Goal: Transaction & Acquisition: Book appointment/travel/reservation

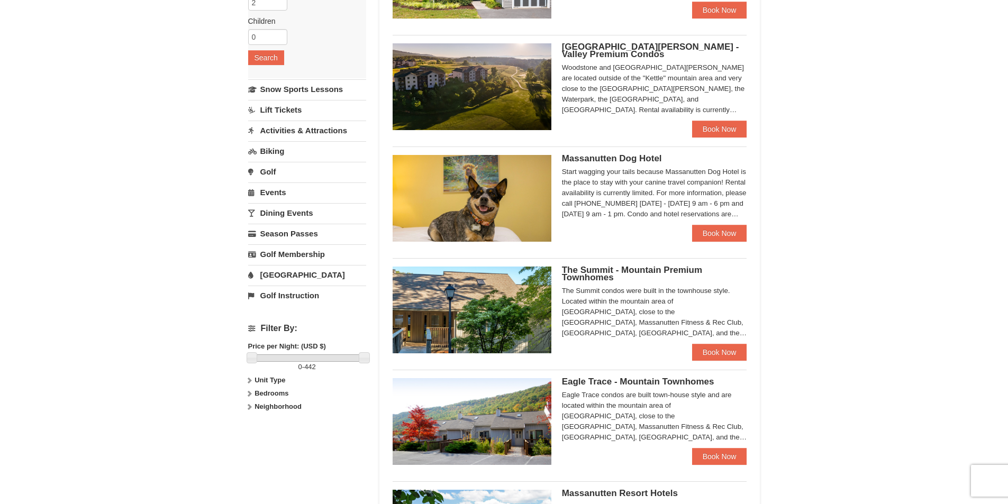
scroll to position [159, 0]
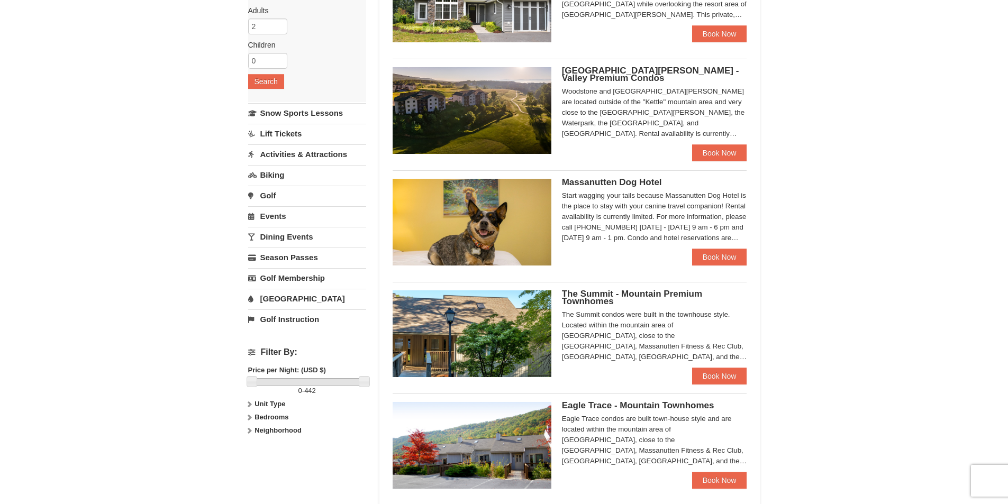
click at [654, 70] on span "Woodstone Meadows - Valley Premium Condos" at bounding box center [650, 74] width 177 height 17
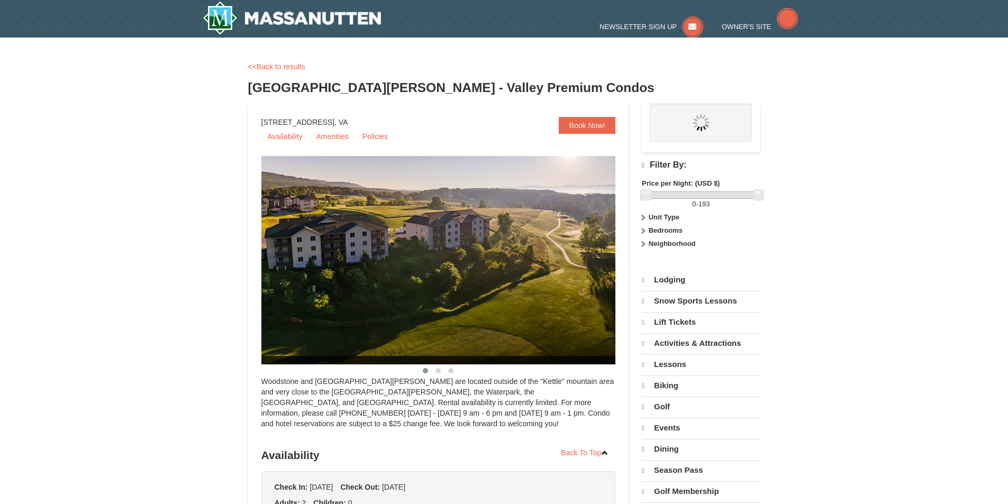
select select "9"
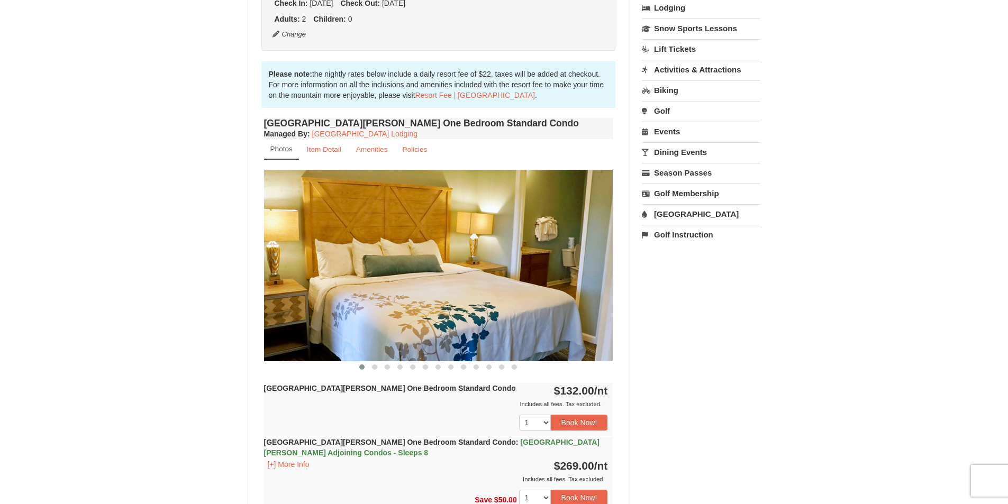
scroll to position [264, 0]
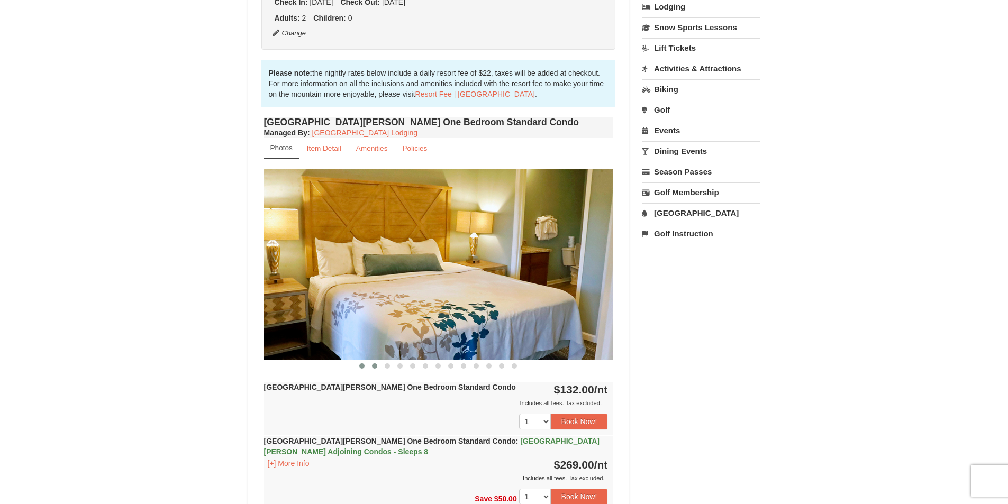
click at [374, 364] on span at bounding box center [374, 365] width 5 height 5
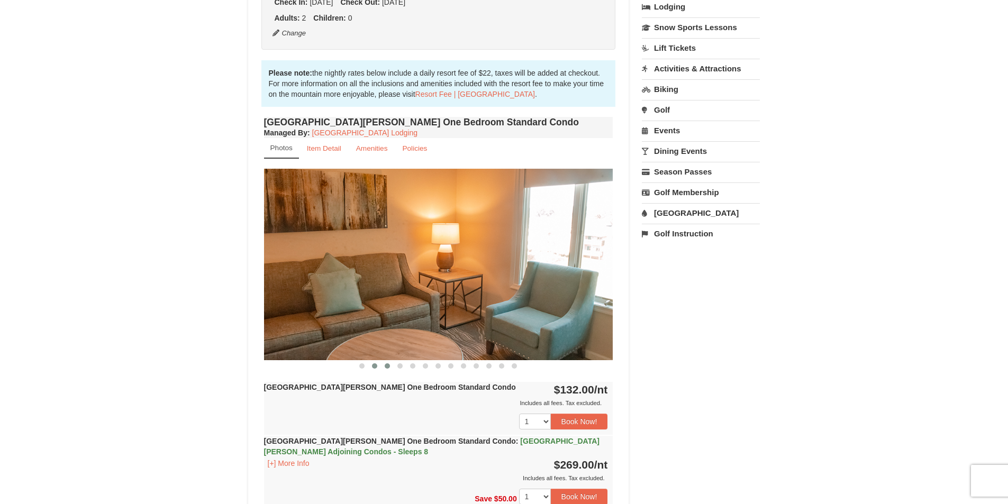
click at [387, 365] on span at bounding box center [387, 365] width 5 height 5
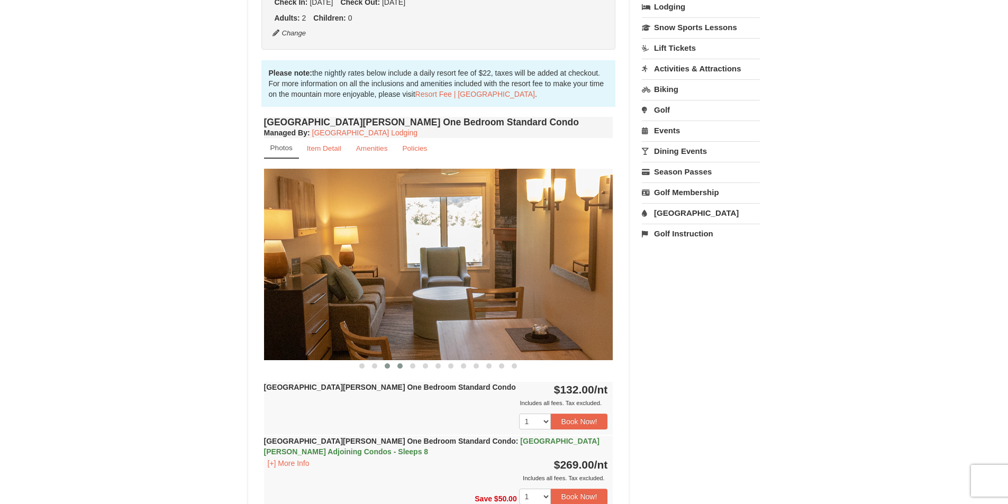
click at [398, 368] on span at bounding box center [399, 365] width 5 height 5
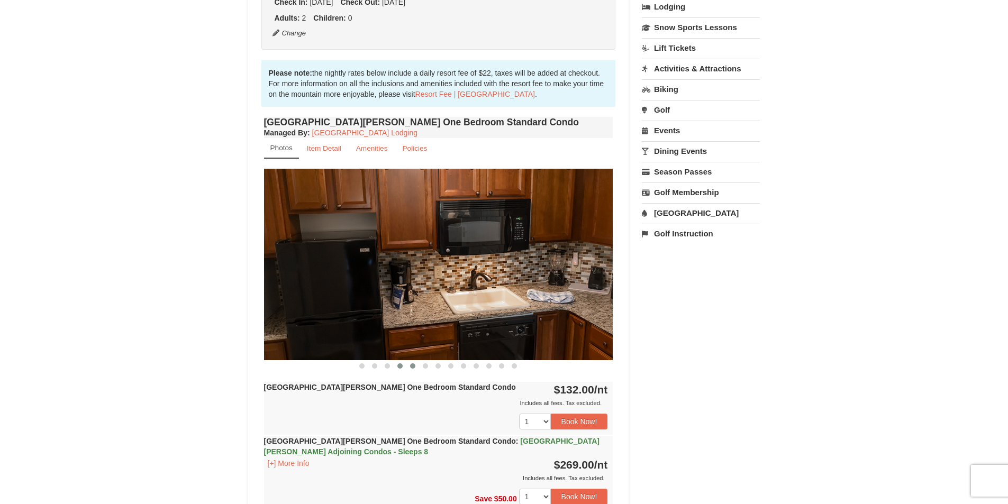
click at [414, 365] on span at bounding box center [412, 365] width 5 height 5
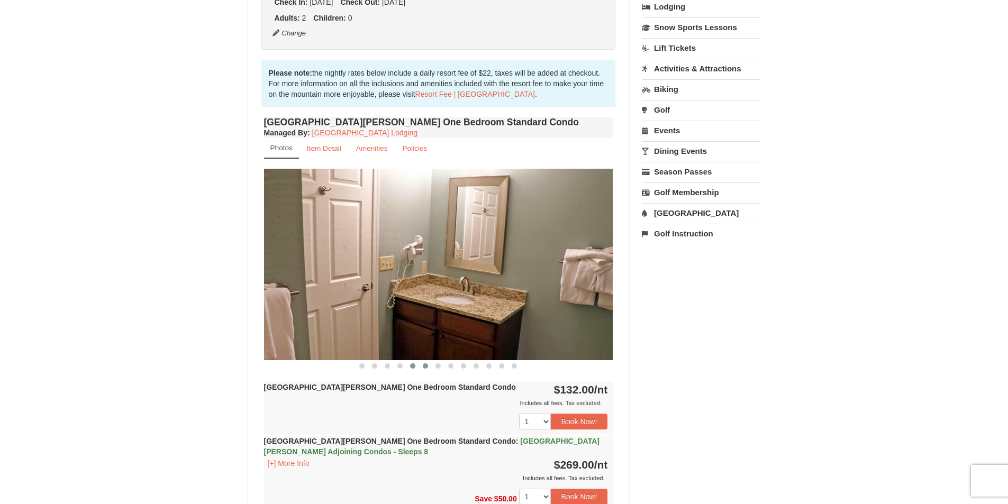
click at [425, 365] on span at bounding box center [425, 365] width 5 height 5
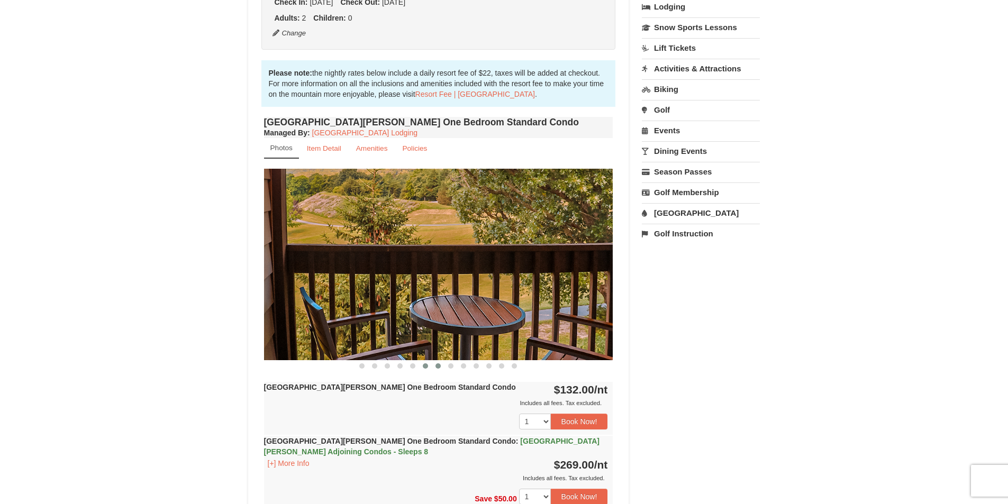
click at [437, 367] on span at bounding box center [437, 365] width 5 height 5
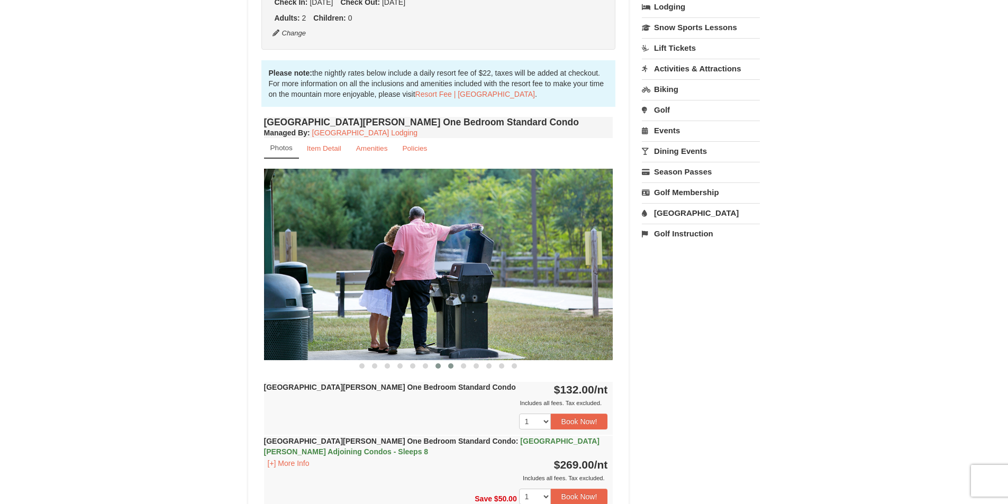
click at [451, 364] on span at bounding box center [450, 365] width 5 height 5
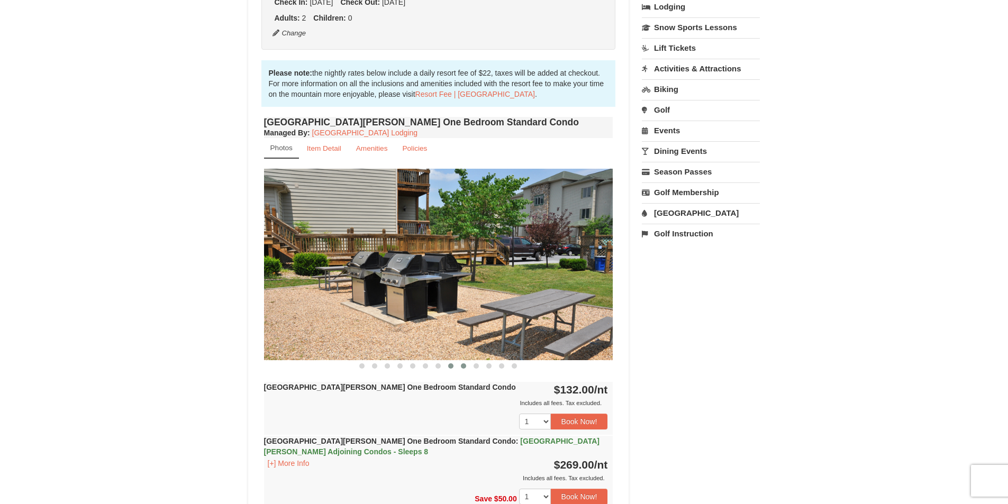
click at [464, 364] on span at bounding box center [463, 365] width 5 height 5
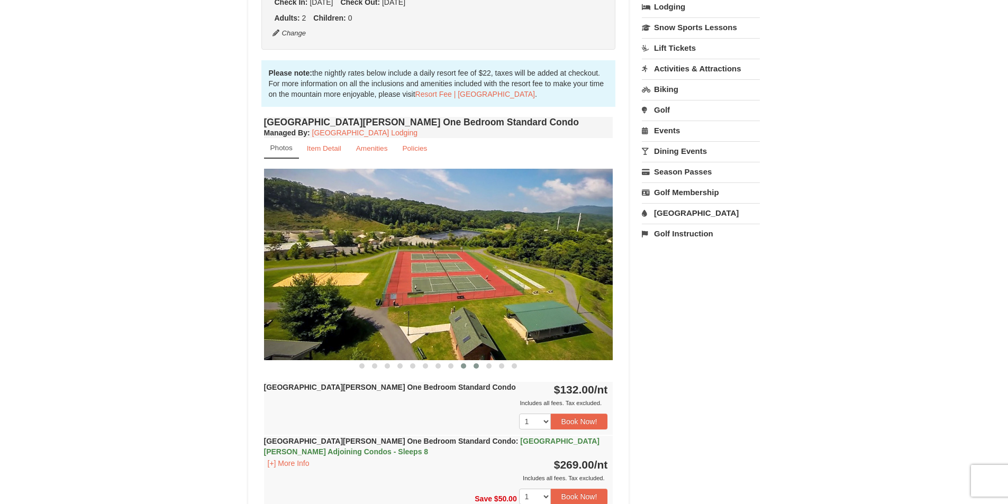
click at [473, 364] on span at bounding box center [475, 365] width 5 height 5
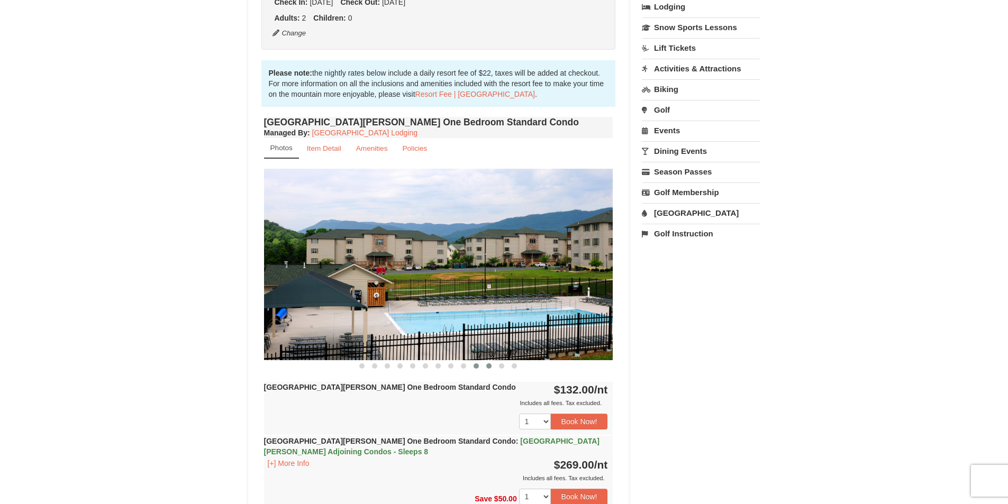
click at [489, 368] on span at bounding box center [488, 365] width 5 height 5
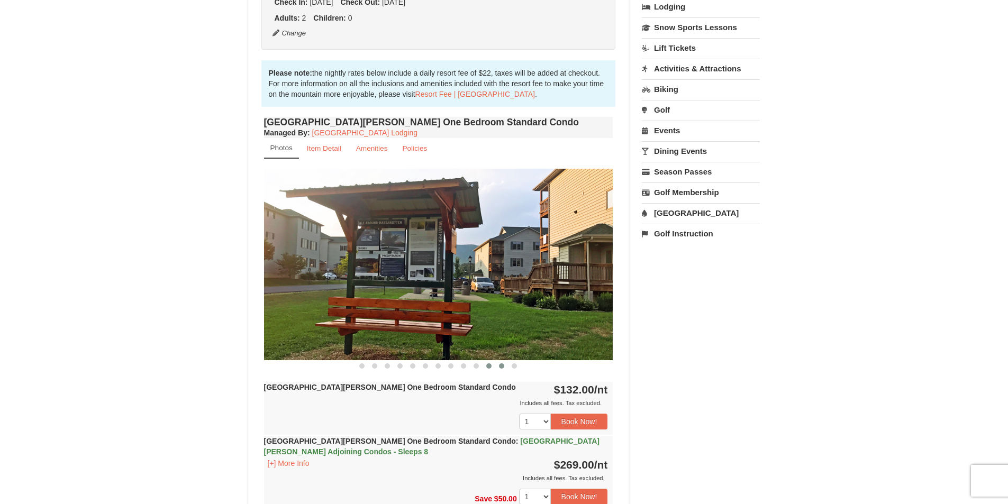
click at [502, 367] on span at bounding box center [501, 365] width 5 height 5
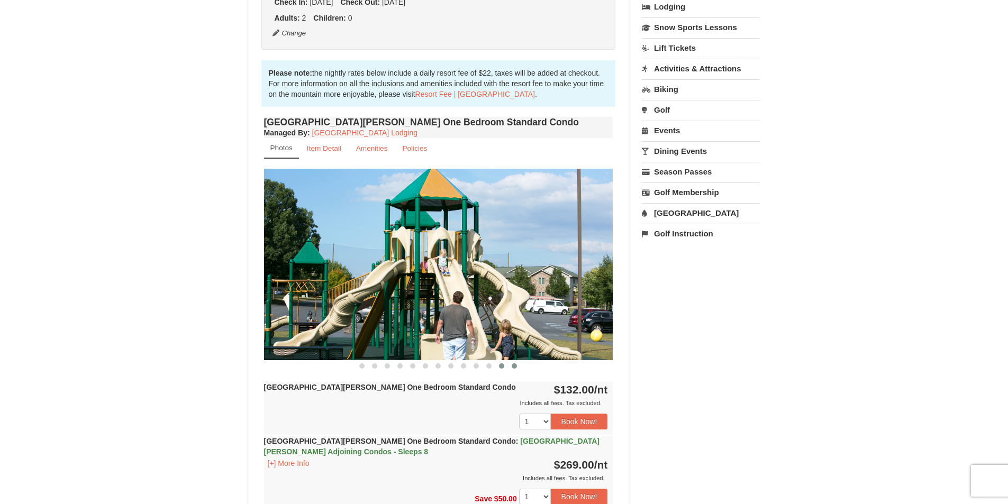
click at [518, 367] on button at bounding box center [514, 366] width 13 height 11
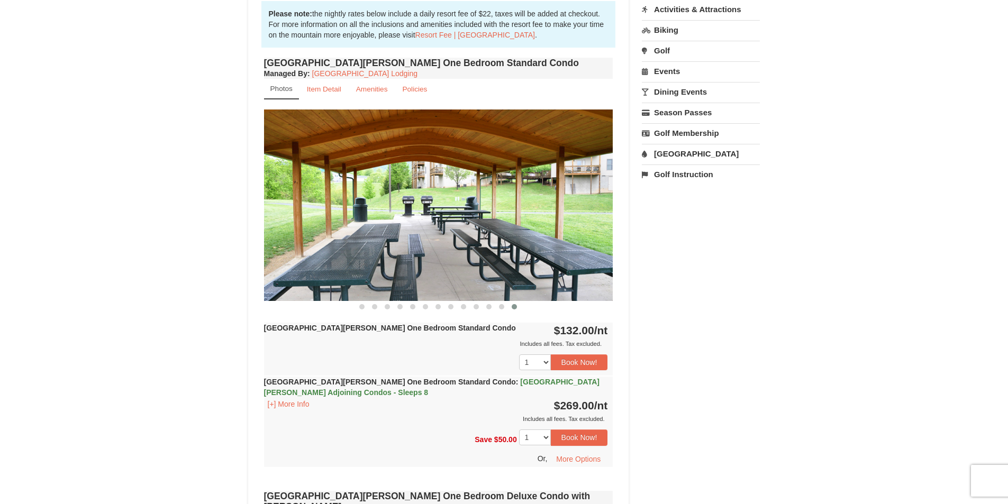
scroll to position [317, 0]
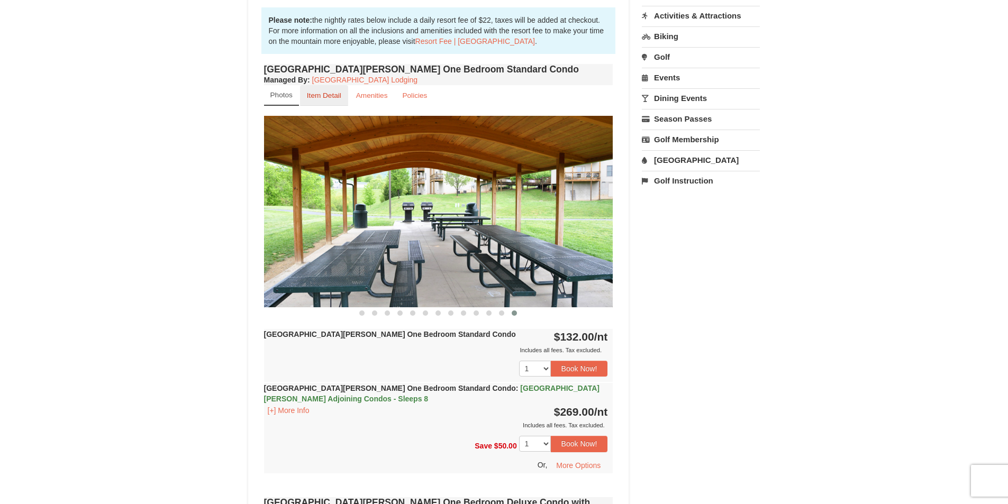
click at [316, 94] on small "Item Detail" at bounding box center [324, 95] width 34 height 8
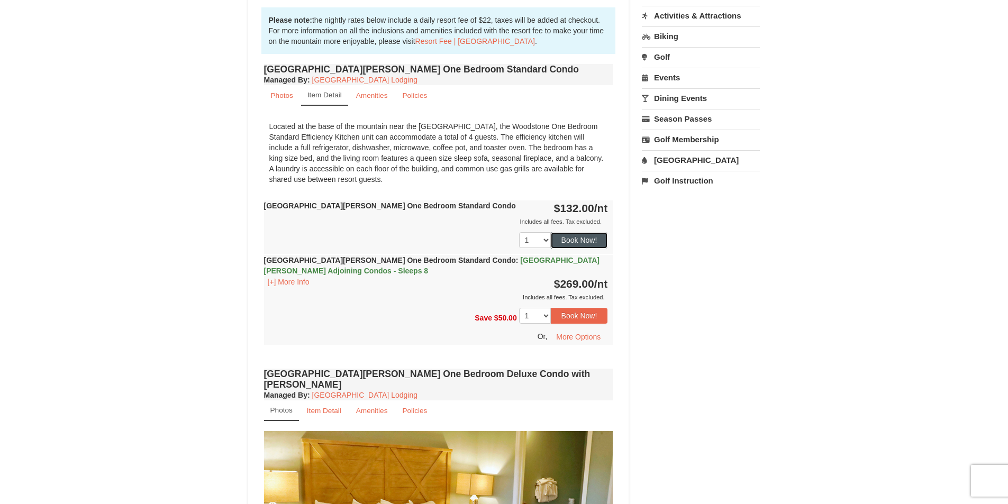
click at [579, 239] on button "Book Now!" at bounding box center [579, 240] width 57 height 16
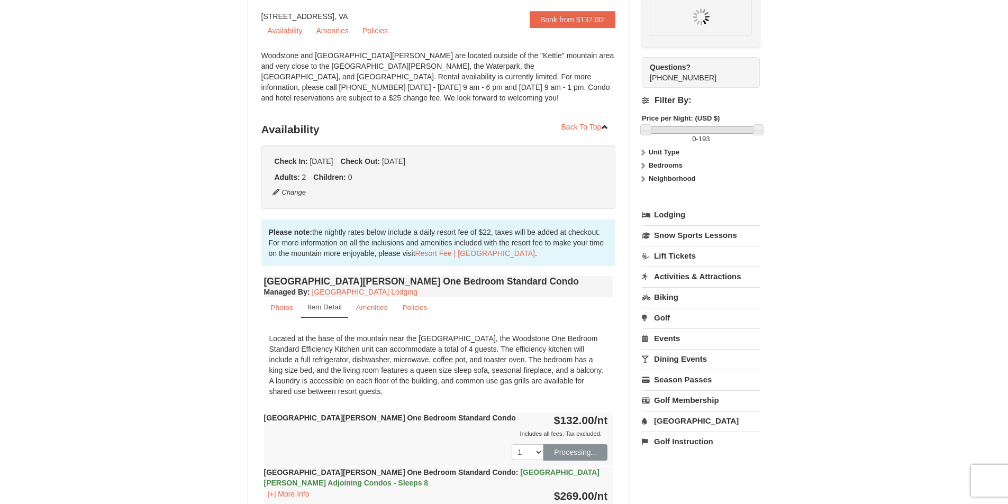
scroll to position [103, 0]
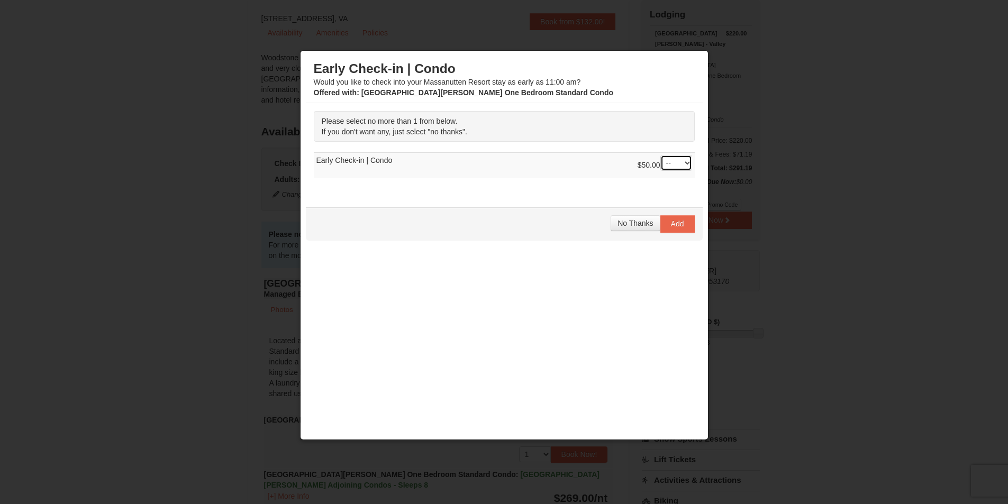
click at [680, 163] on select "-- 01" at bounding box center [676, 163] width 32 height 16
click at [660, 155] on select "-- 01" at bounding box center [676, 163] width 32 height 16
click at [629, 223] on span "No Thanks" at bounding box center [634, 223] width 35 height 8
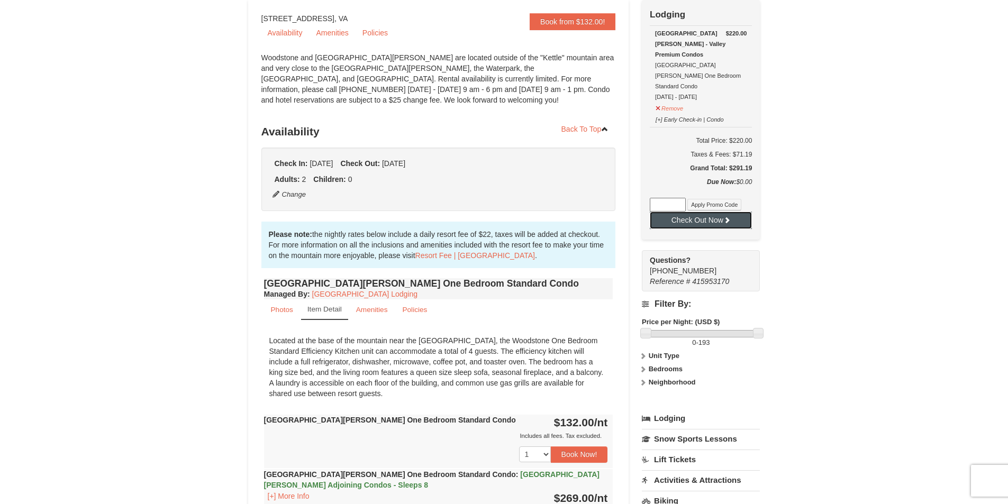
click at [688, 212] on button "Check Out Now" at bounding box center [700, 220] width 102 height 17
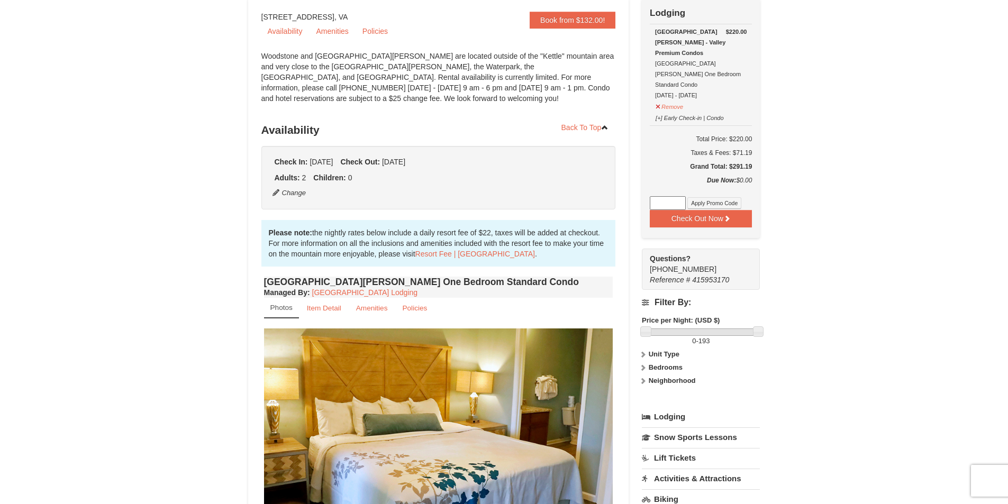
scroll to position [103, 0]
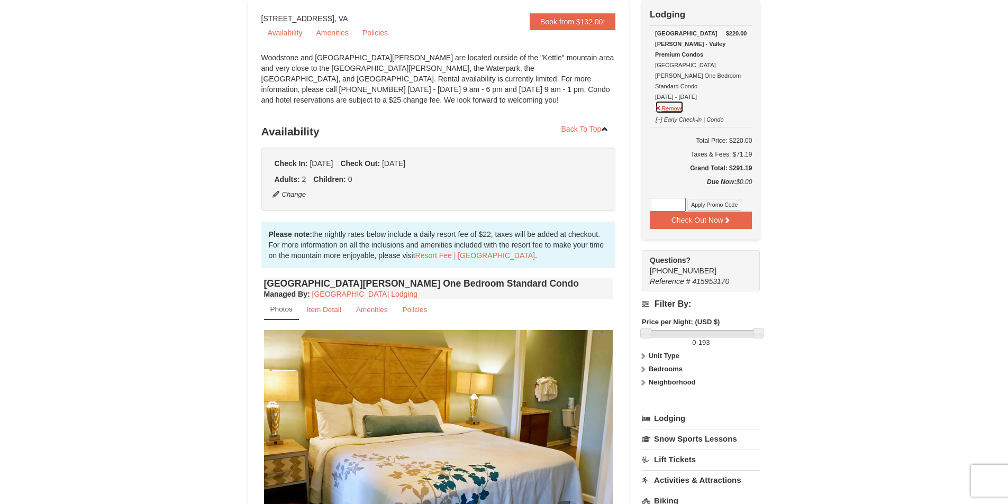
click at [662, 100] on button "Remove" at bounding box center [669, 106] width 29 height 13
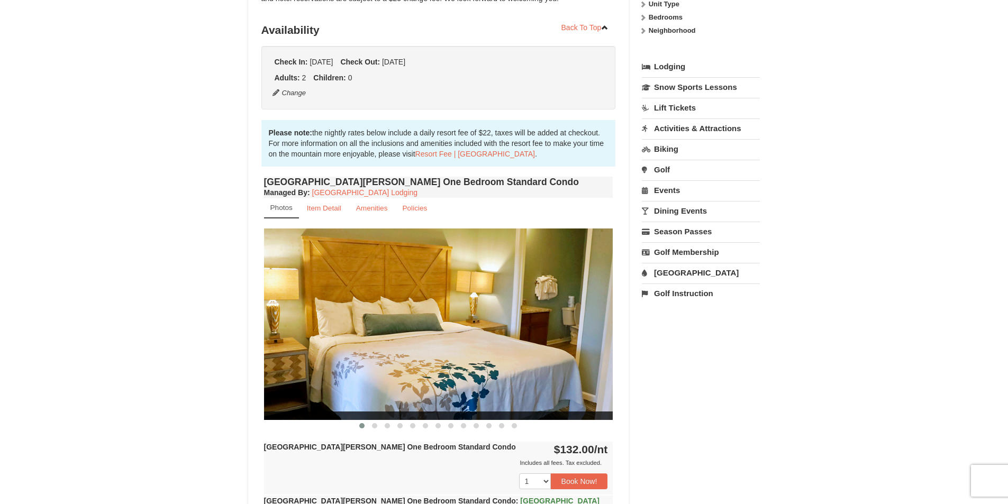
scroll to position [209, 0]
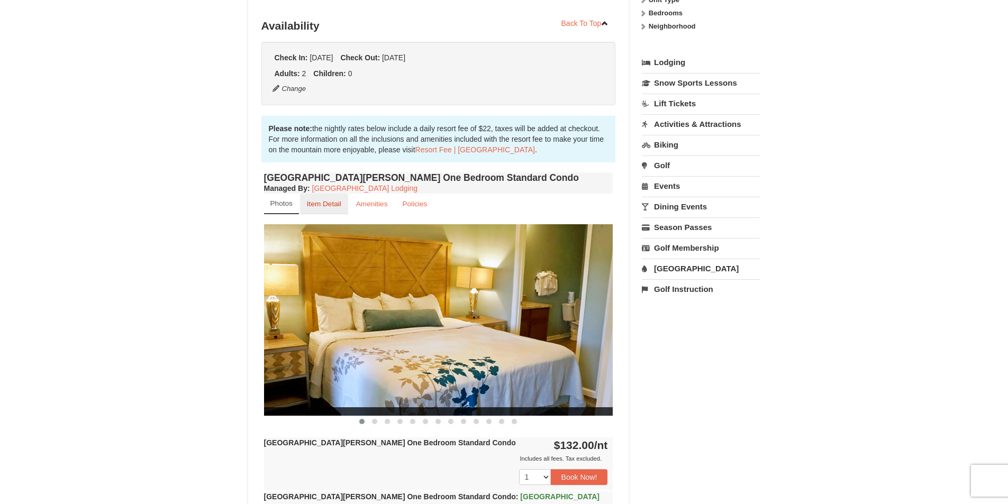
click at [332, 204] on small "Item Detail" at bounding box center [324, 204] width 34 height 8
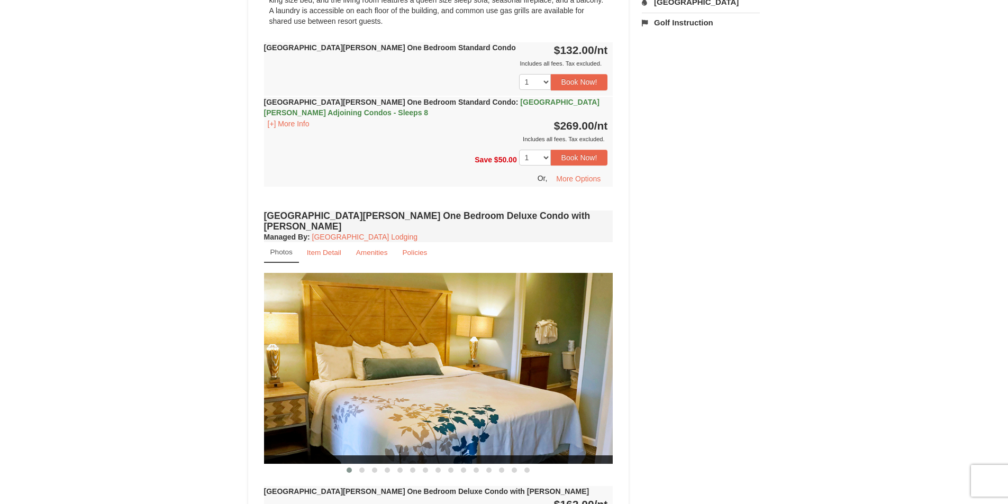
scroll to position [579, 0]
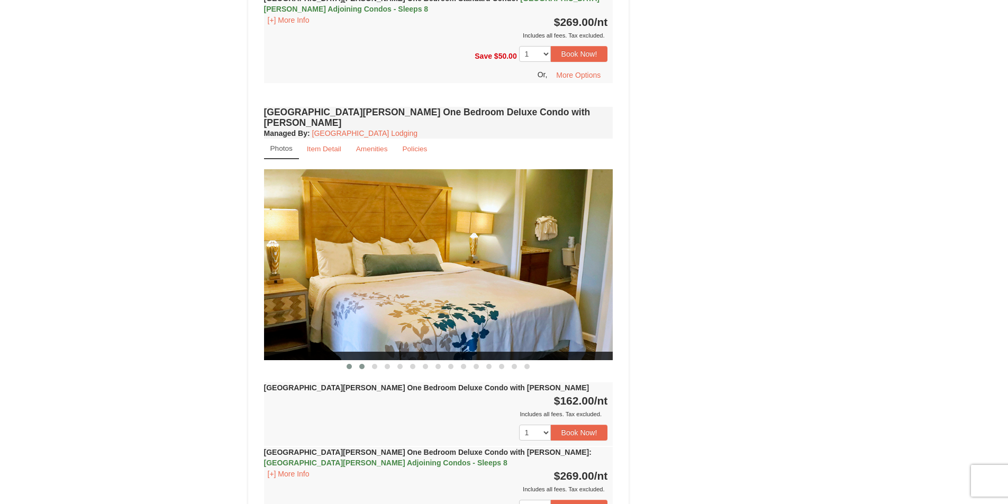
click at [363, 364] on span at bounding box center [361, 366] width 5 height 5
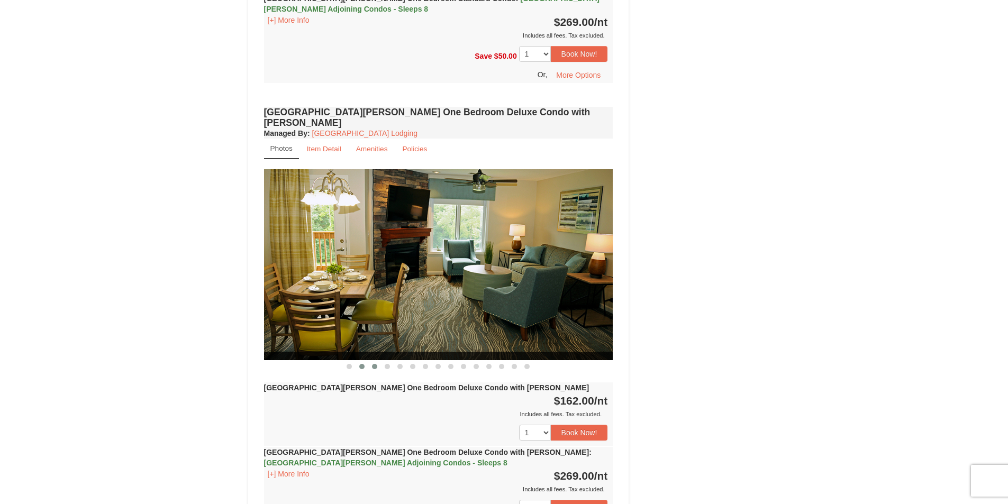
click at [374, 364] on span at bounding box center [374, 366] width 5 height 5
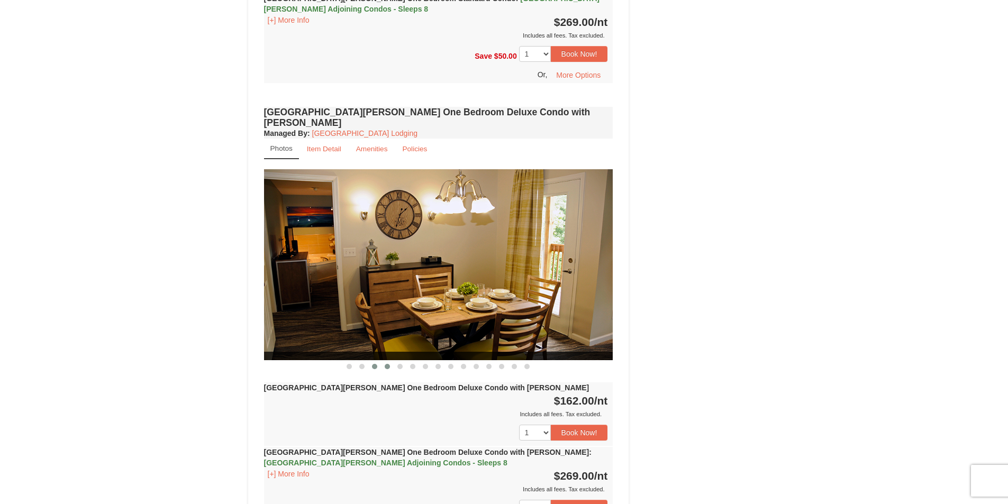
click at [387, 364] on span at bounding box center [387, 366] width 5 height 5
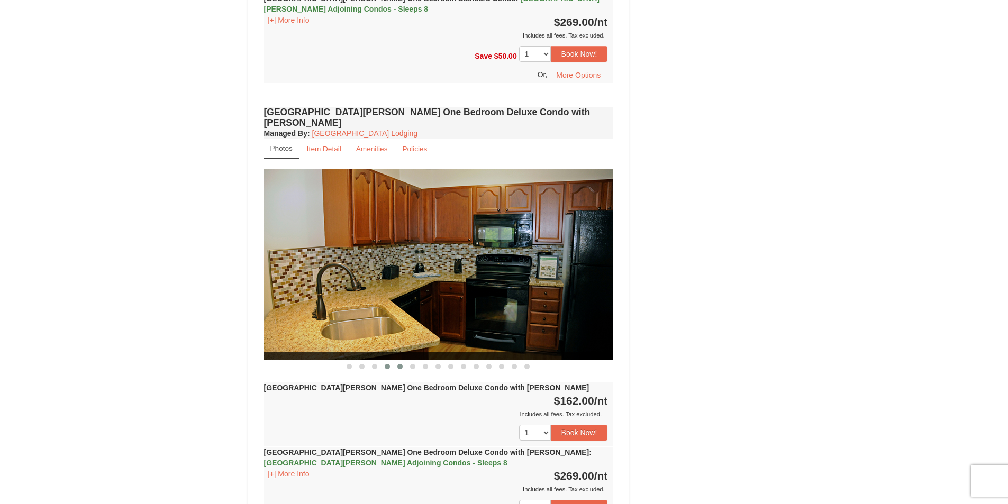
click at [398, 364] on span at bounding box center [399, 366] width 5 height 5
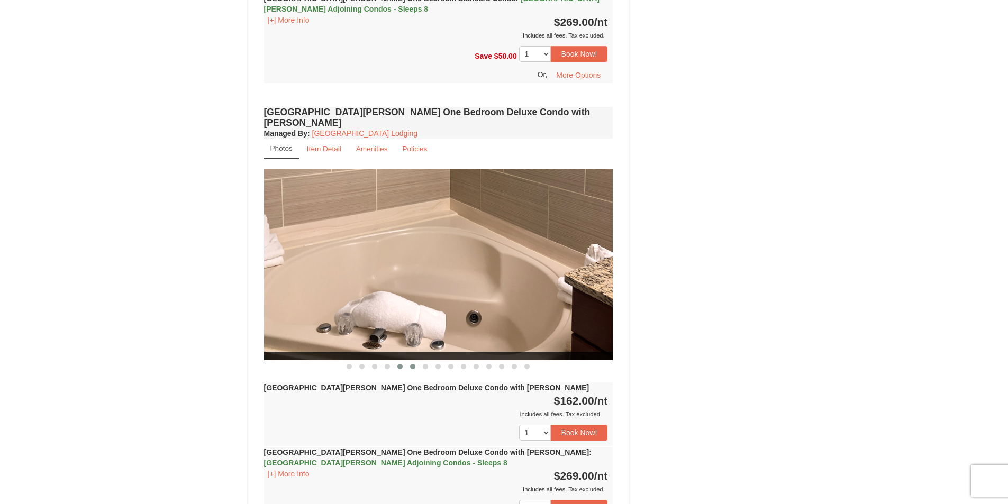
click at [412, 364] on span at bounding box center [412, 366] width 5 height 5
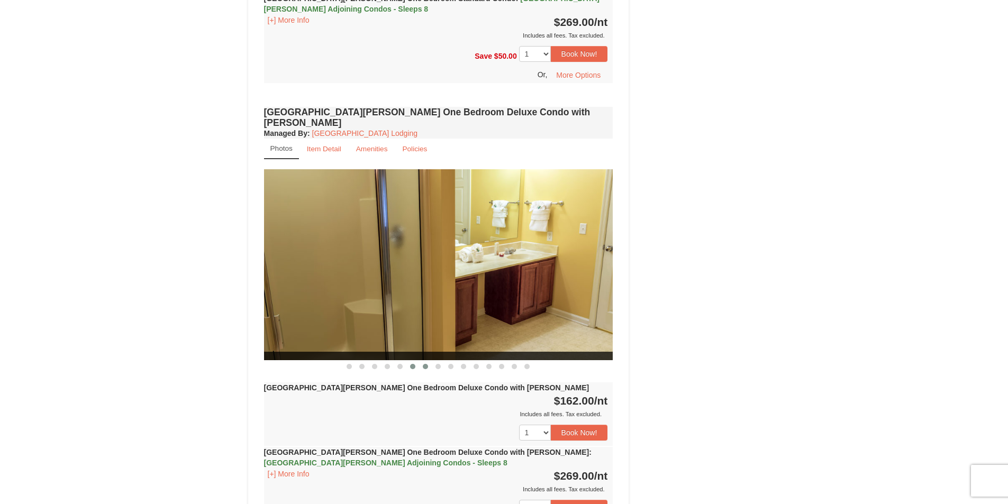
click at [424, 364] on span at bounding box center [425, 366] width 5 height 5
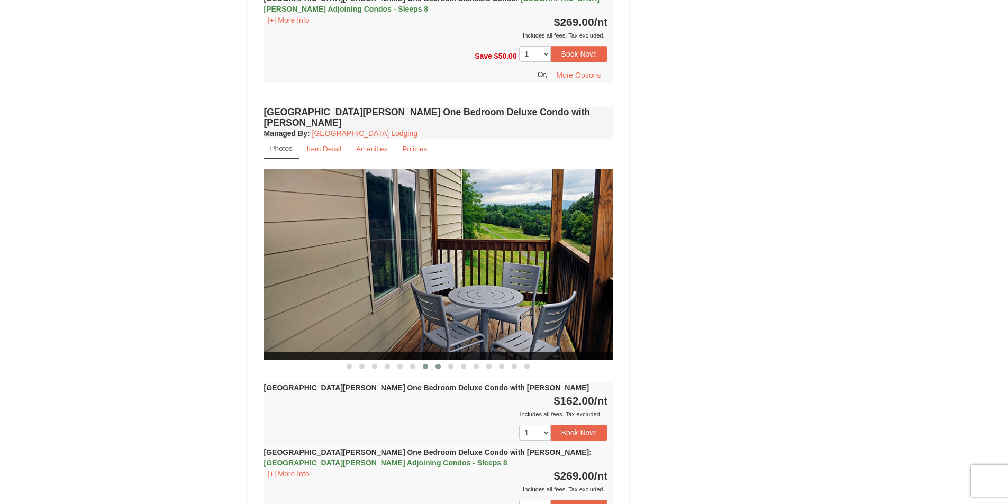
click at [438, 364] on span at bounding box center [437, 366] width 5 height 5
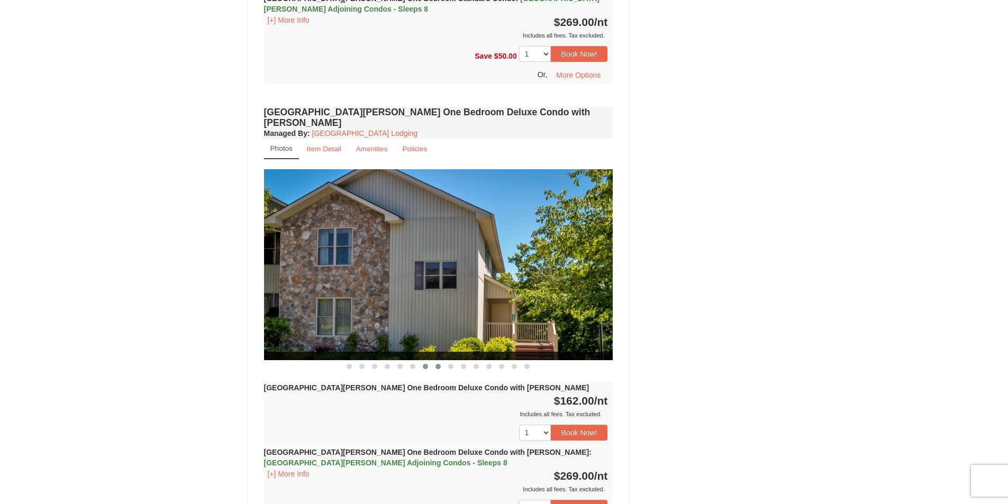
click at [423, 364] on span at bounding box center [425, 366] width 5 height 5
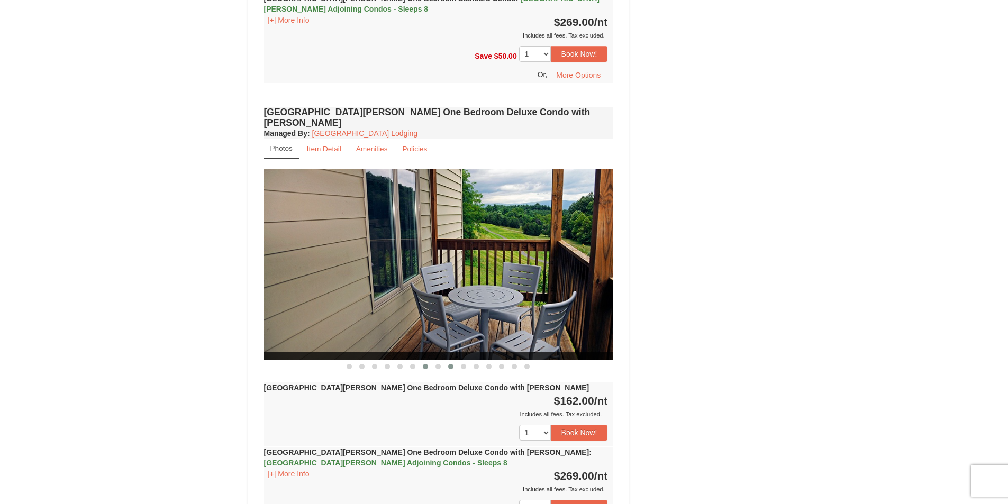
click at [453, 361] on button at bounding box center [450, 366] width 13 height 11
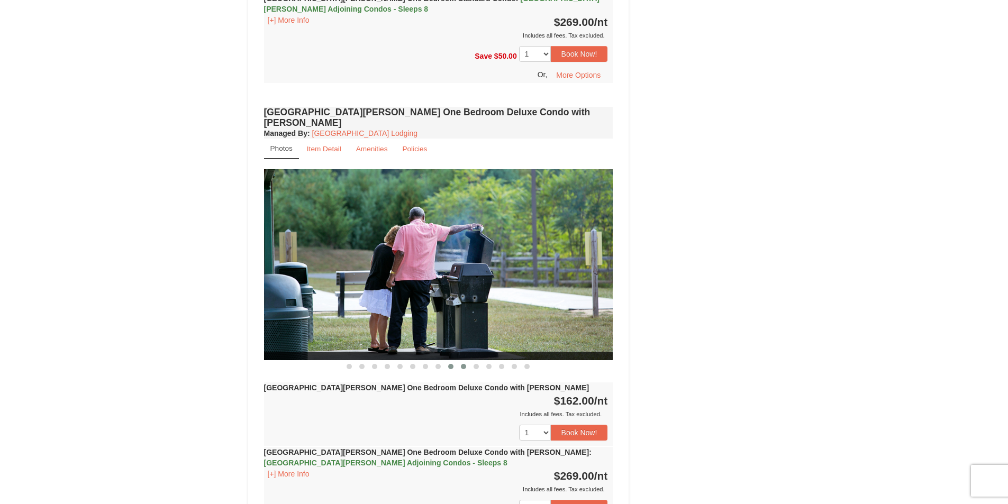
click at [459, 361] on button at bounding box center [463, 366] width 13 height 11
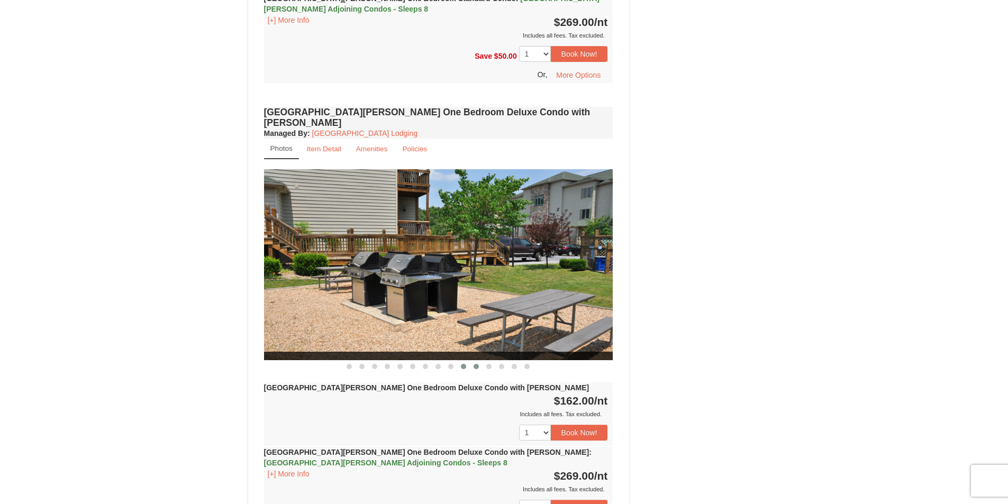
click at [474, 364] on span at bounding box center [475, 366] width 5 height 5
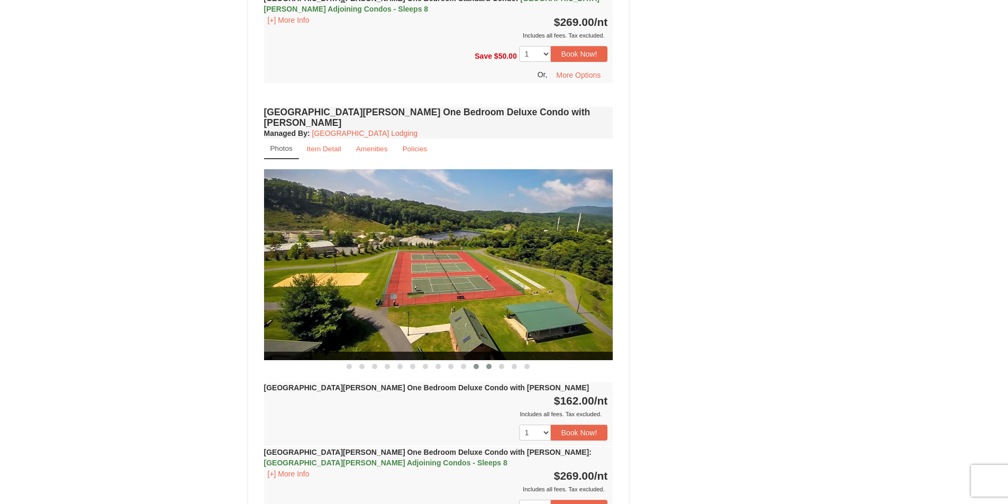
click at [486, 361] on button at bounding box center [488, 366] width 13 height 11
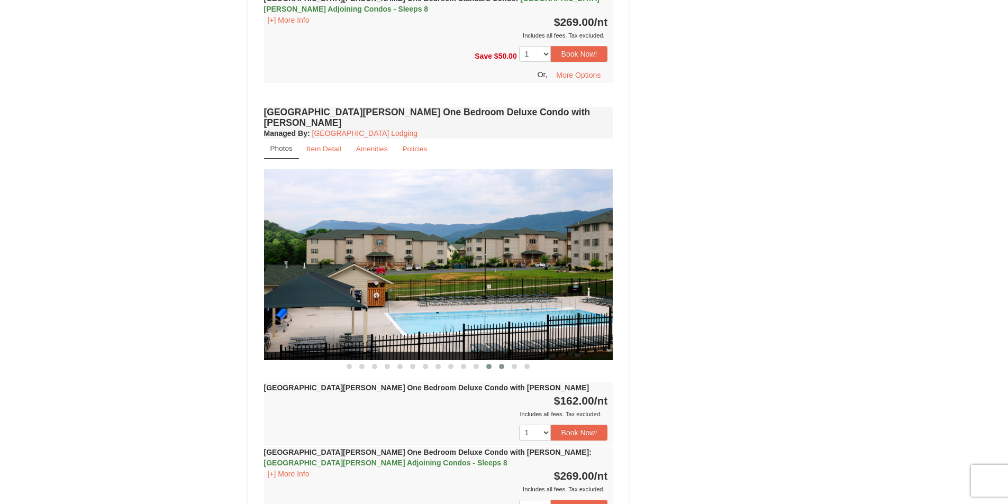
click at [502, 364] on span at bounding box center [501, 366] width 5 height 5
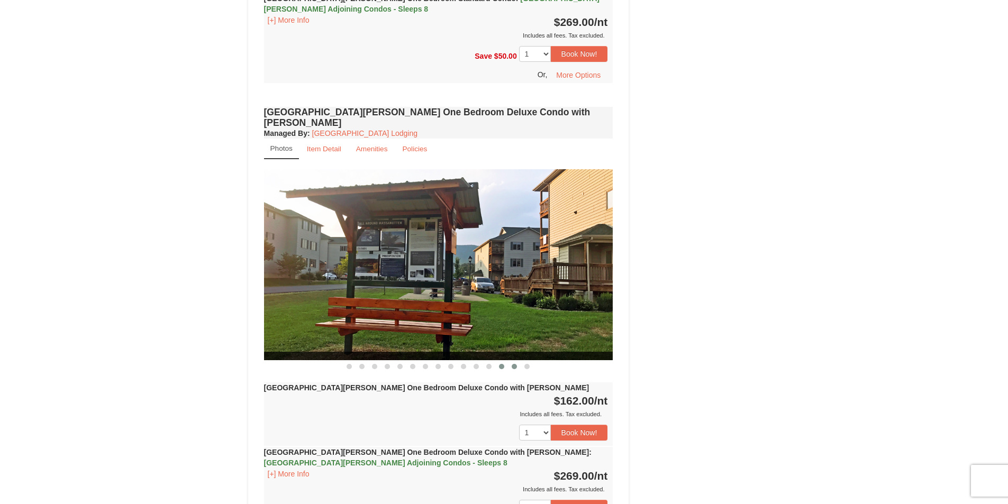
click at [515, 364] on span at bounding box center [513, 366] width 5 height 5
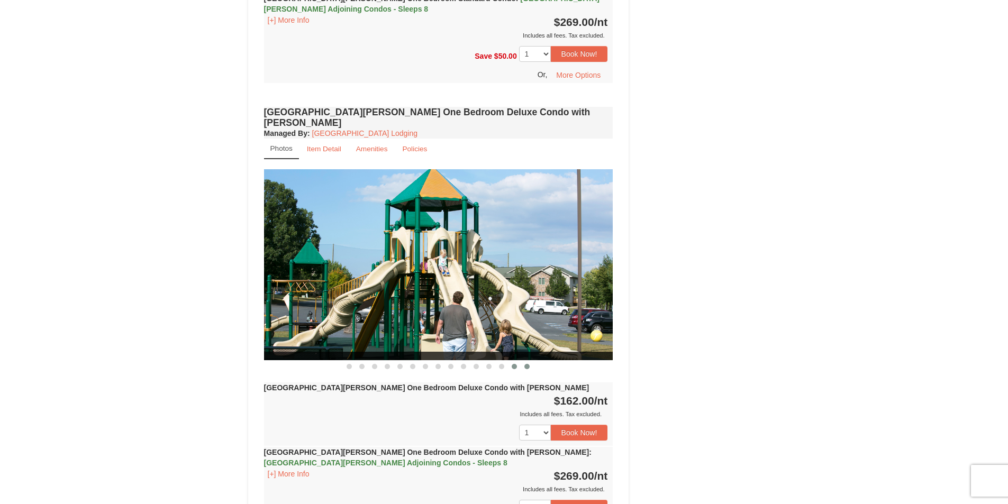
click at [523, 361] on button at bounding box center [526, 366] width 13 height 11
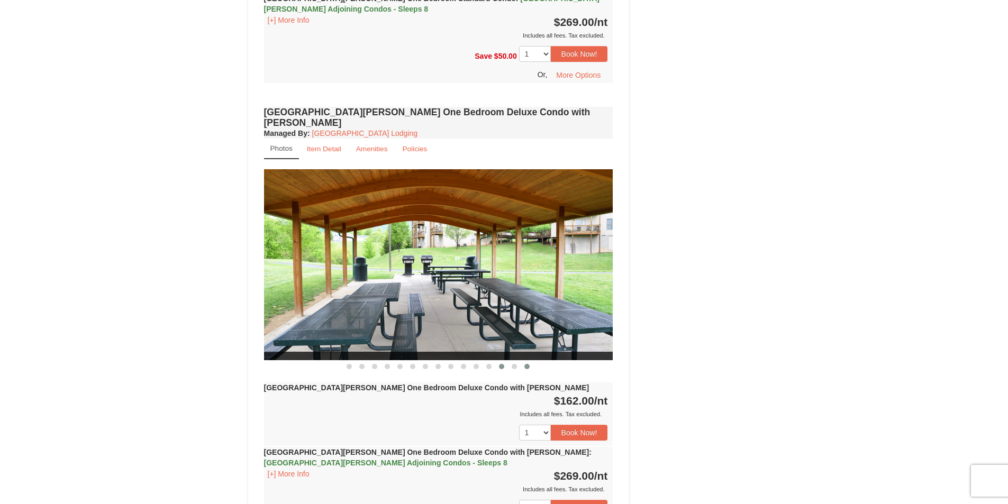
click at [500, 364] on span at bounding box center [501, 366] width 5 height 5
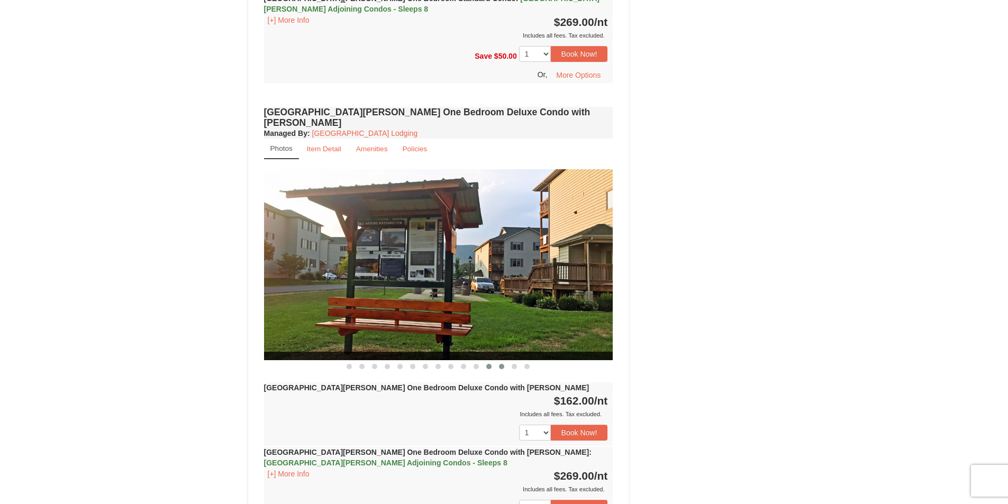
click at [486, 361] on button at bounding box center [488, 366] width 13 height 11
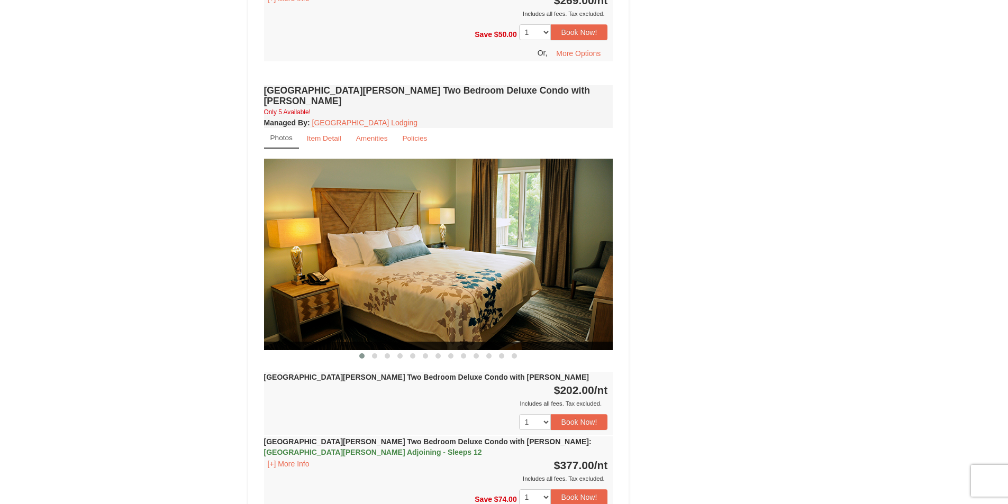
scroll to position [1055, 0]
click at [376, 353] on span at bounding box center [374, 355] width 5 height 5
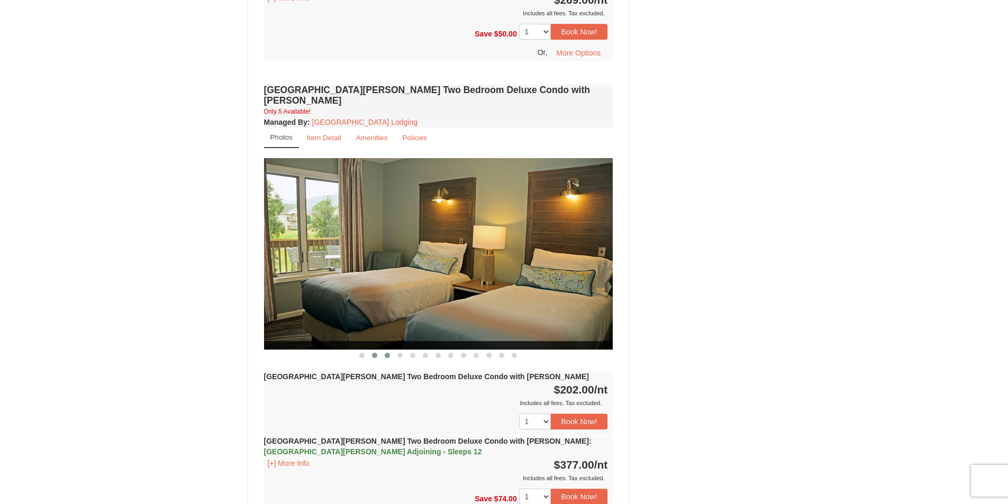
click at [390, 350] on button at bounding box center [387, 355] width 13 height 11
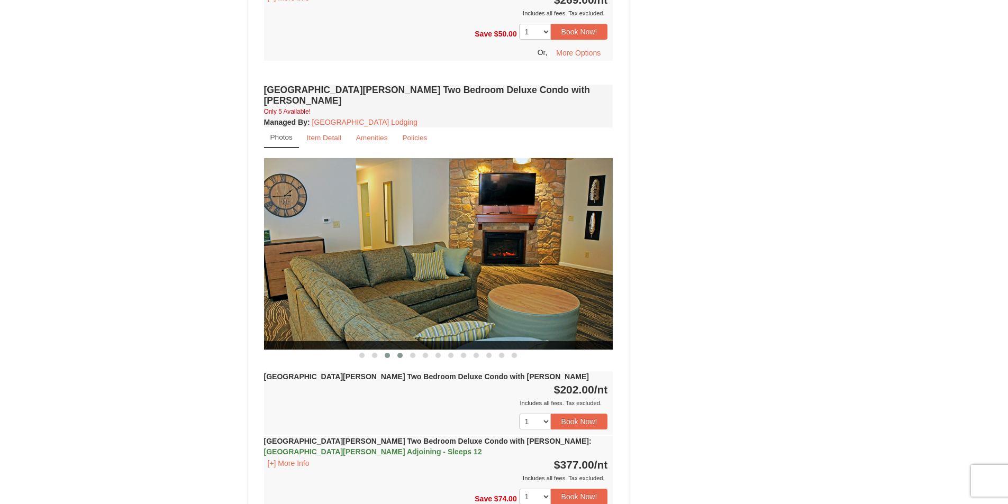
click at [403, 350] on button at bounding box center [400, 355] width 13 height 11
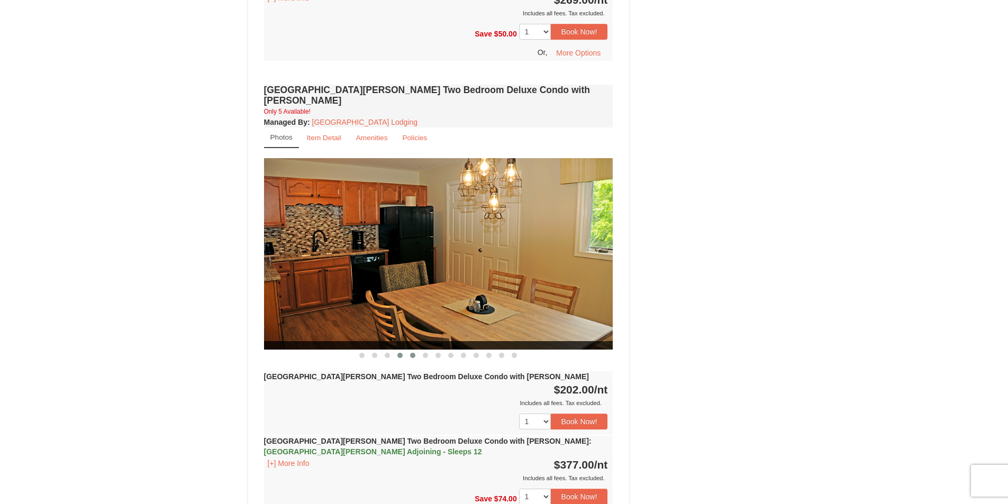
click at [416, 350] on button at bounding box center [412, 355] width 13 height 11
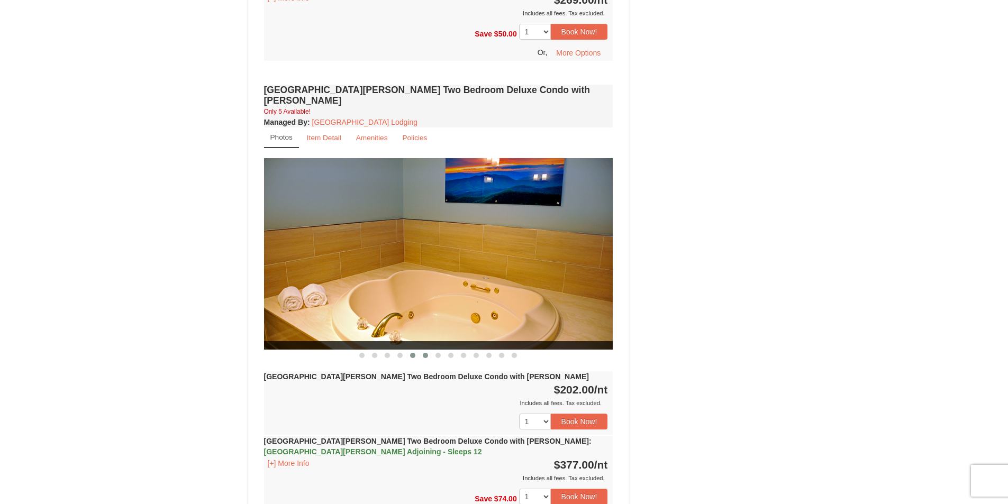
click at [423, 353] on span at bounding box center [425, 355] width 5 height 5
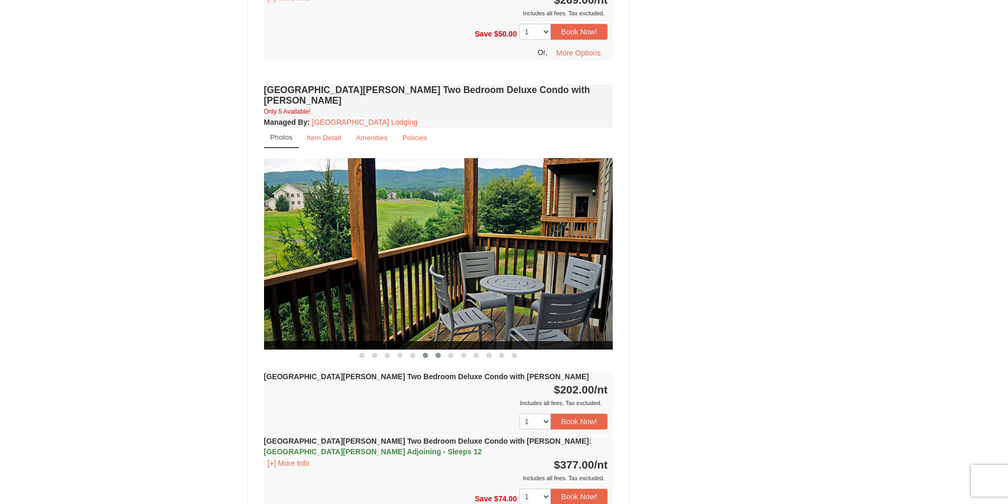
click at [432, 350] on button at bounding box center [438, 355] width 13 height 11
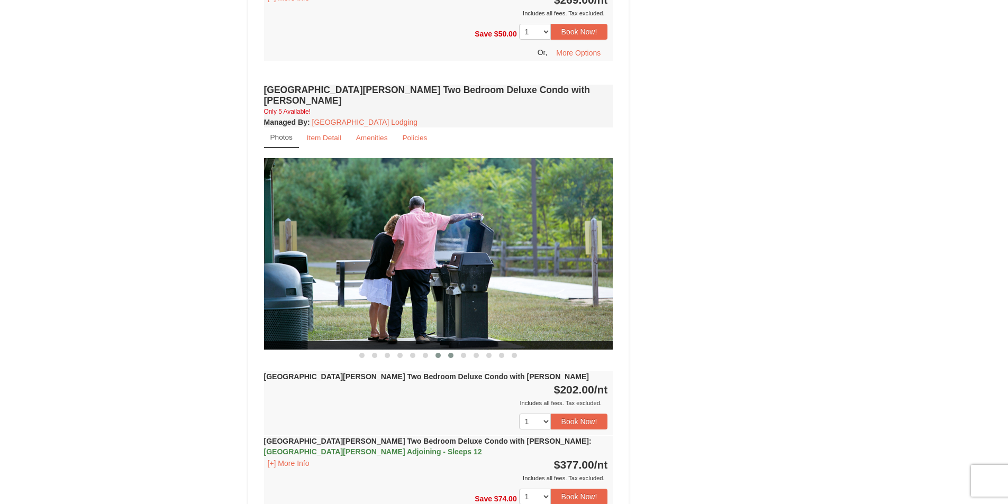
drag, startPoint x: 449, startPoint y: 323, endPoint x: 457, endPoint y: 323, distance: 8.5
click at [449, 353] on span at bounding box center [450, 355] width 5 height 5
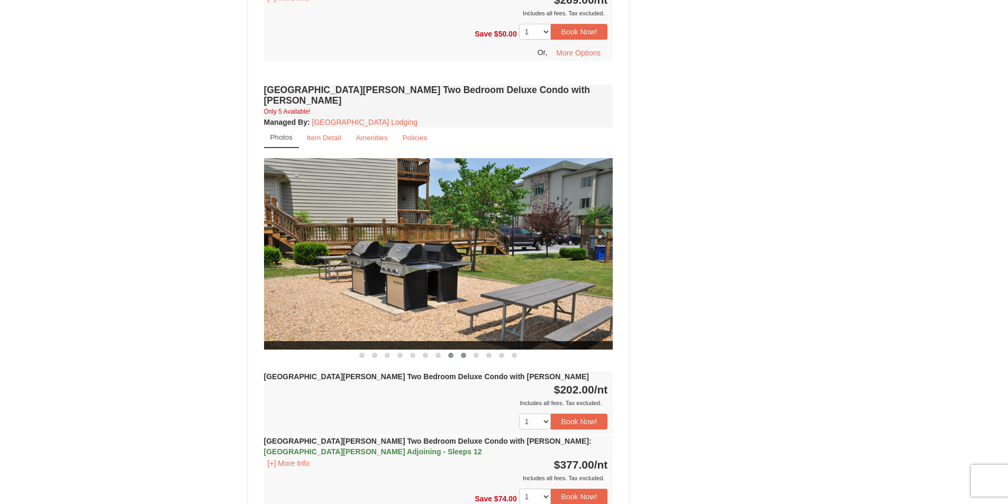
click at [464, 353] on span at bounding box center [463, 355] width 5 height 5
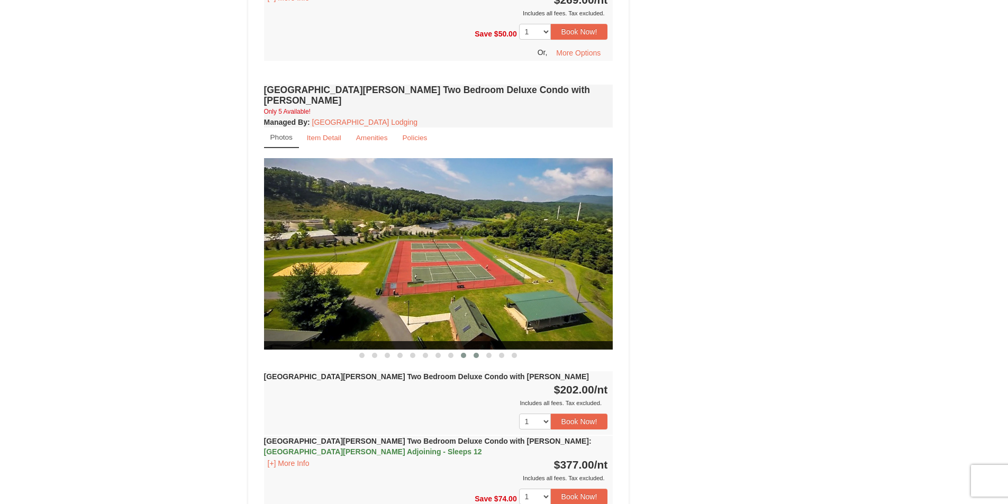
click at [476, 353] on span at bounding box center [475, 355] width 5 height 5
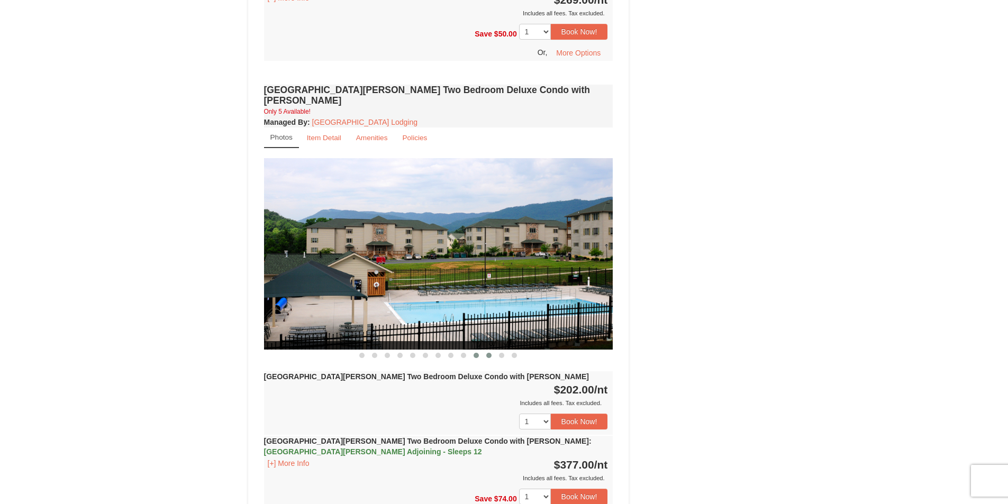
click at [489, 353] on span at bounding box center [488, 355] width 5 height 5
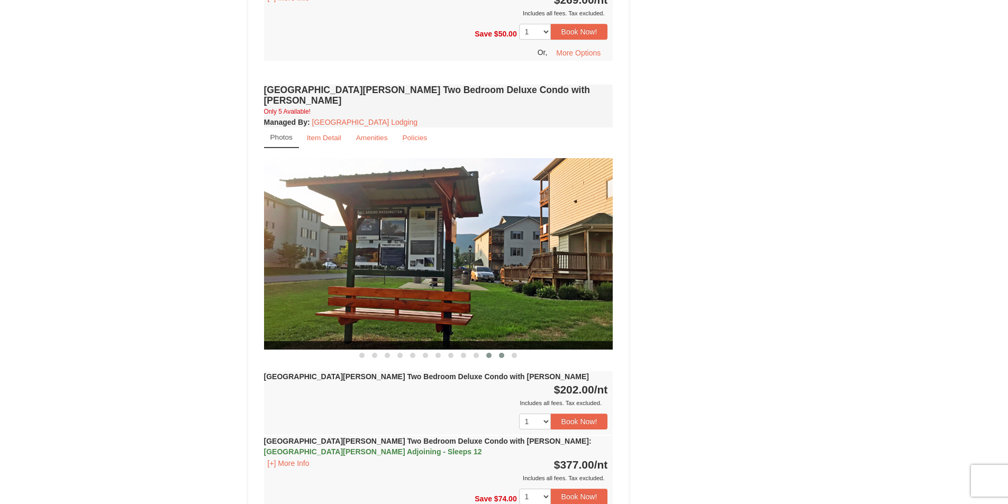
click at [500, 353] on span at bounding box center [501, 355] width 5 height 5
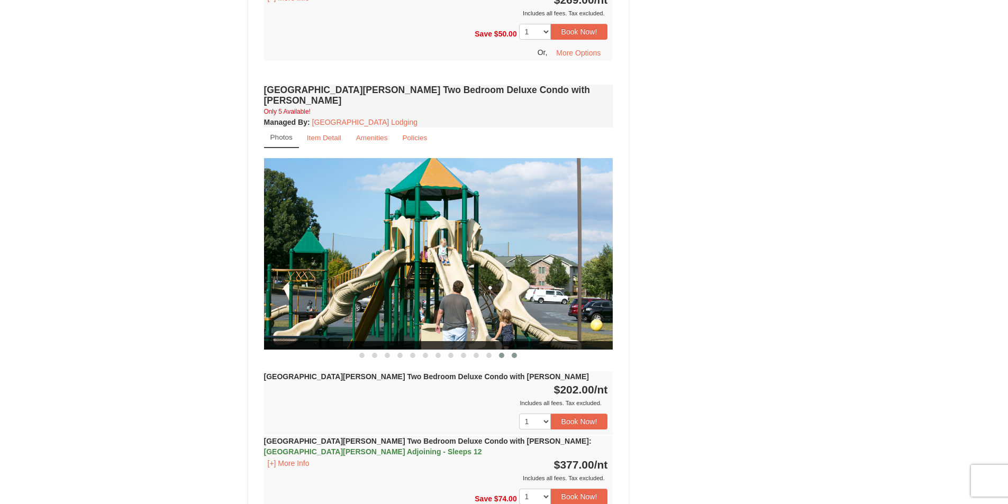
click at [514, 353] on span at bounding box center [513, 355] width 5 height 5
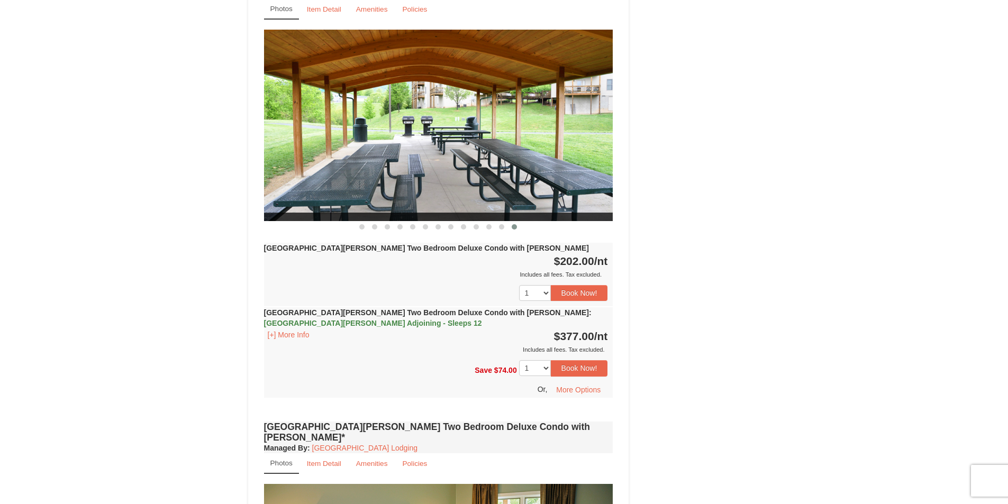
scroll to position [1161, 0]
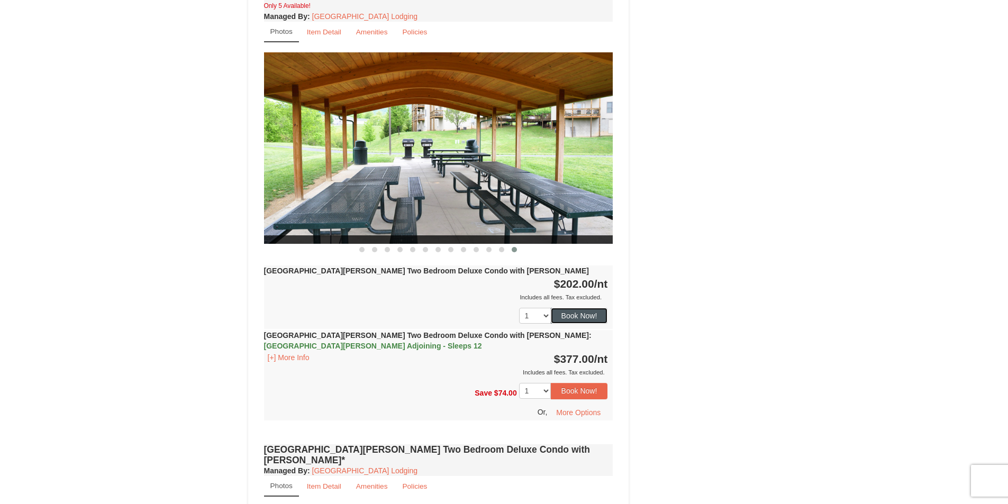
click at [581, 308] on button "Book Now!" at bounding box center [579, 316] width 57 height 16
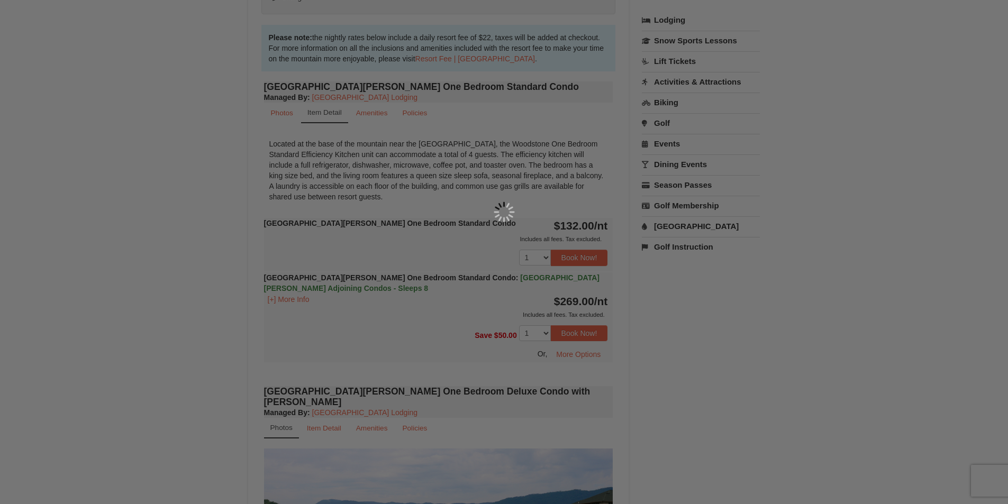
scroll to position [103, 0]
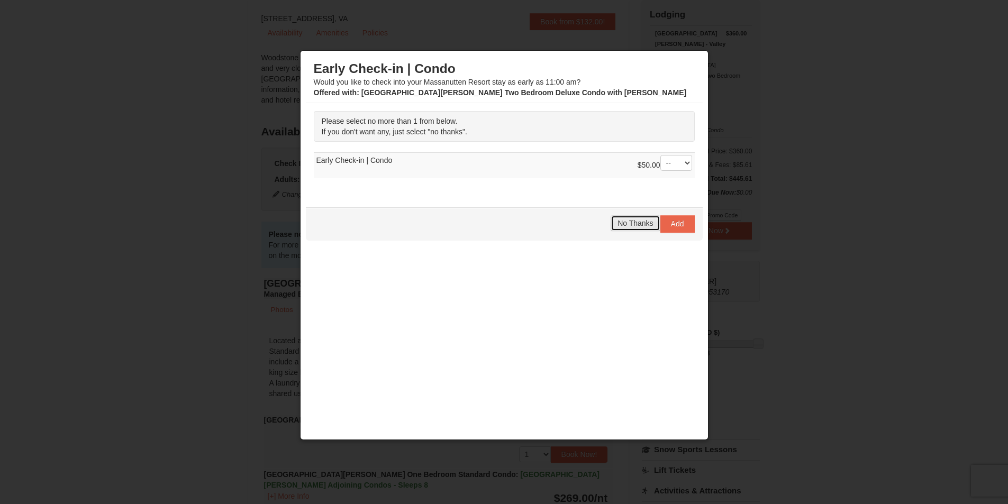
click at [644, 223] on span "No Thanks" at bounding box center [634, 223] width 35 height 8
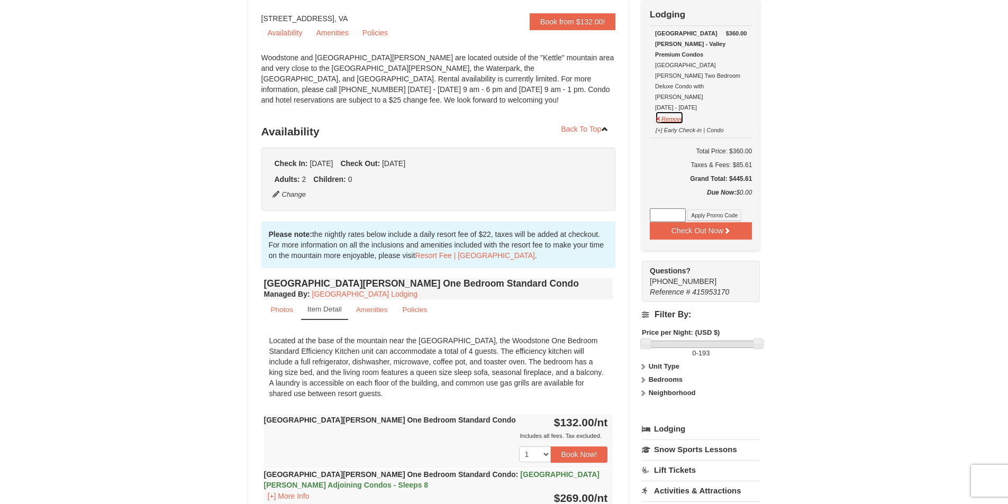
click at [671, 111] on button "Remove" at bounding box center [669, 117] width 29 height 13
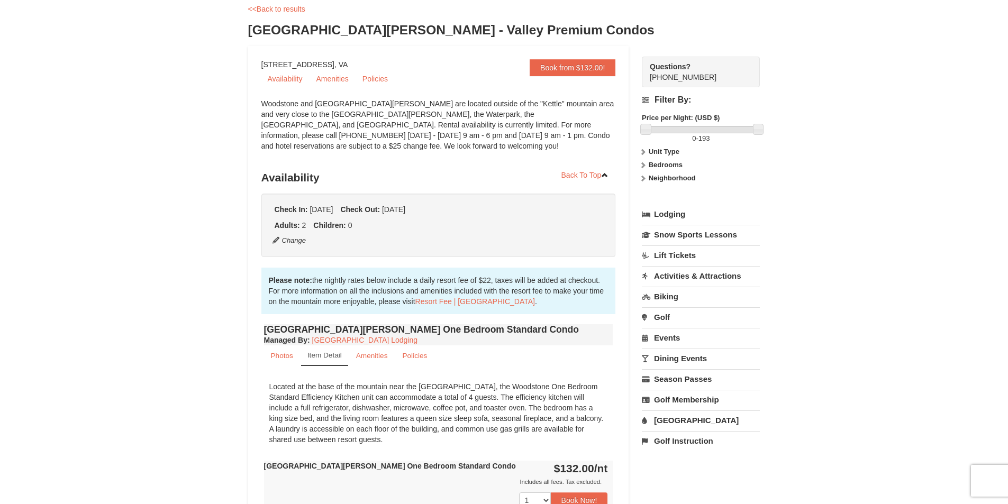
scroll to position [0, 0]
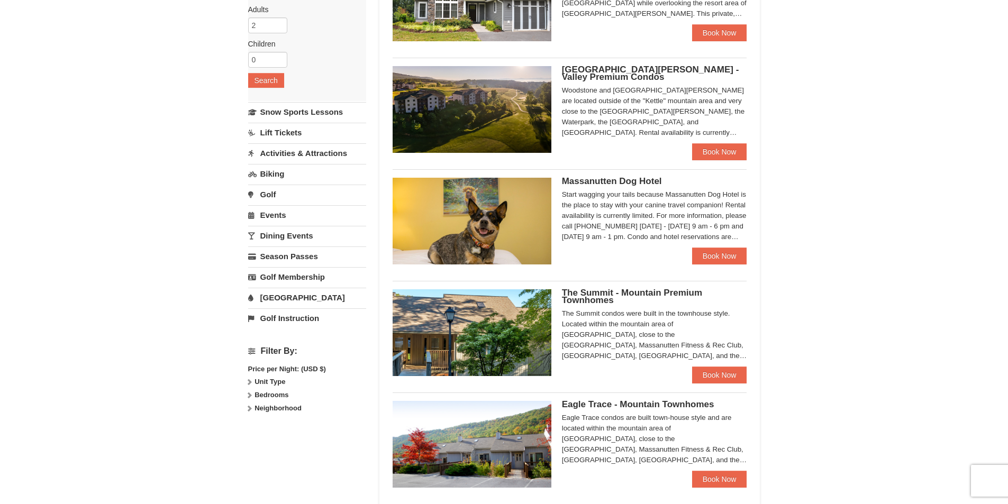
scroll to position [159, 0]
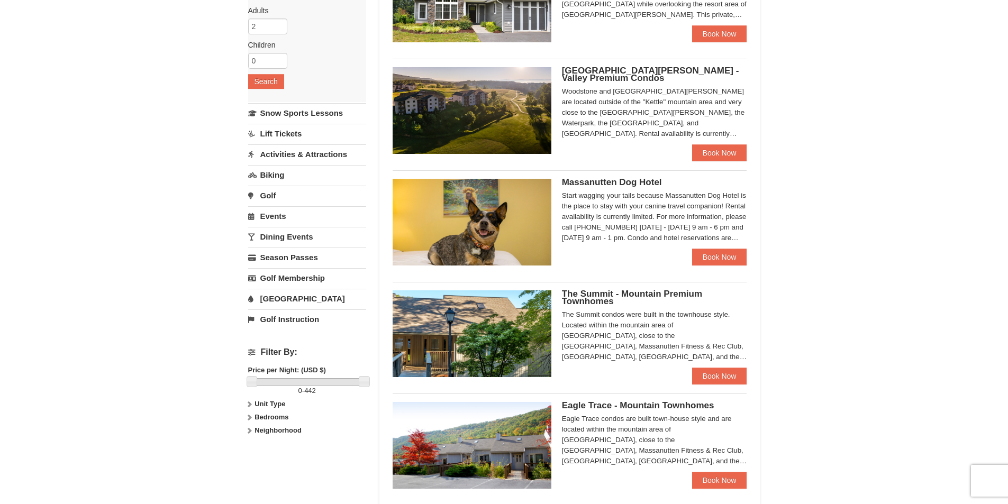
click at [623, 297] on span "The Summit - Mountain Premium Townhomes" at bounding box center [632, 297] width 140 height 17
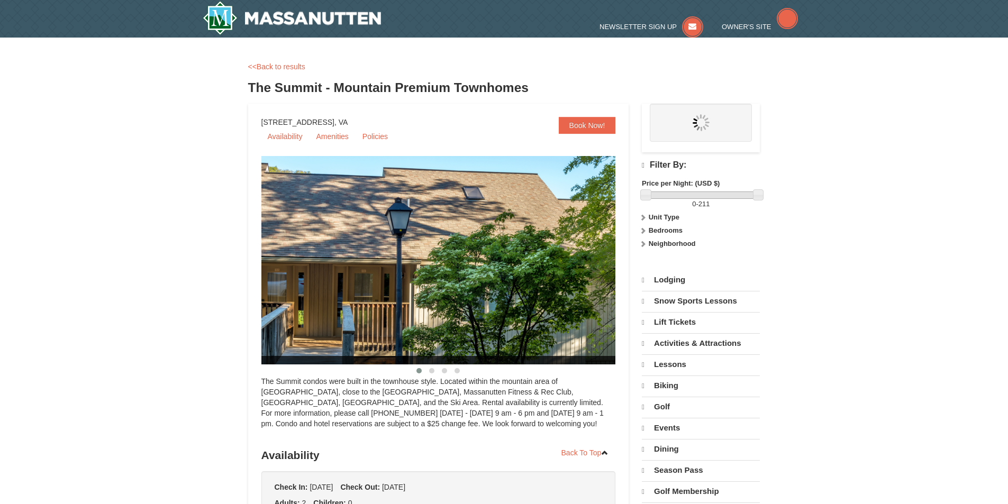
select select "9"
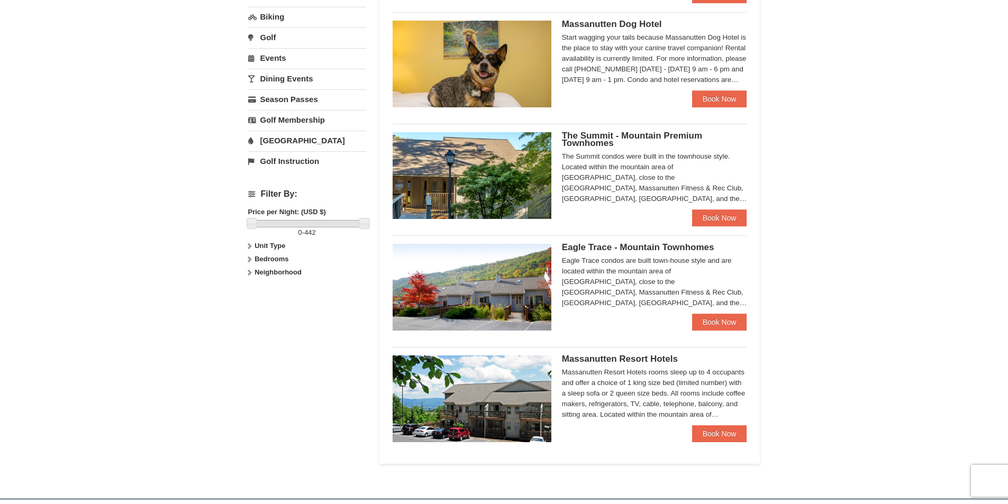
scroll to position [317, 0]
click at [708, 322] on link "Book Now" at bounding box center [719, 321] width 55 height 17
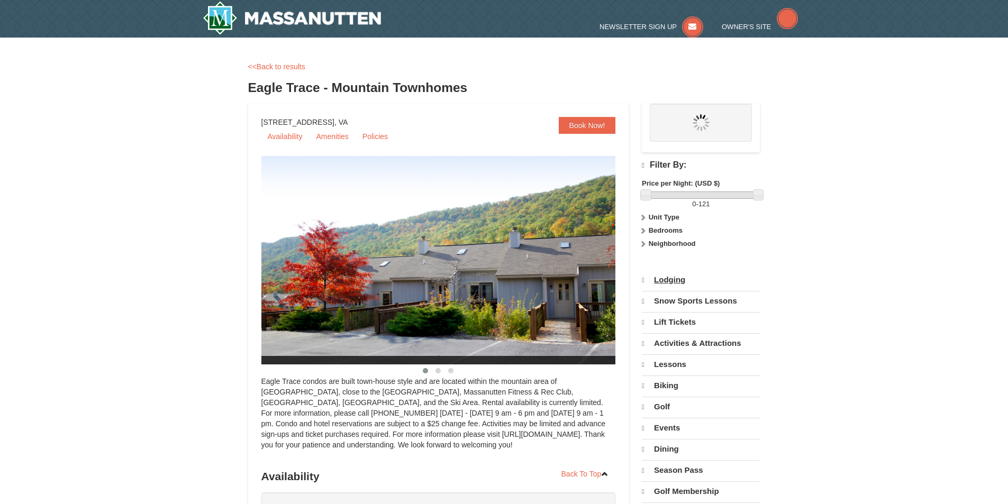
select select "9"
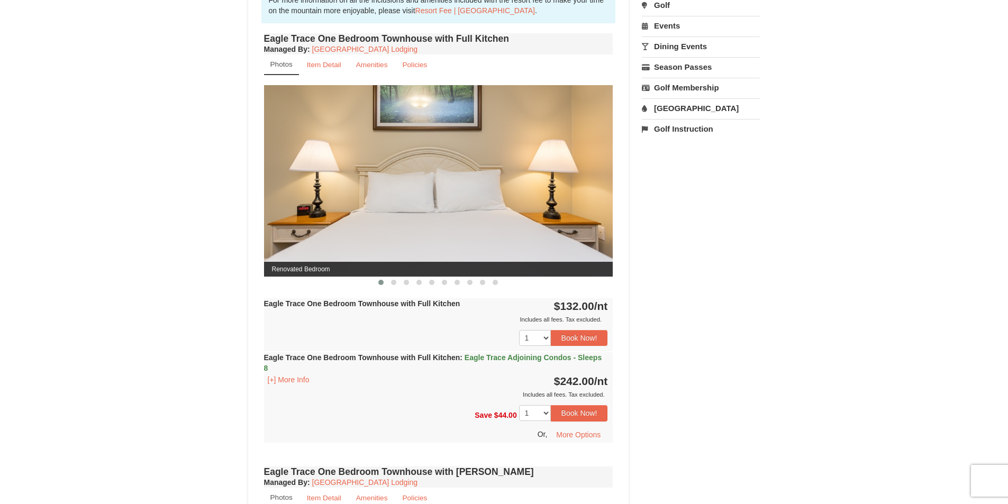
scroll to position [370, 0]
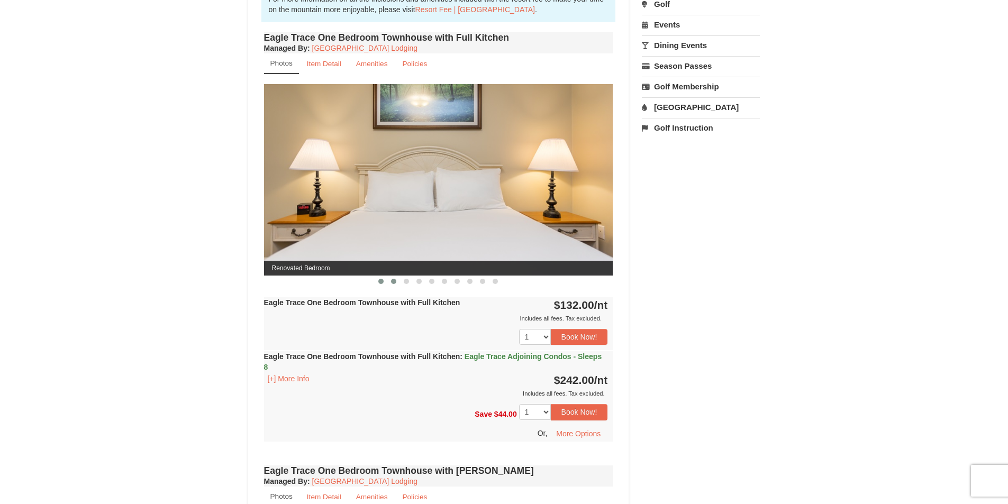
click at [393, 281] on span at bounding box center [393, 281] width 5 height 5
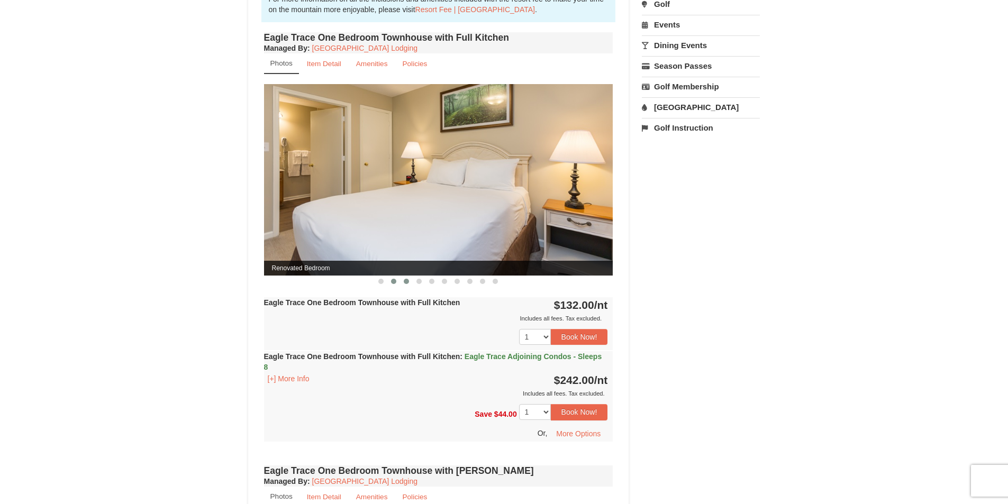
click at [406, 282] on span at bounding box center [406, 281] width 5 height 5
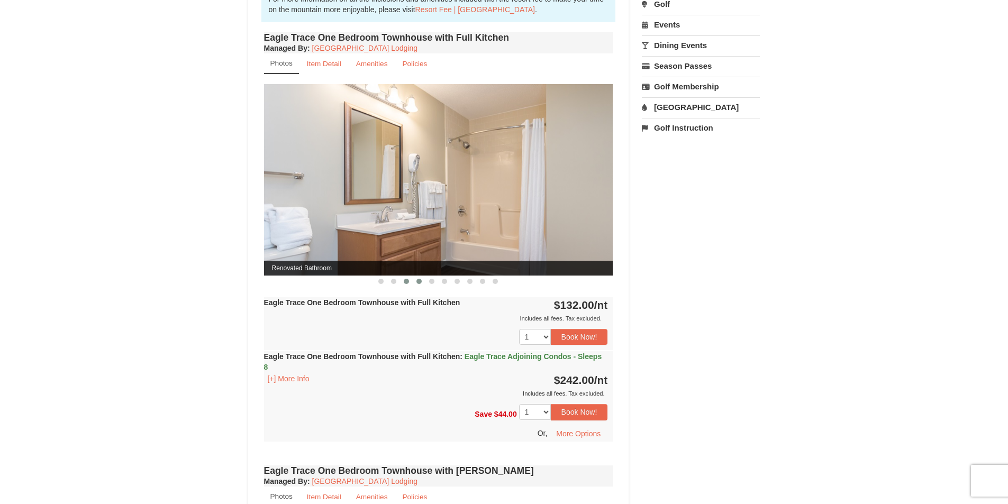
click at [418, 282] on span at bounding box center [418, 281] width 5 height 5
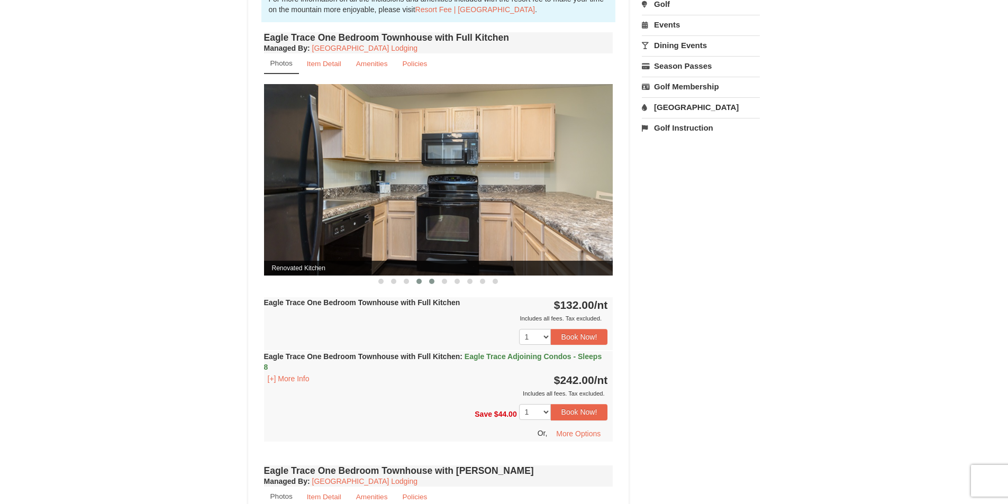
click at [431, 282] on span at bounding box center [431, 281] width 5 height 5
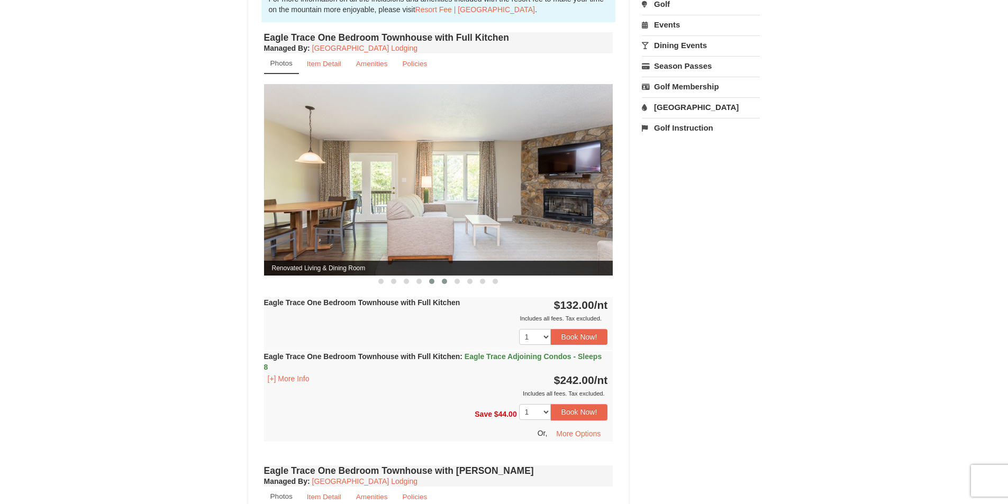
click at [445, 281] on span at bounding box center [444, 281] width 5 height 5
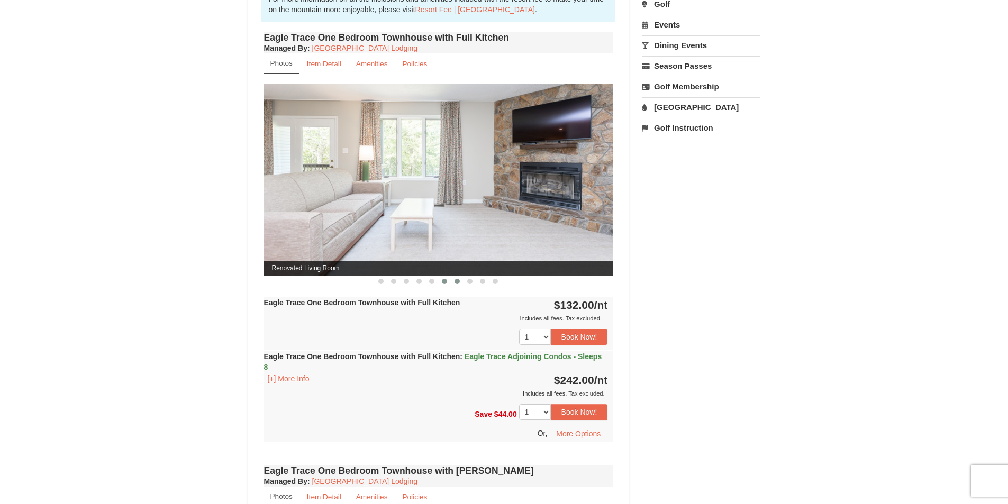
click at [460, 282] on button at bounding box center [457, 281] width 13 height 11
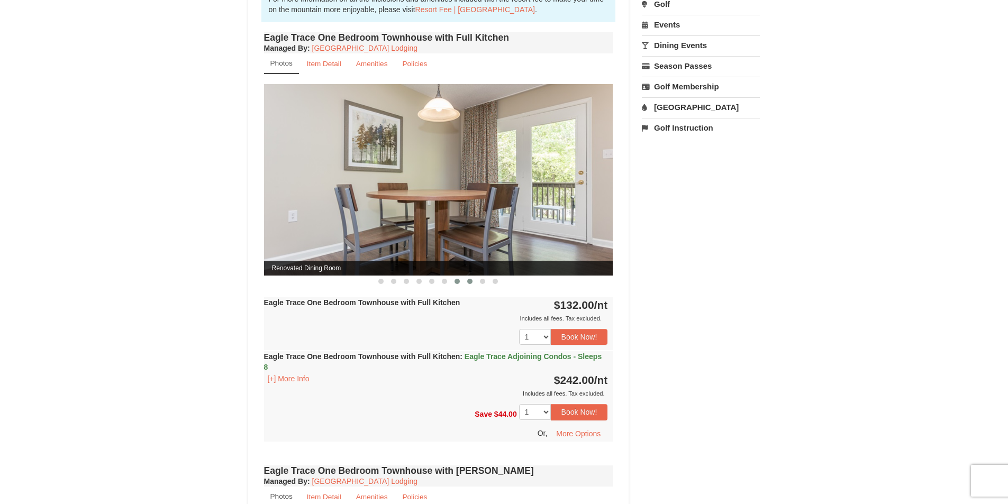
click at [469, 283] on span at bounding box center [469, 281] width 5 height 5
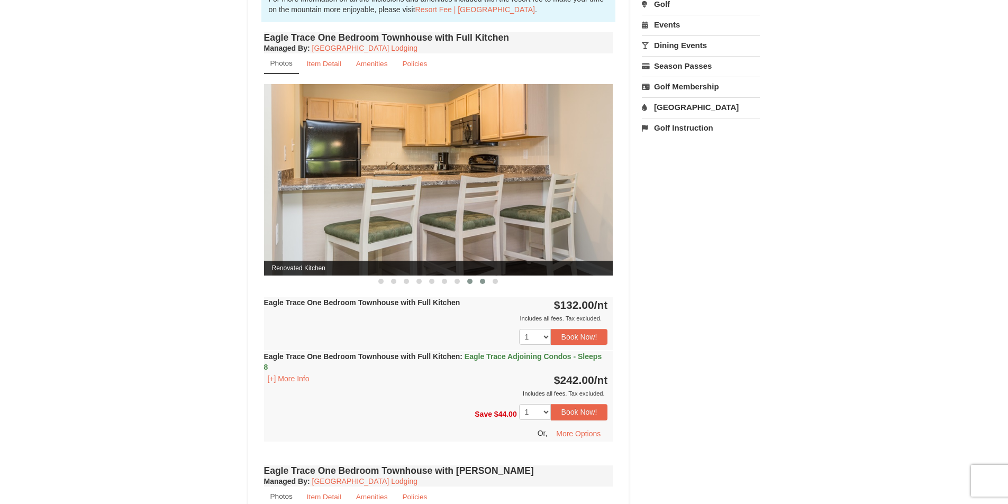
click at [482, 282] on span at bounding box center [482, 281] width 5 height 5
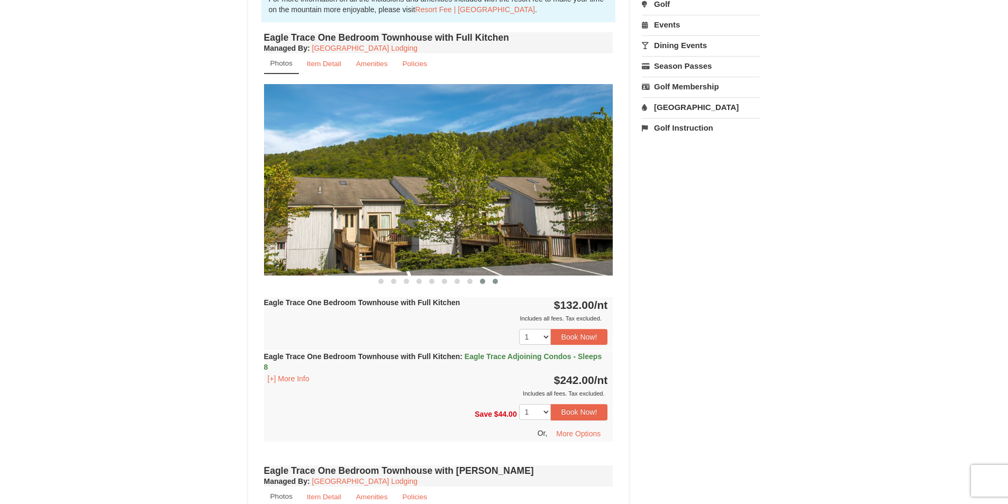
click at [500, 280] on button at bounding box center [495, 281] width 13 height 11
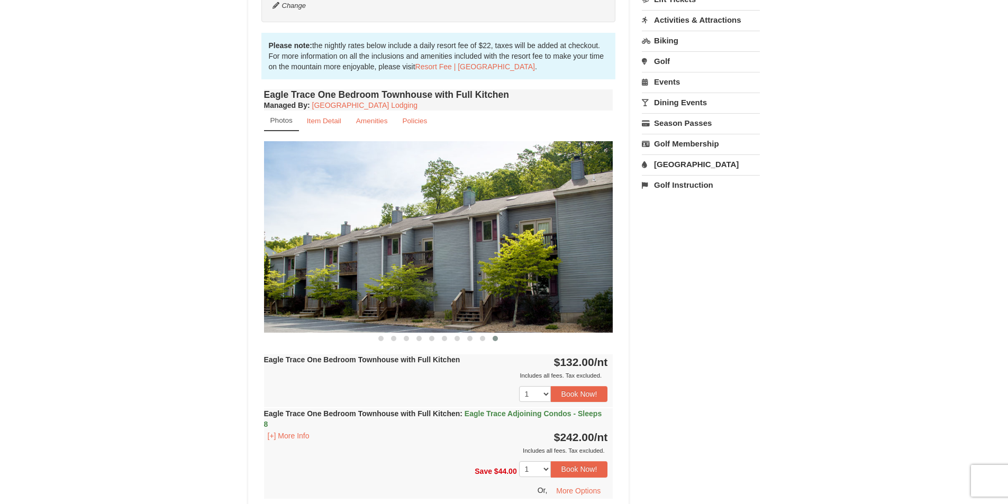
scroll to position [98, 0]
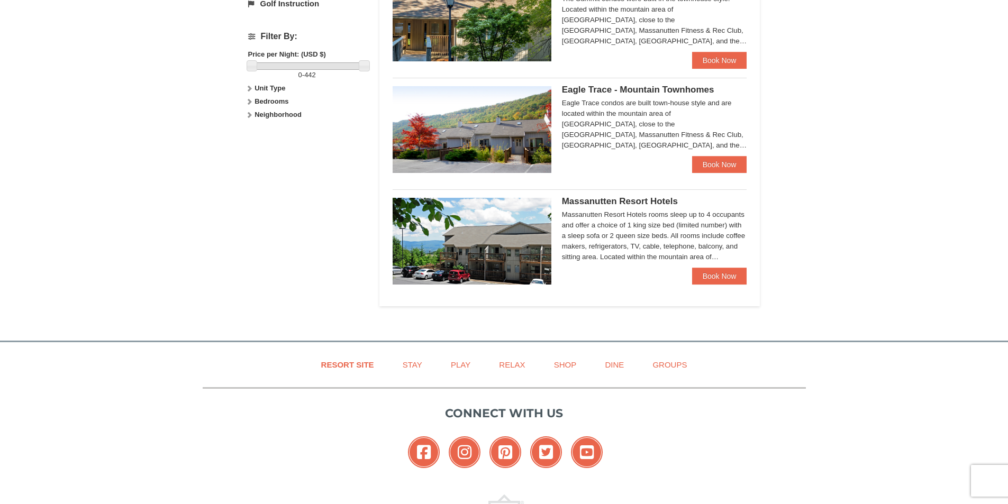
scroll to position [478, 0]
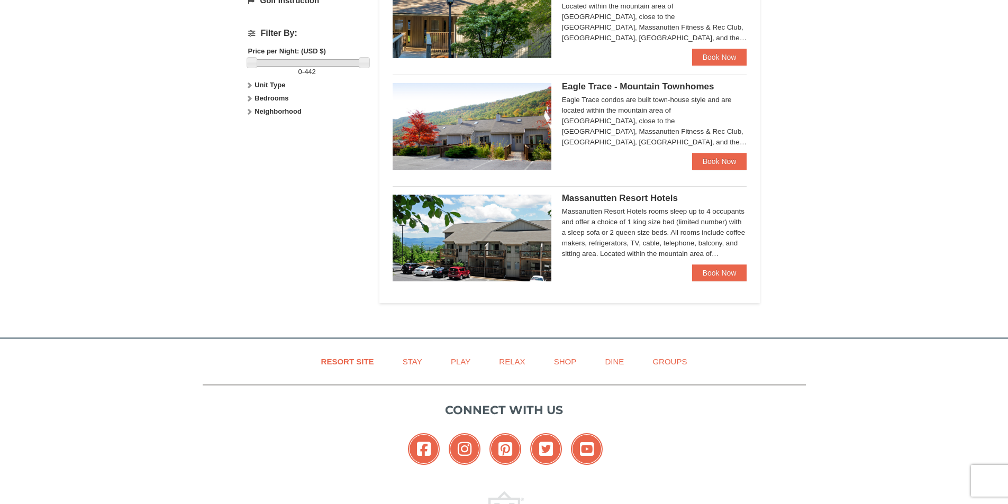
click at [612, 198] on span "Massanutten Resort Hotels" at bounding box center [620, 198] width 116 height 10
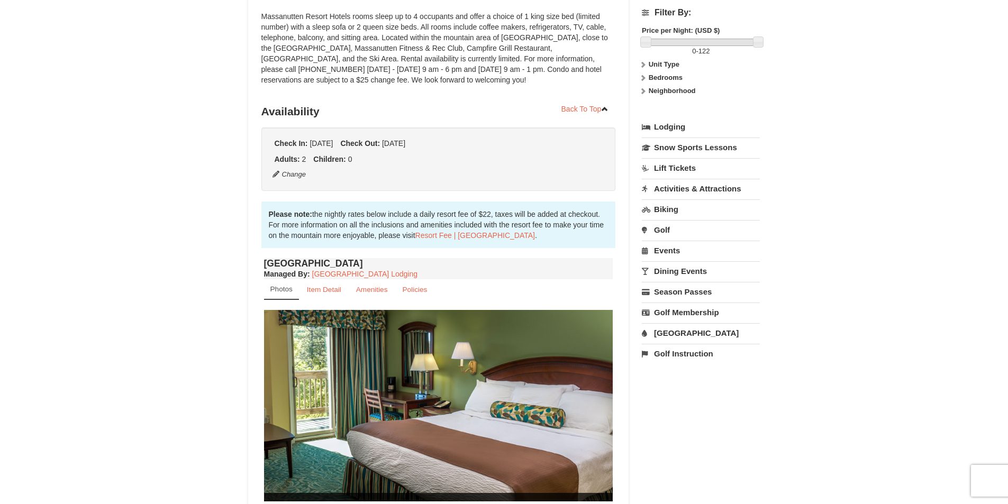
scroll to position [212, 0]
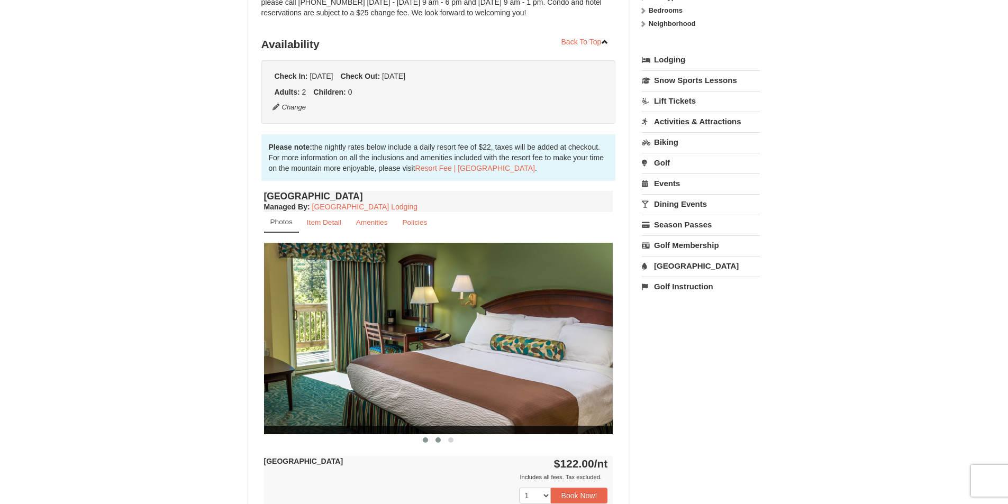
click at [437, 438] on span at bounding box center [437, 439] width 5 height 5
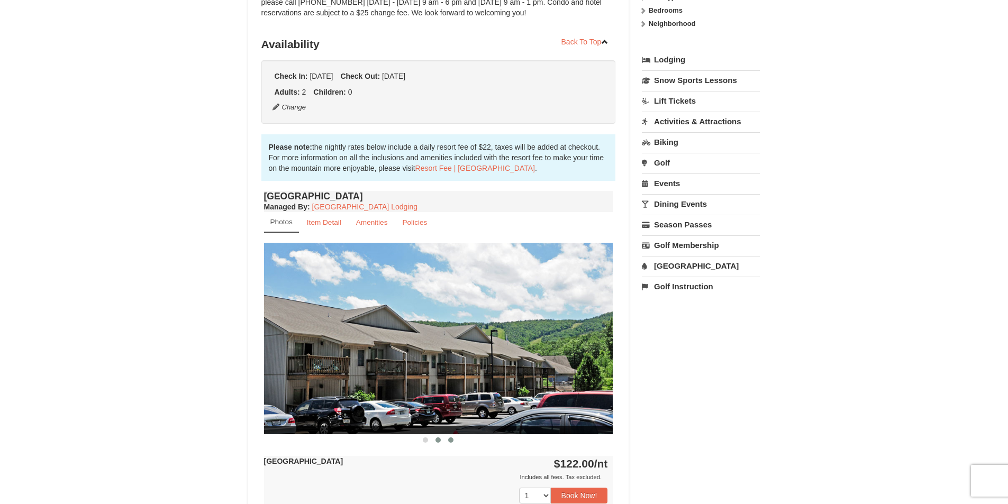
click at [452, 439] on span at bounding box center [450, 439] width 5 height 5
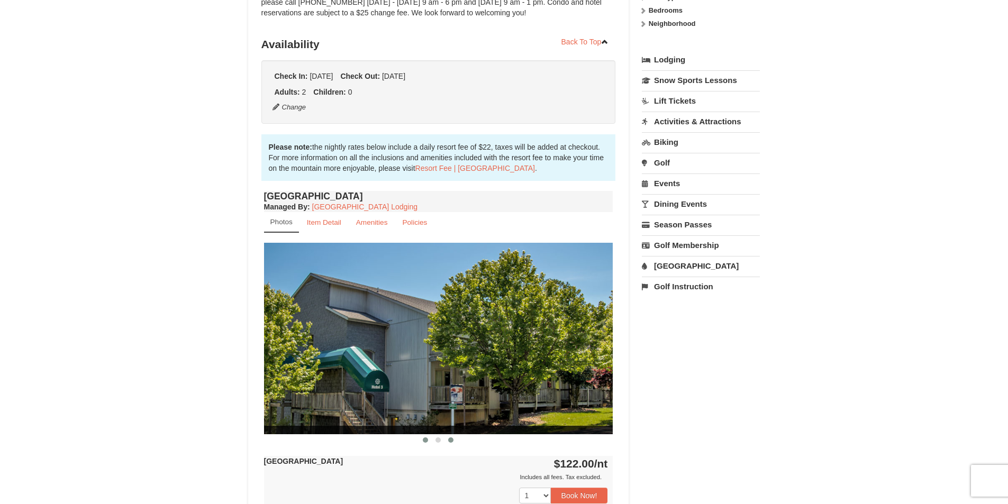
click at [426, 439] on span at bounding box center [425, 439] width 5 height 5
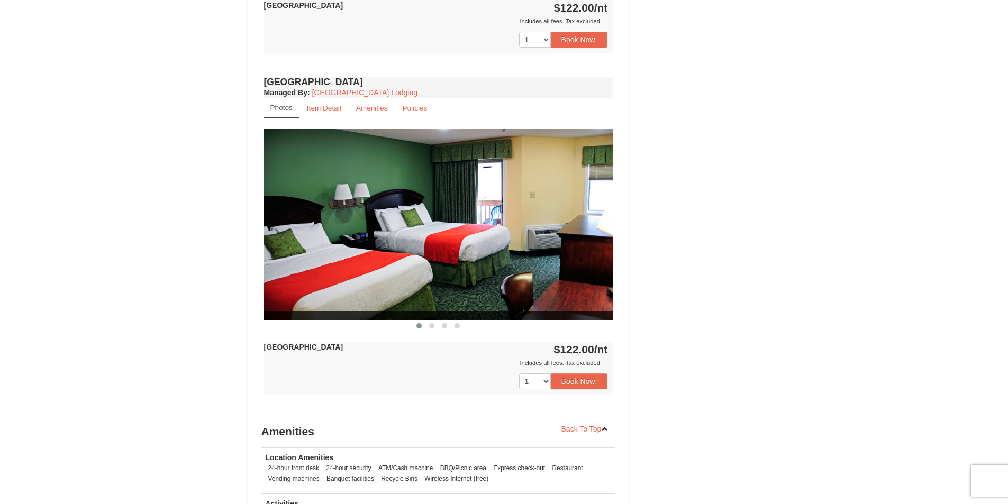
scroll to position [688, 0]
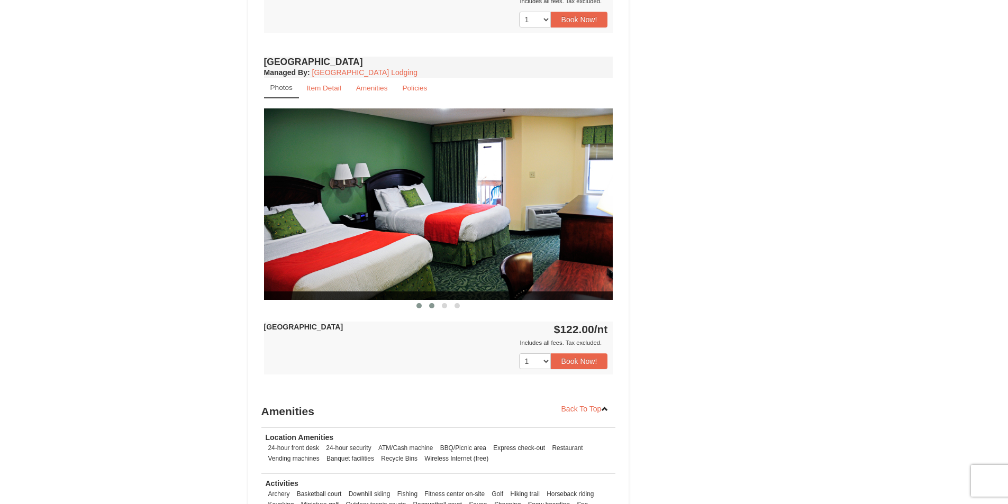
click at [429, 304] on span at bounding box center [431, 305] width 5 height 5
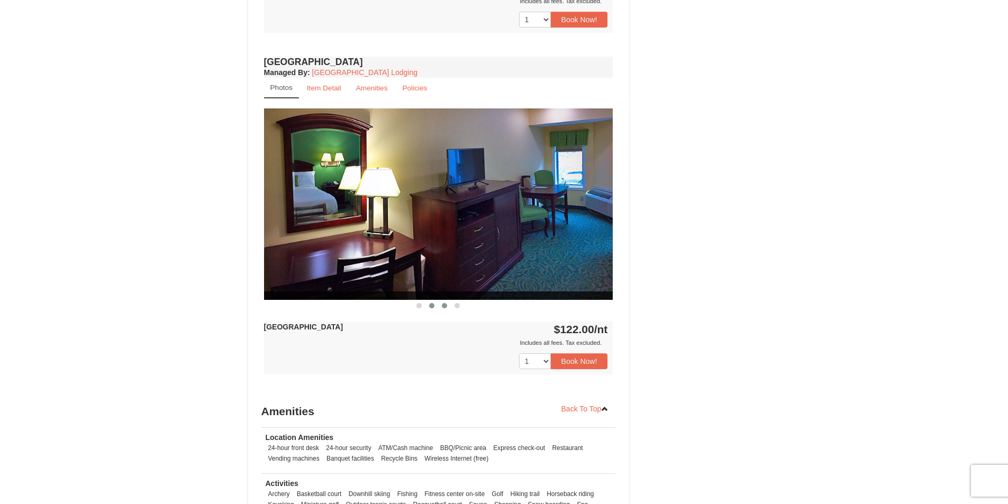
click at [447, 303] on button at bounding box center [444, 305] width 13 height 11
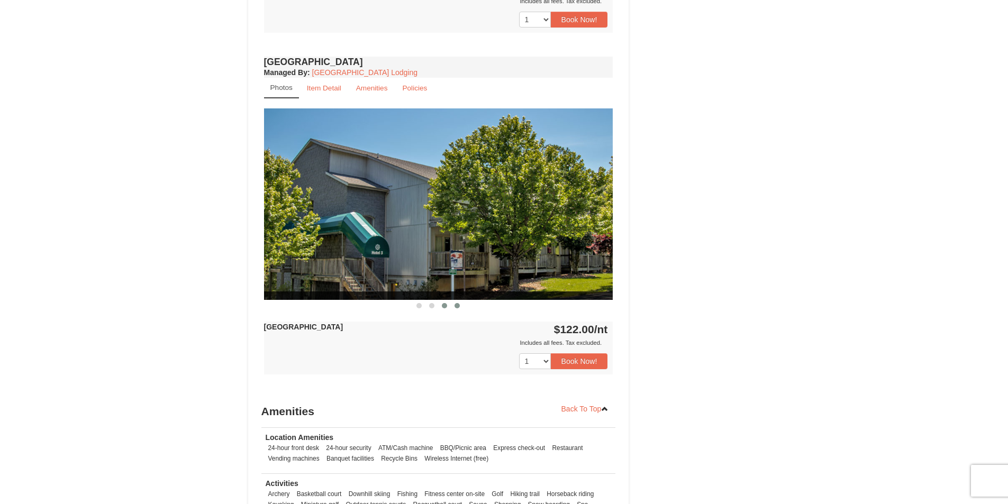
click at [462, 305] on button at bounding box center [457, 305] width 13 height 11
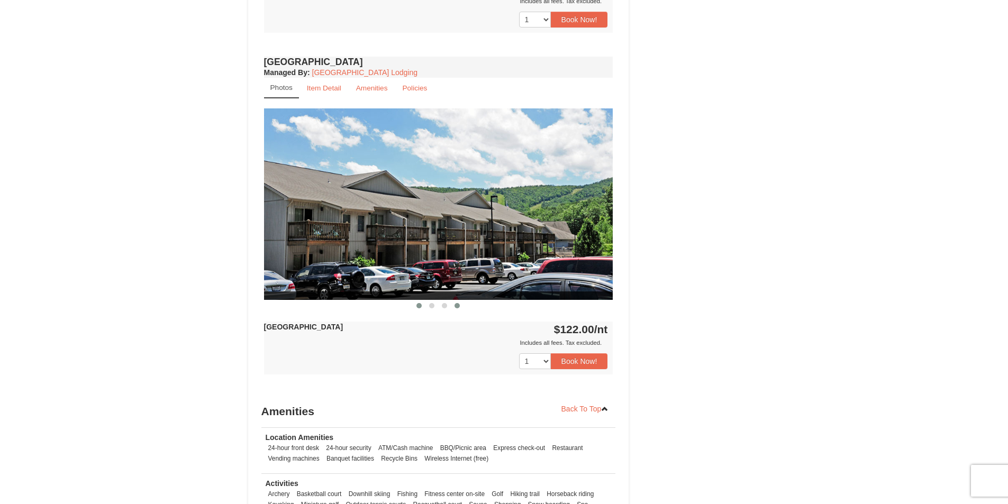
click at [419, 309] on button at bounding box center [419, 305] width 13 height 11
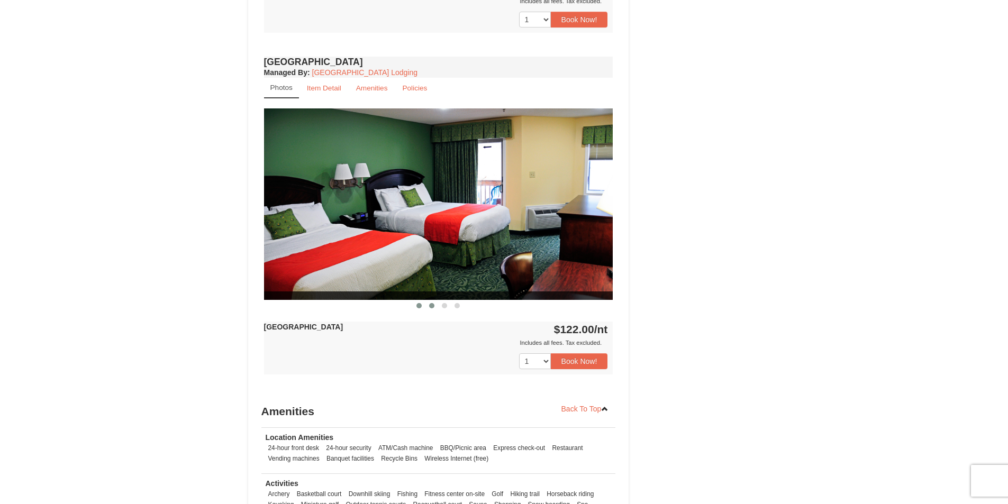
click at [433, 306] on span at bounding box center [431, 305] width 5 height 5
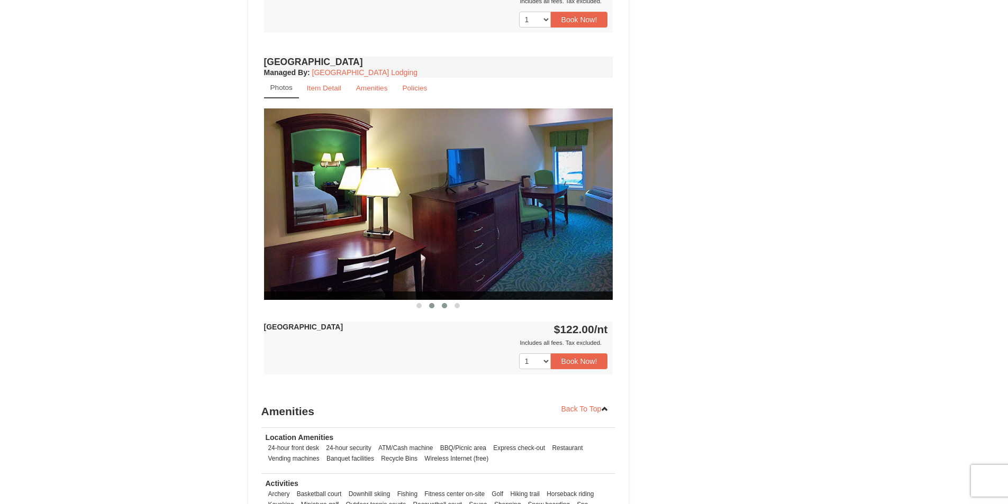
click at [444, 306] on span at bounding box center [444, 305] width 5 height 5
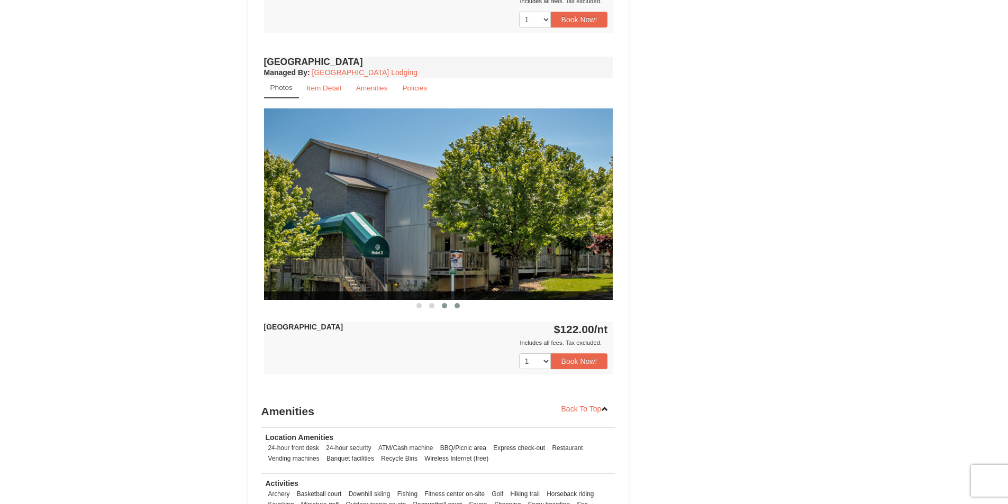
click at [456, 305] on span at bounding box center [456, 305] width 5 height 5
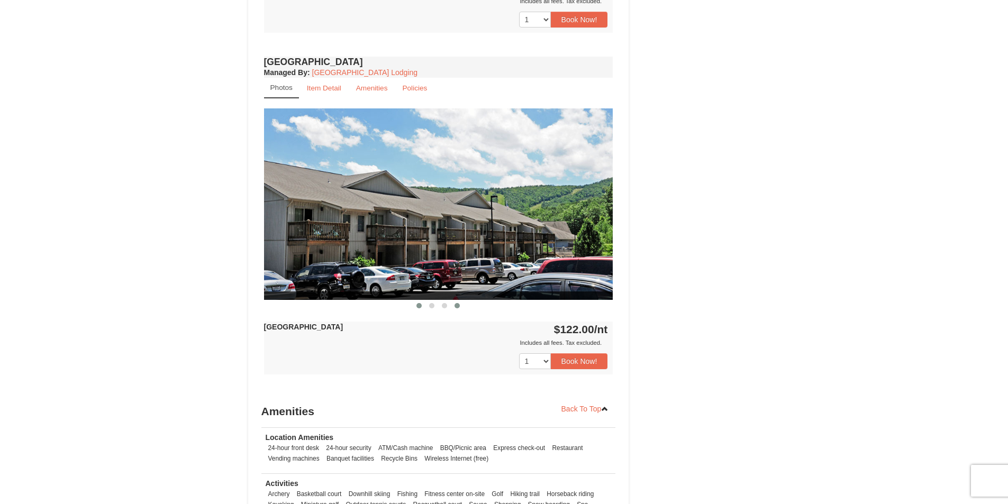
click at [418, 305] on span at bounding box center [418, 305] width 5 height 5
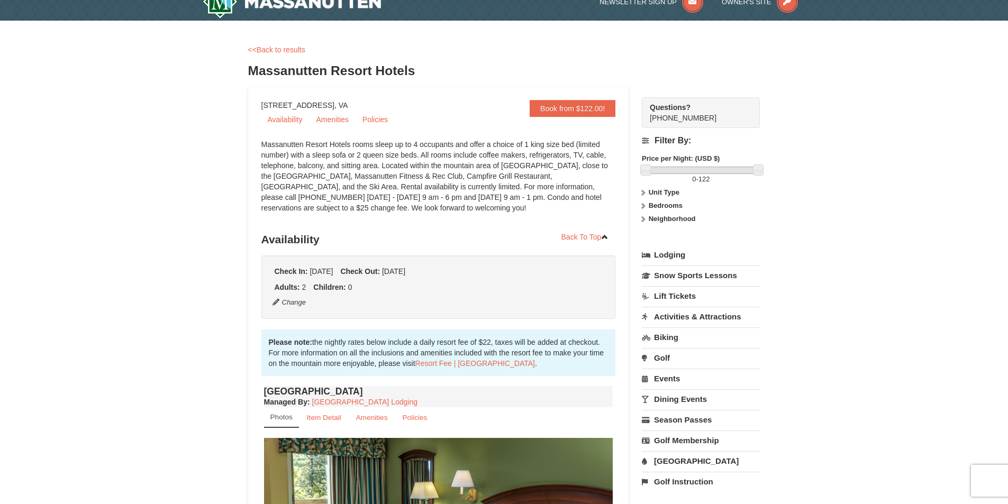
scroll to position [0, 0]
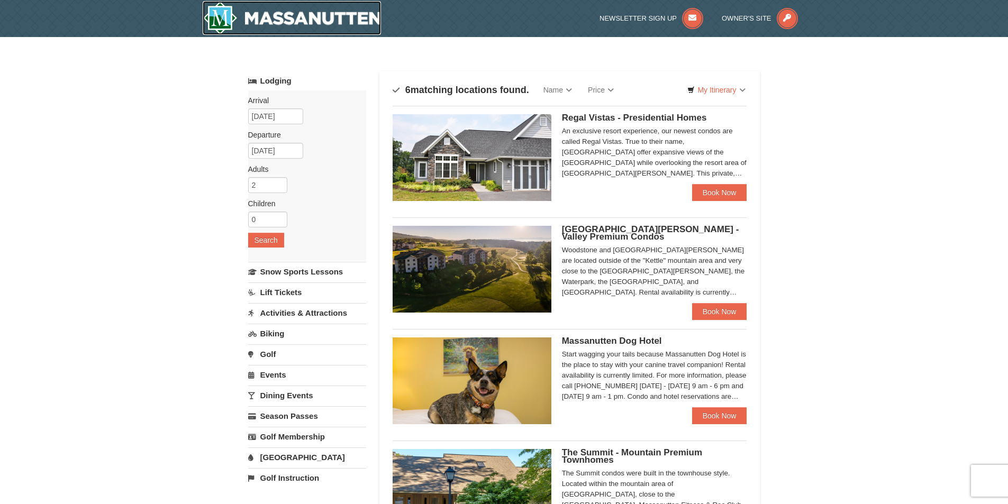
click at [212, 13] on img at bounding box center [292, 18] width 179 height 34
click at [476, 266] on img at bounding box center [471, 269] width 159 height 87
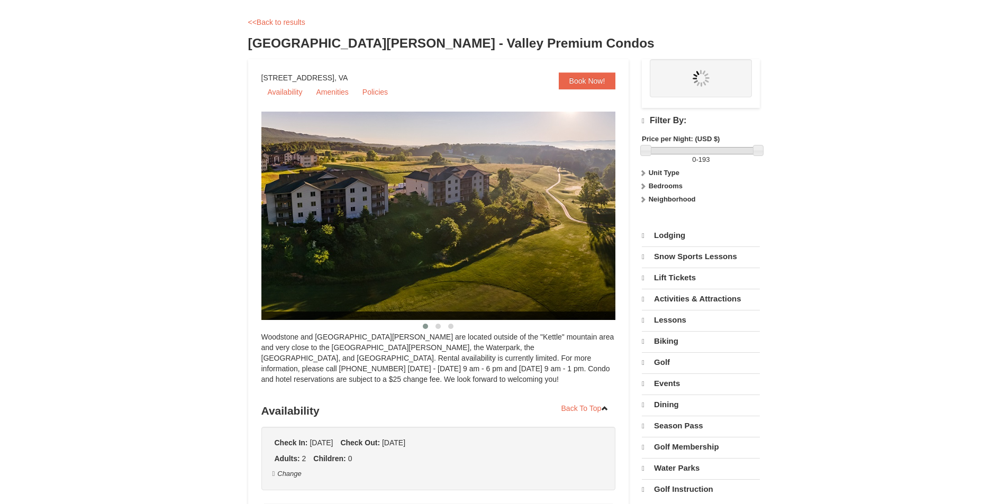
select select "9"
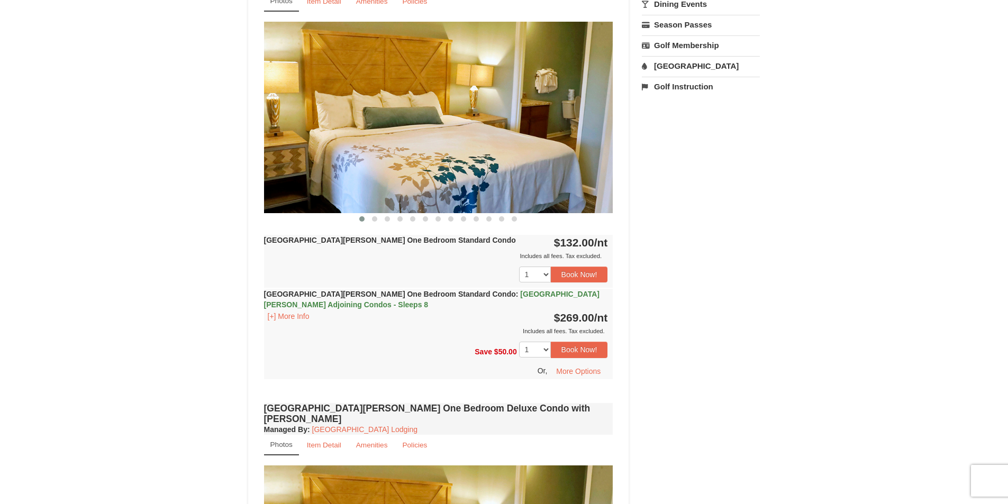
scroll to position [308, 0]
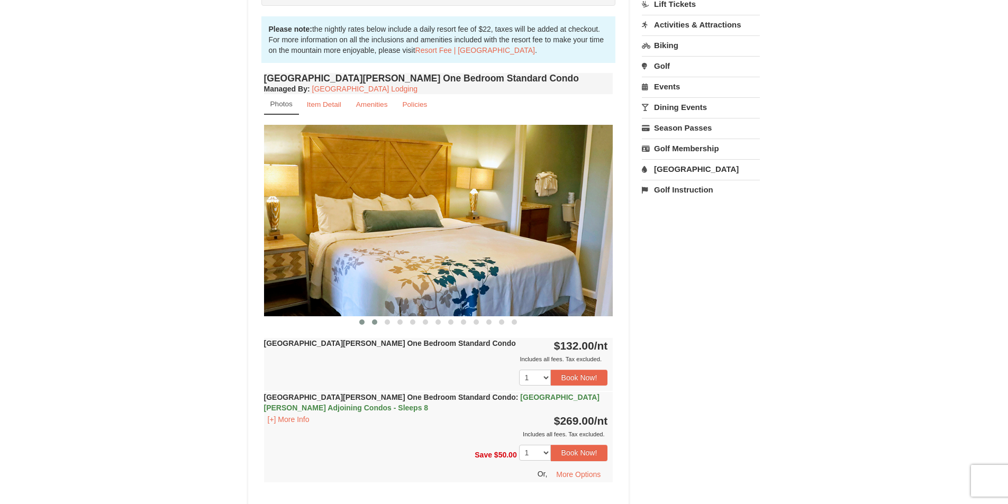
drag, startPoint x: 377, startPoint y: 324, endPoint x: 381, endPoint y: 335, distance: 11.6
click at [377, 325] on button at bounding box center [374, 322] width 13 height 11
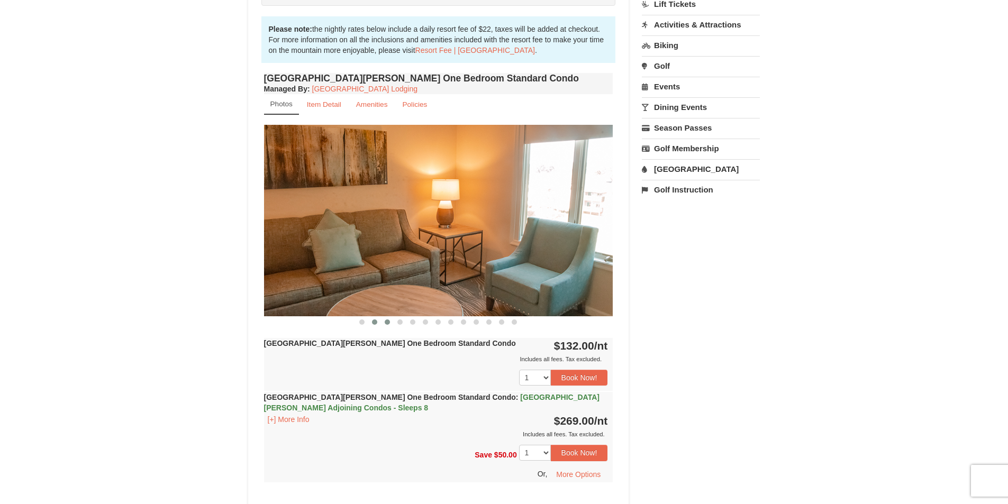
click at [385, 324] on span at bounding box center [387, 321] width 5 height 5
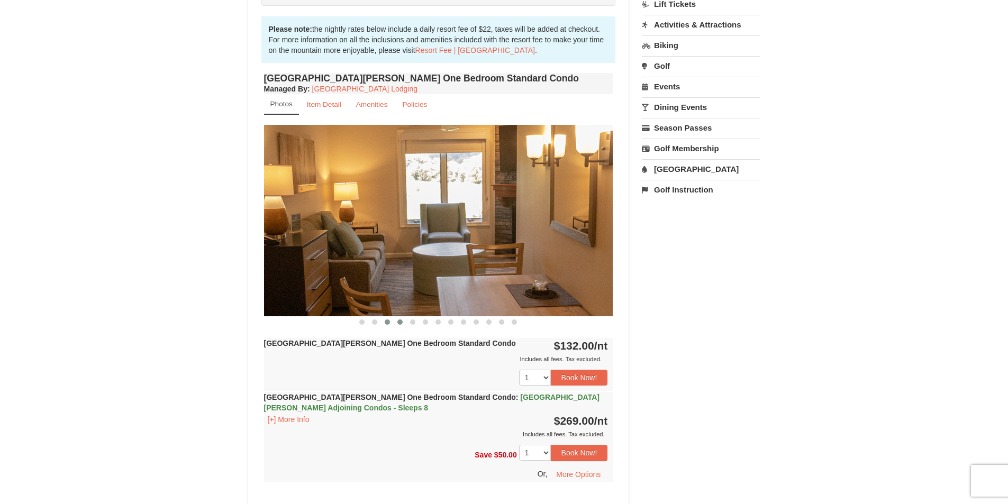
click at [404, 323] on button at bounding box center [400, 322] width 13 height 11
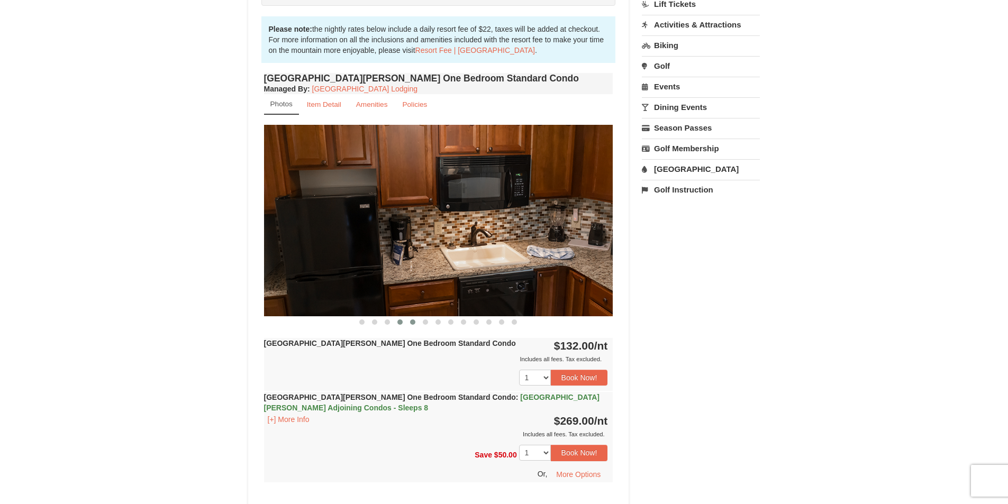
click at [413, 322] on span at bounding box center [412, 321] width 5 height 5
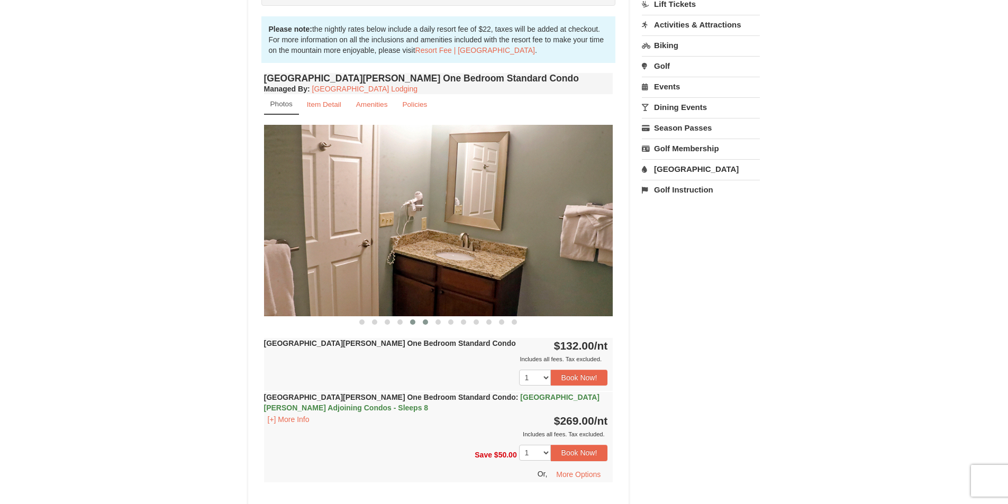
click at [427, 318] on button at bounding box center [425, 322] width 13 height 11
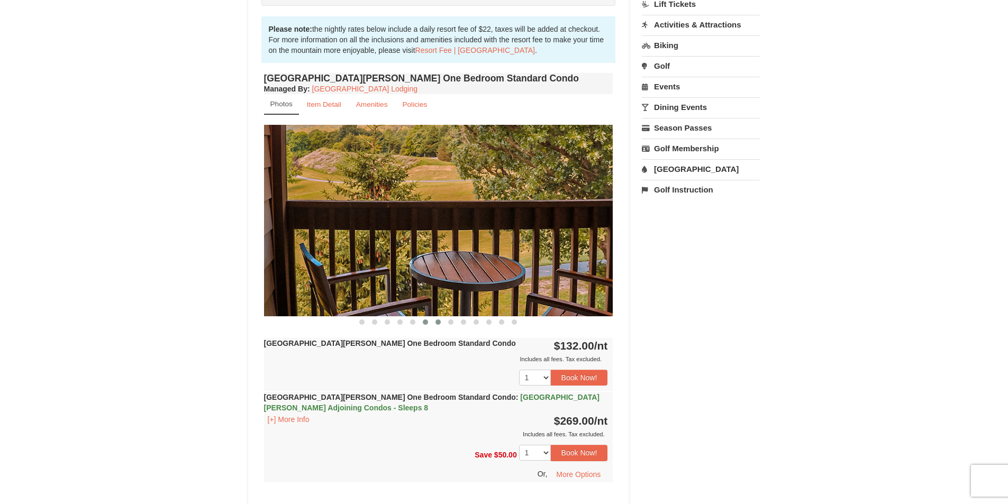
click at [442, 324] on button at bounding box center [438, 322] width 13 height 11
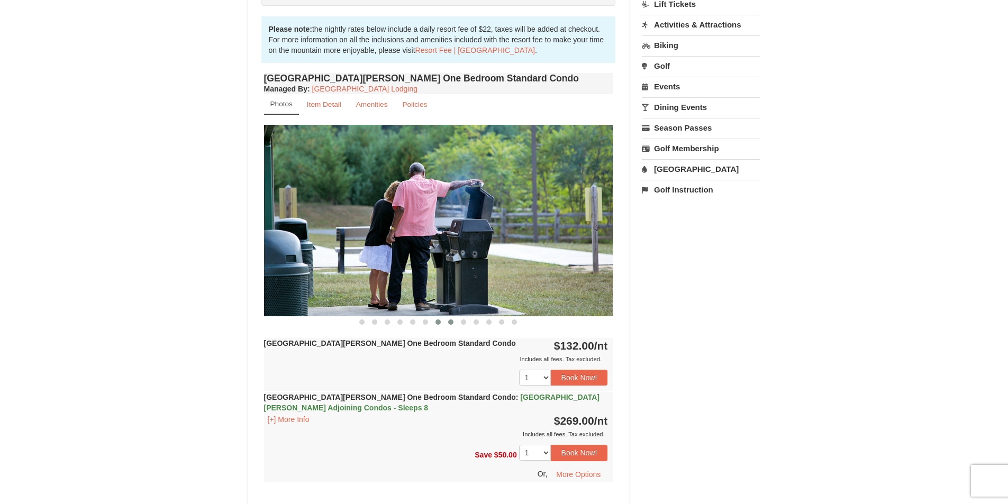
click at [452, 323] on span at bounding box center [450, 321] width 5 height 5
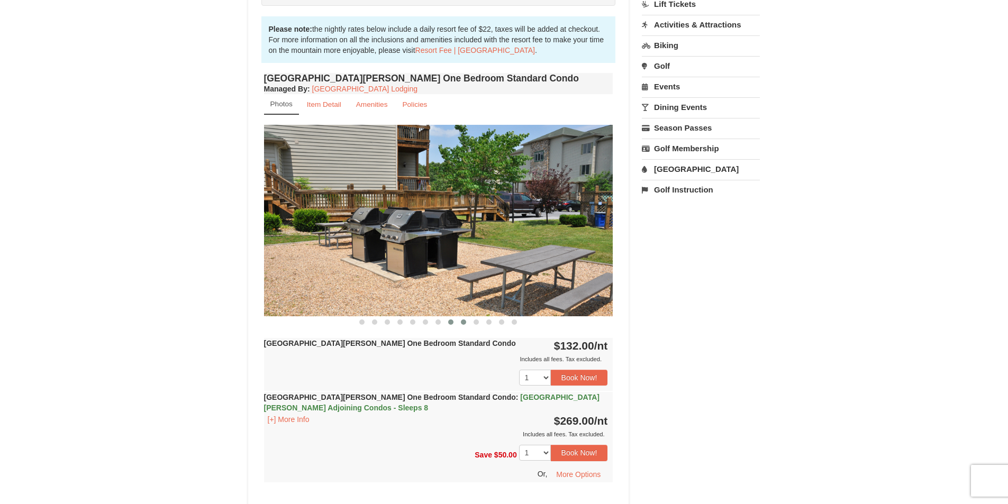
click at [460, 322] on button at bounding box center [463, 322] width 13 height 11
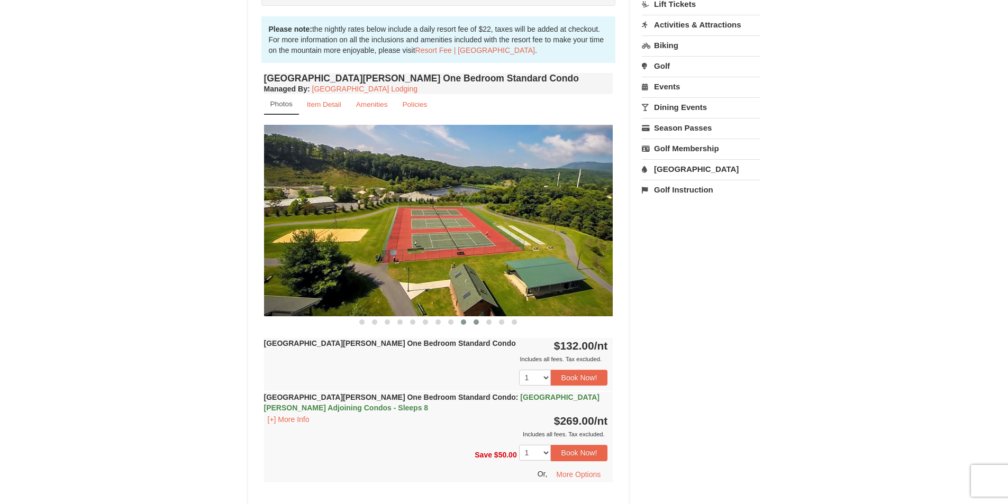
click at [481, 324] on button at bounding box center [476, 322] width 13 height 11
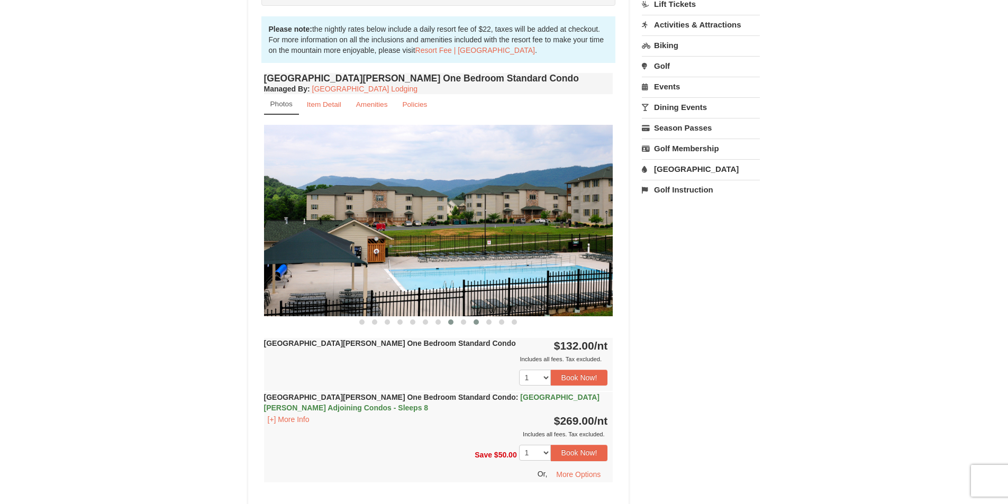
click at [454, 324] on button at bounding box center [450, 322] width 13 height 11
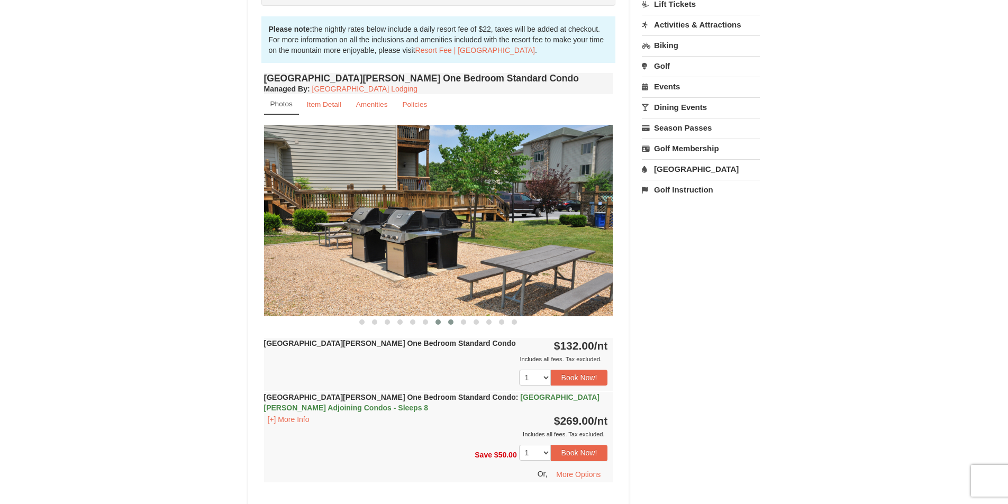
click at [440, 324] on button at bounding box center [438, 322] width 13 height 11
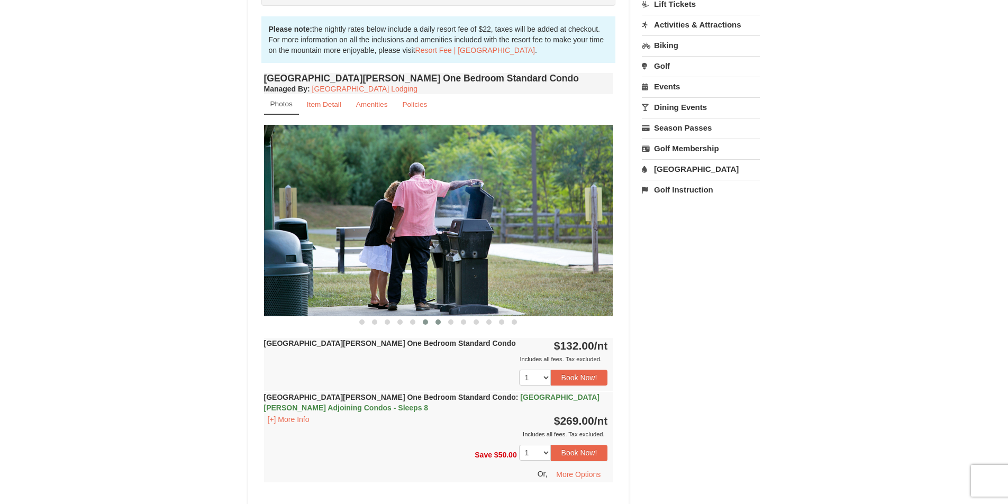
click at [428, 321] on button at bounding box center [425, 322] width 13 height 11
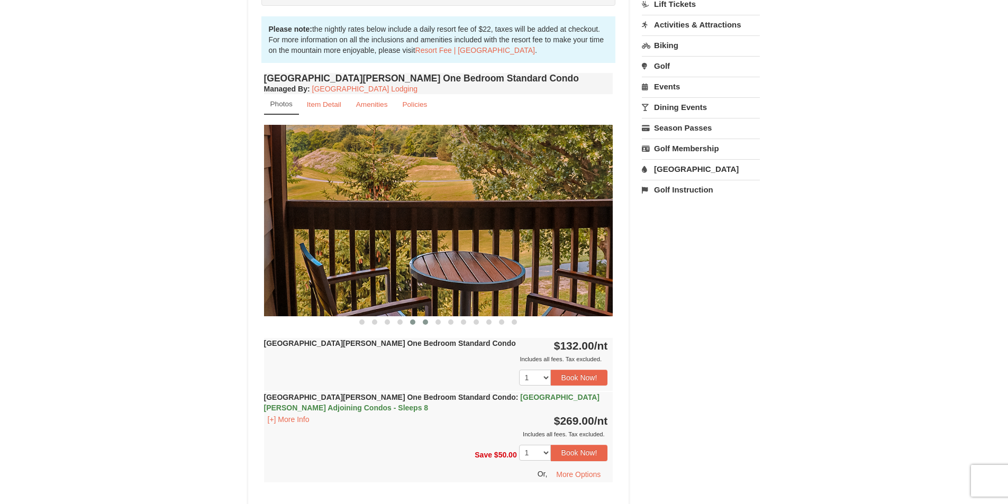
click at [411, 322] on span at bounding box center [412, 321] width 5 height 5
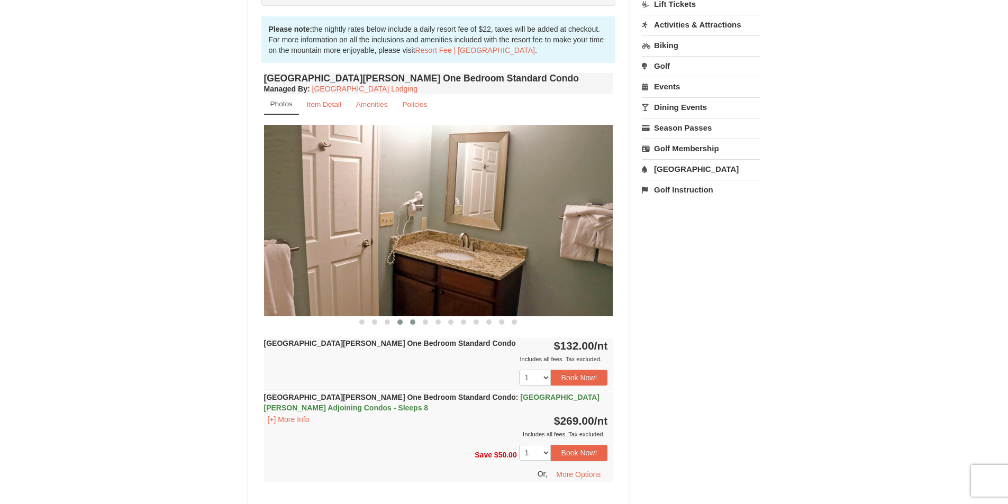
click at [404, 323] on button at bounding box center [400, 322] width 13 height 11
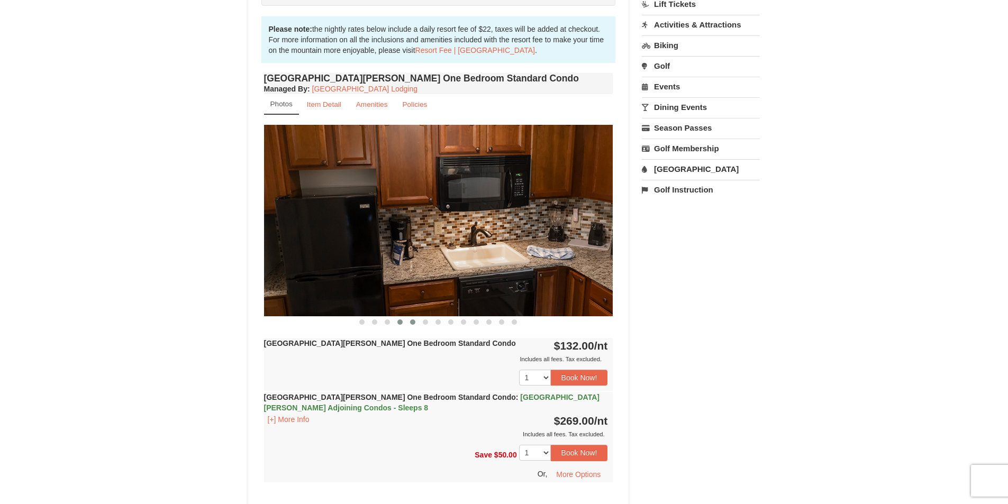
click at [417, 323] on button at bounding box center [412, 322] width 13 height 11
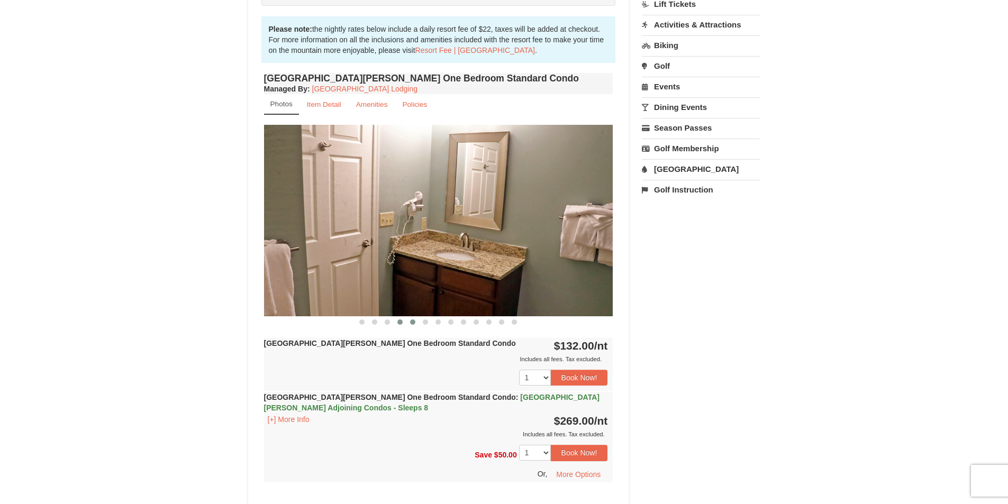
click at [397, 325] on button at bounding box center [400, 322] width 13 height 11
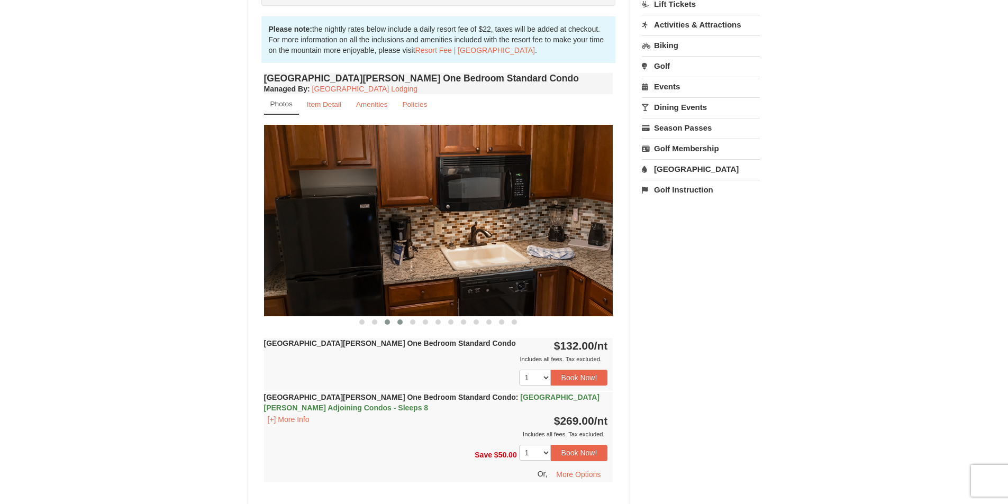
click at [386, 321] on span at bounding box center [387, 321] width 5 height 5
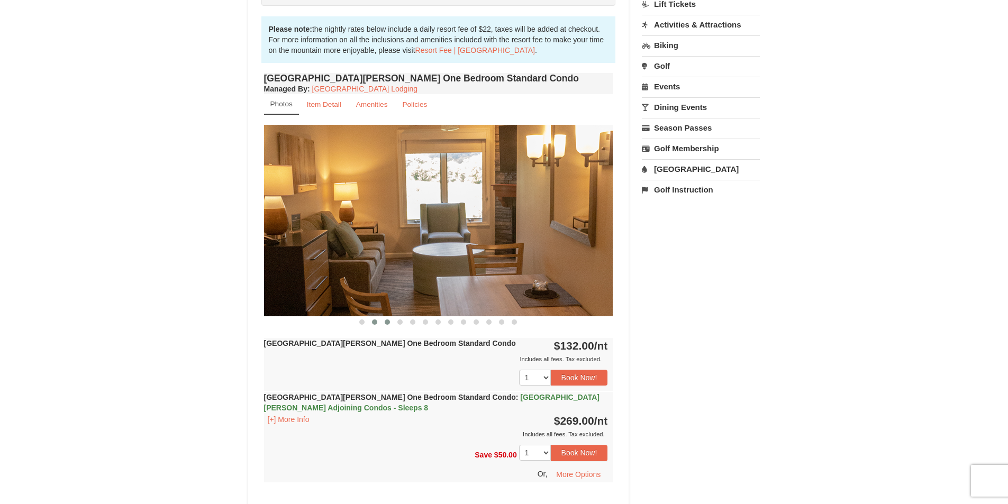
click at [374, 323] on span at bounding box center [374, 321] width 5 height 5
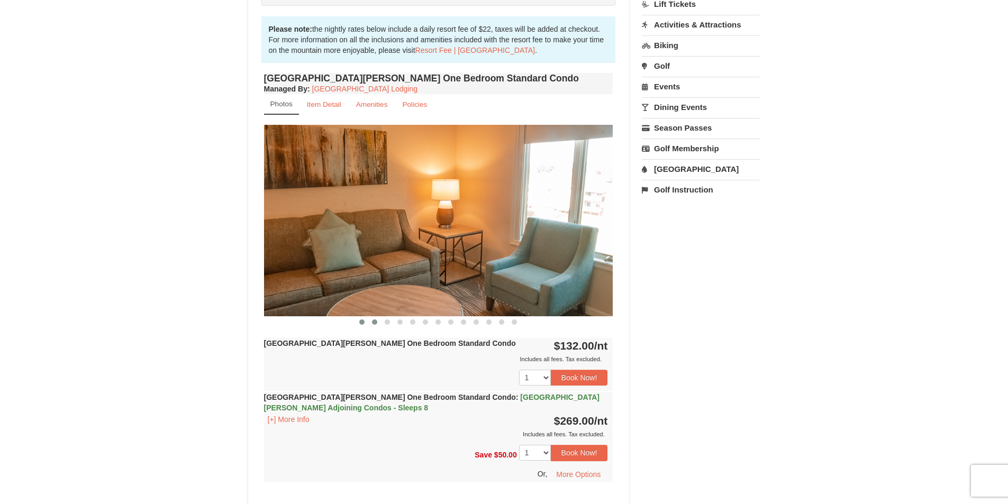
click at [364, 326] on button at bounding box center [361, 322] width 13 height 11
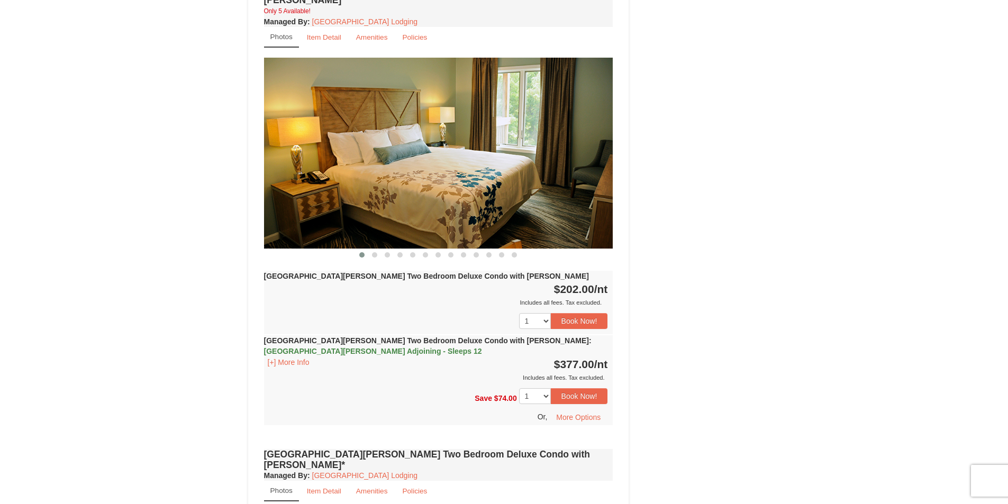
scroll to position [1419, 0]
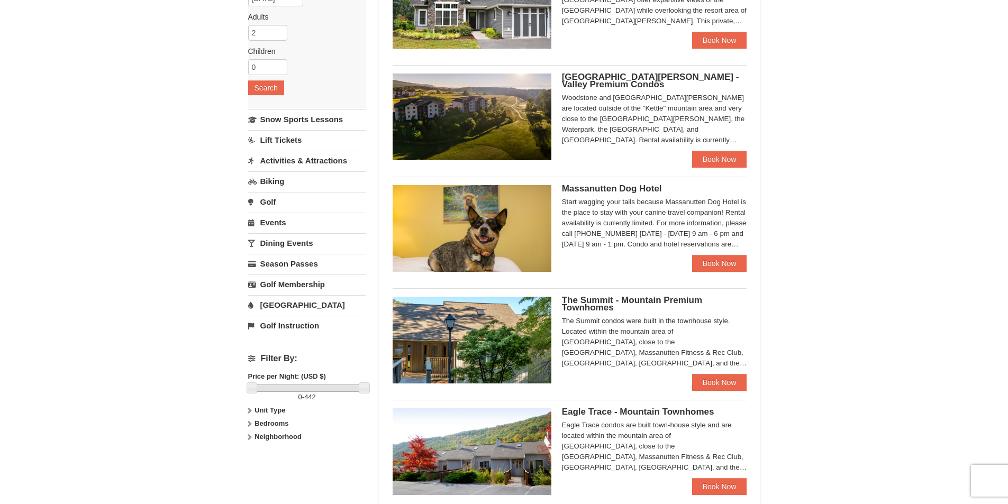
scroll to position [159, 0]
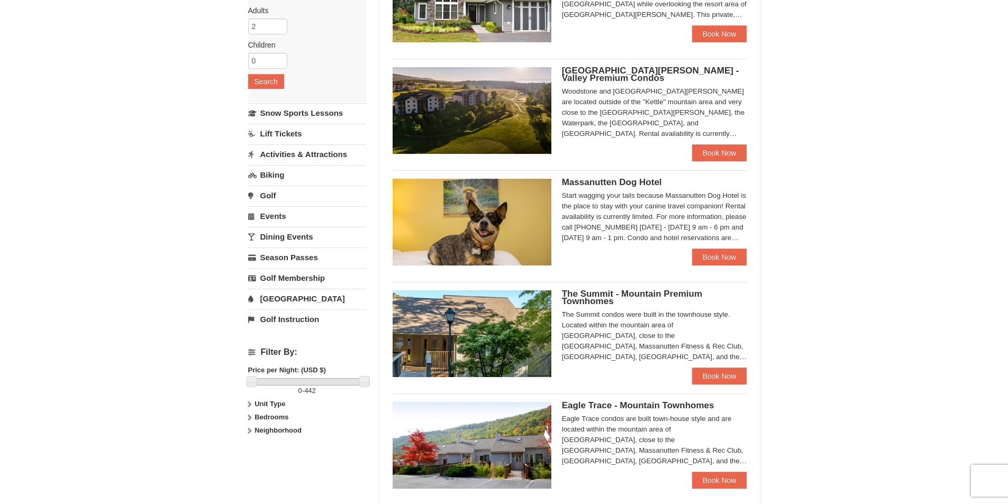
click at [432, 336] on img at bounding box center [471, 333] width 159 height 87
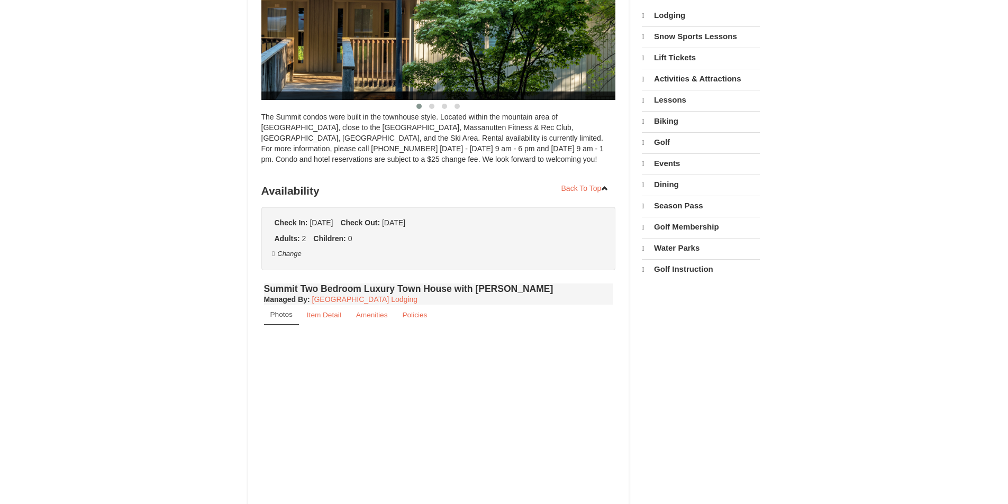
select select "9"
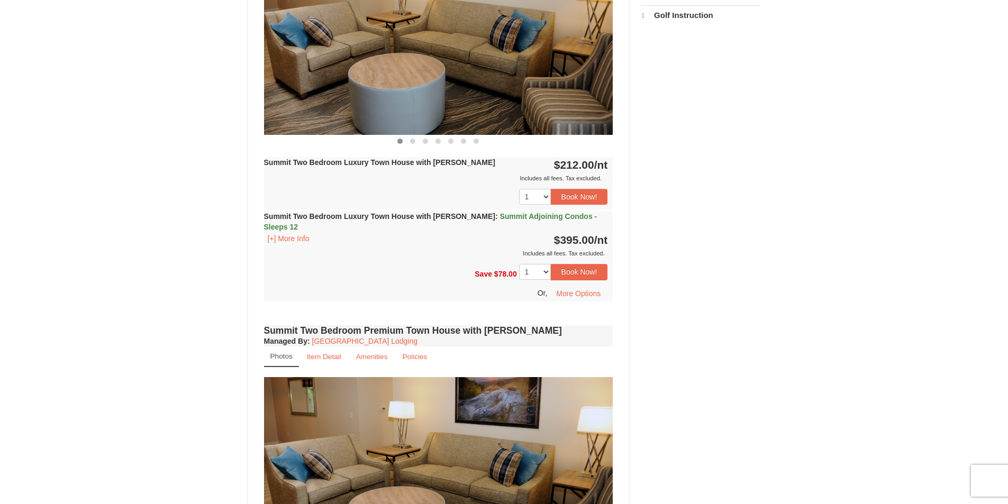
scroll to position [308, 0]
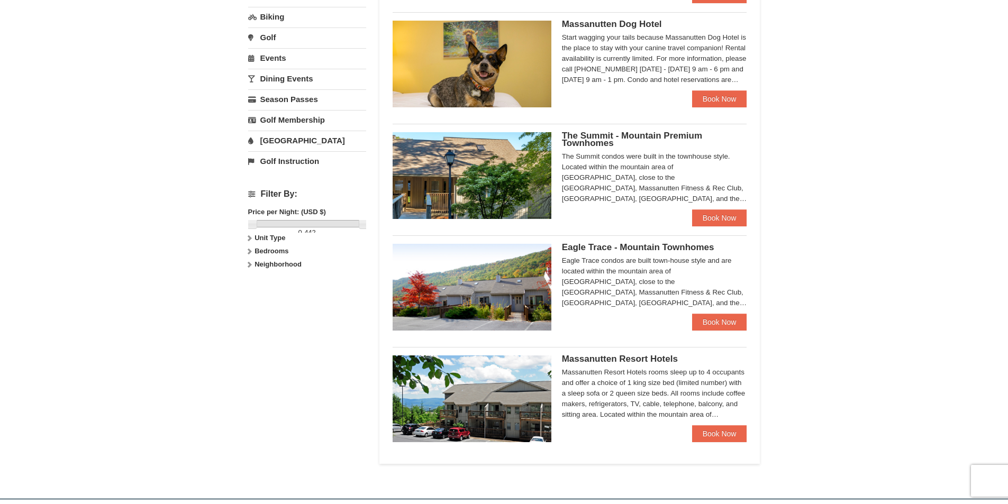
scroll to position [317, 0]
click at [488, 283] on img at bounding box center [471, 286] width 159 height 87
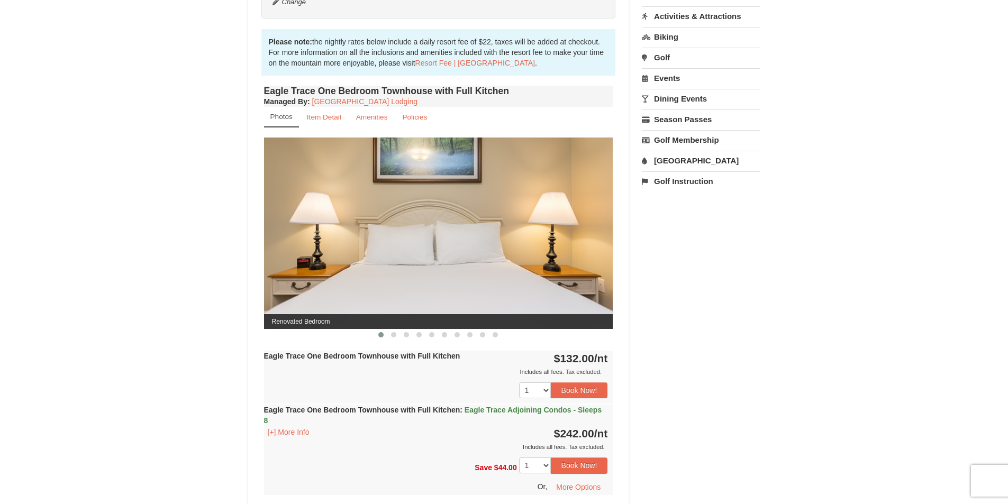
scroll to position [317, 0]
click at [395, 332] on span at bounding box center [393, 334] width 5 height 5
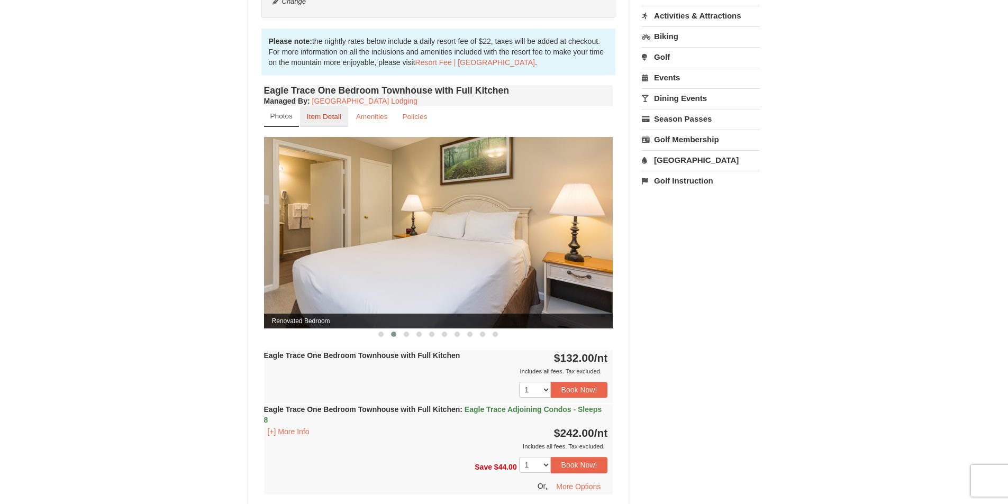
click at [318, 111] on link "Item Detail" at bounding box center [324, 116] width 48 height 21
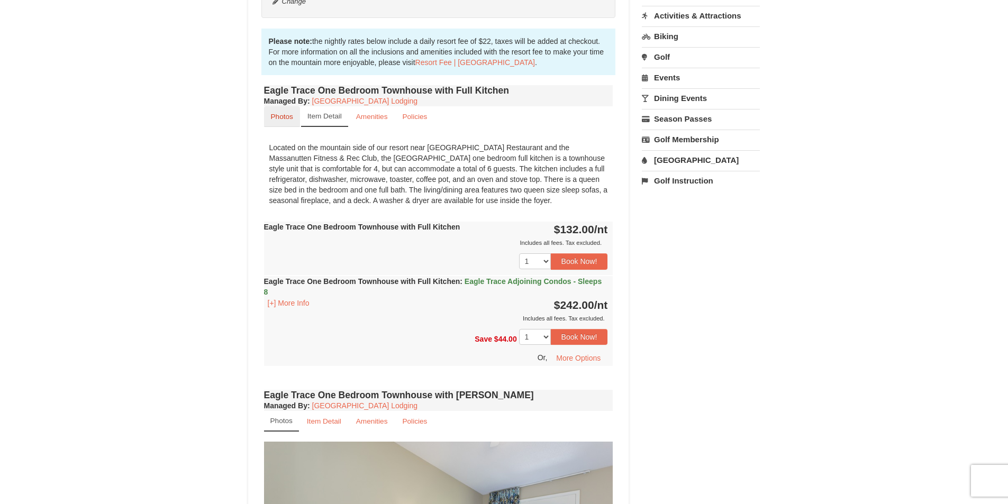
click at [286, 122] on link "Photos" at bounding box center [282, 116] width 36 height 21
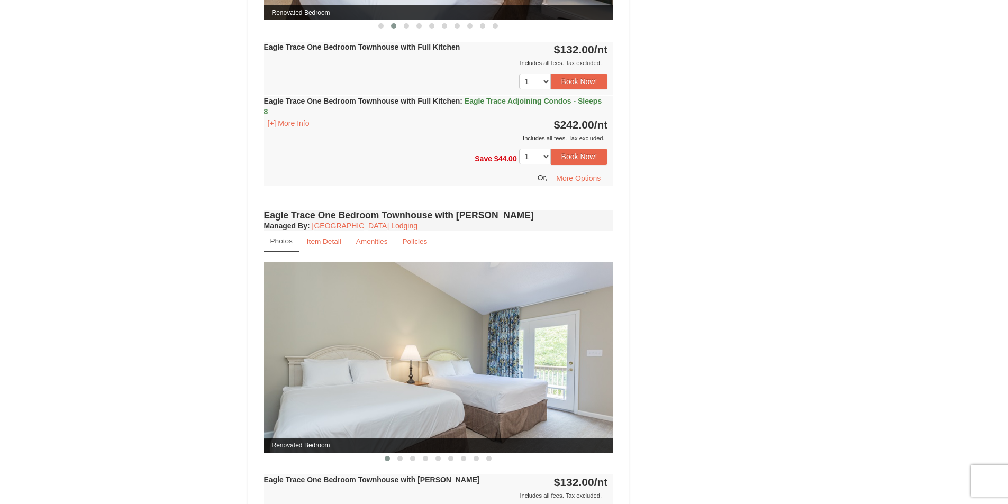
scroll to position [793, 0]
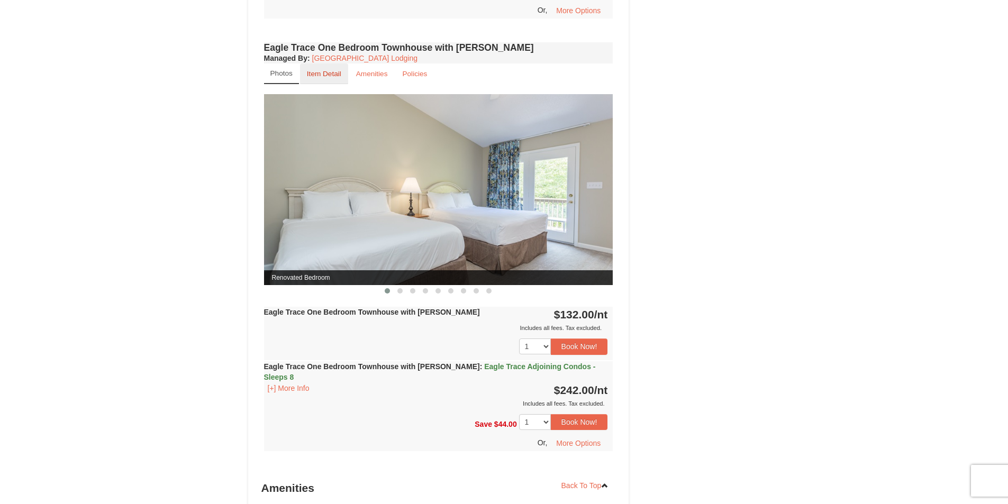
click at [318, 71] on small "Item Detail" at bounding box center [324, 74] width 34 height 8
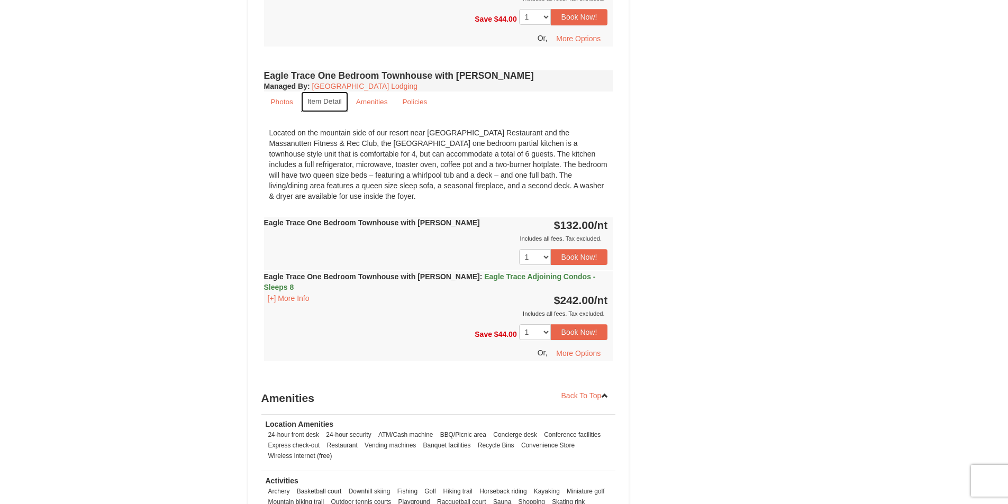
scroll to position [740, 0]
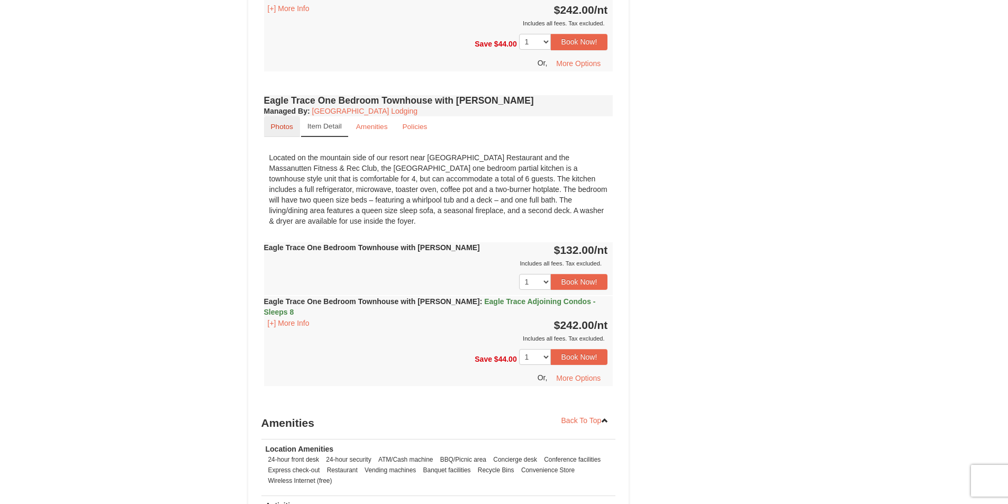
click at [290, 125] on small "Photos" at bounding box center [282, 127] width 22 height 8
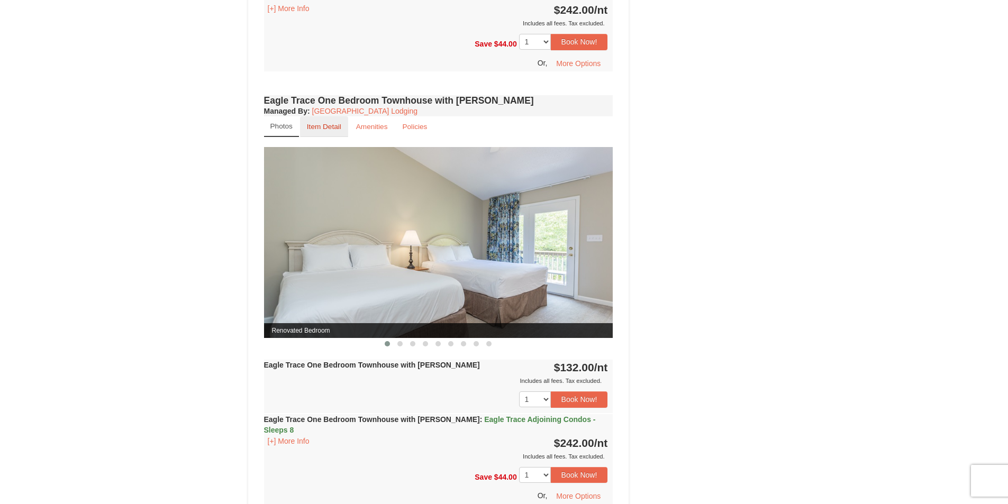
click at [323, 119] on link "Item Detail" at bounding box center [324, 126] width 48 height 21
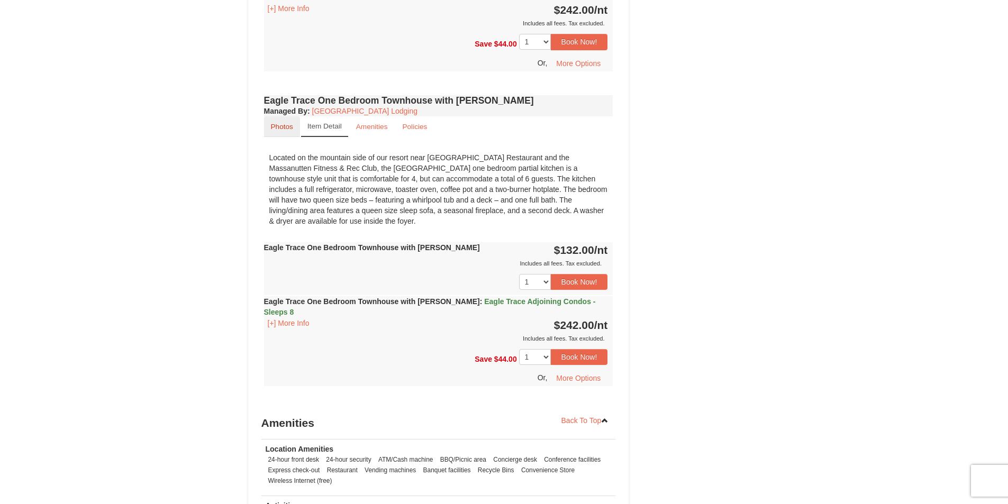
click at [279, 121] on link "Photos" at bounding box center [282, 126] width 36 height 21
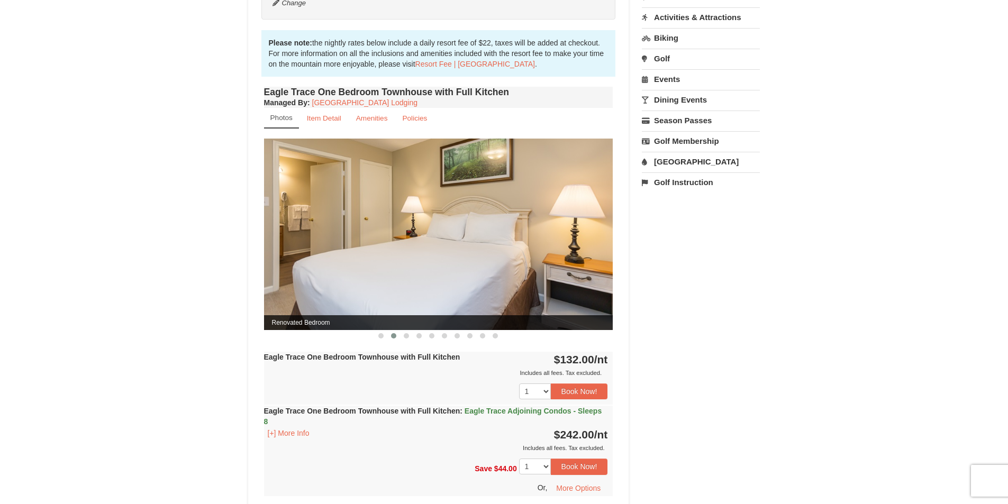
scroll to position [317, 0]
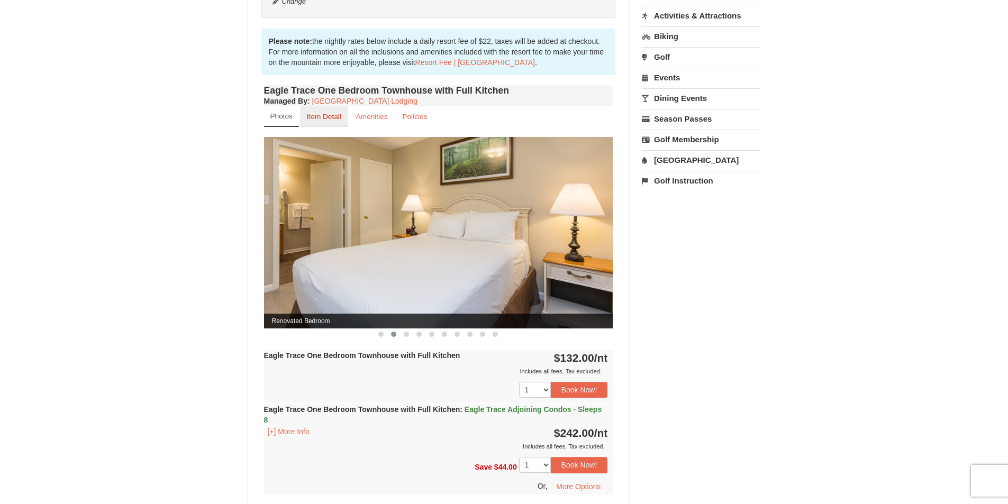
click at [316, 124] on link "Item Detail" at bounding box center [324, 116] width 48 height 21
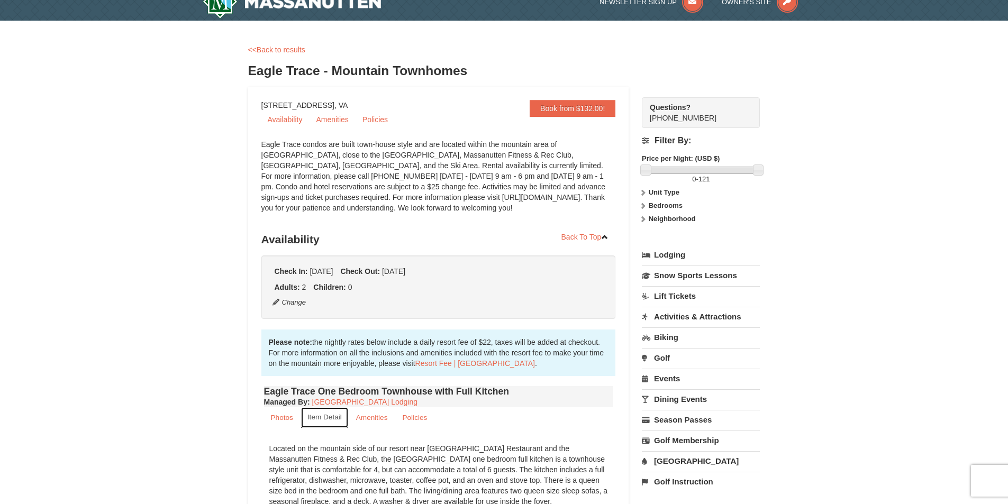
scroll to position [0, 0]
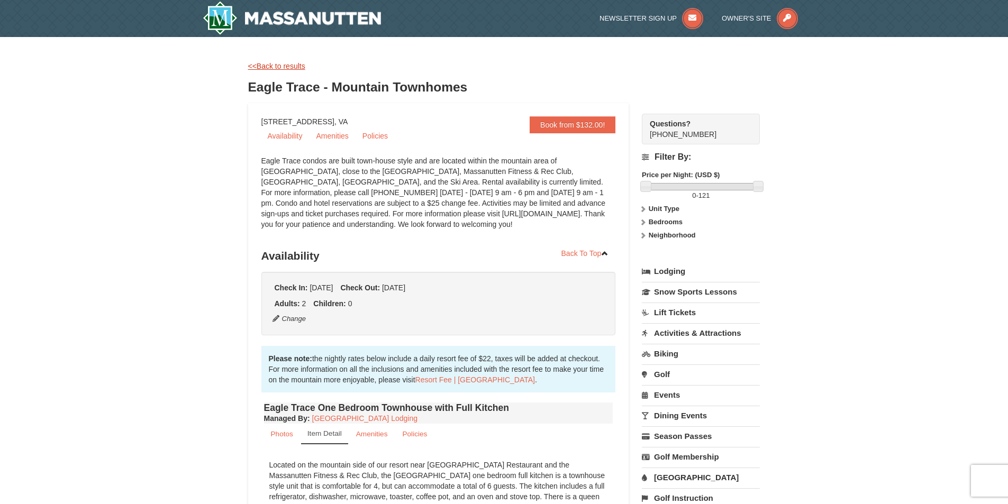
click at [267, 67] on link "<<Back to results" at bounding box center [276, 66] width 57 height 8
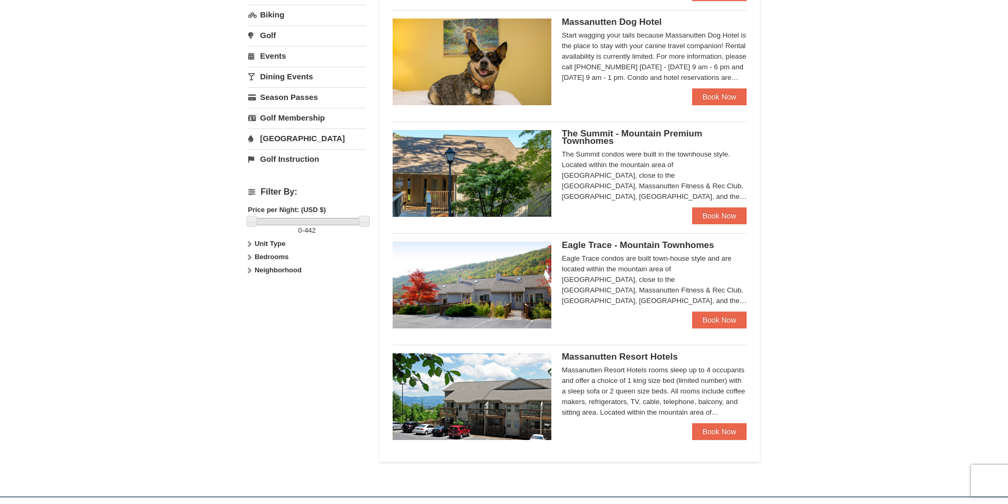
click at [488, 272] on img at bounding box center [471, 285] width 159 height 87
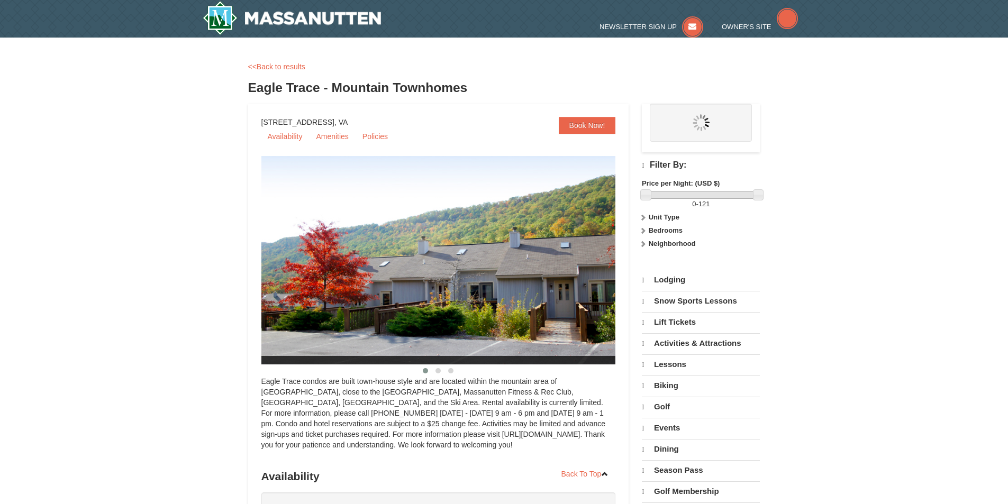
select select "9"
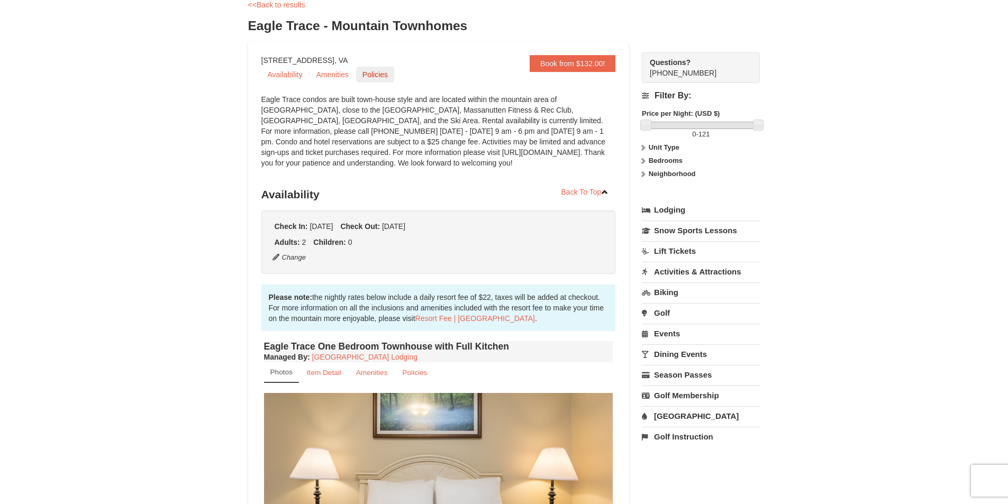
scroll to position [53, 0]
